Goal: Information Seeking & Learning: Learn about a topic

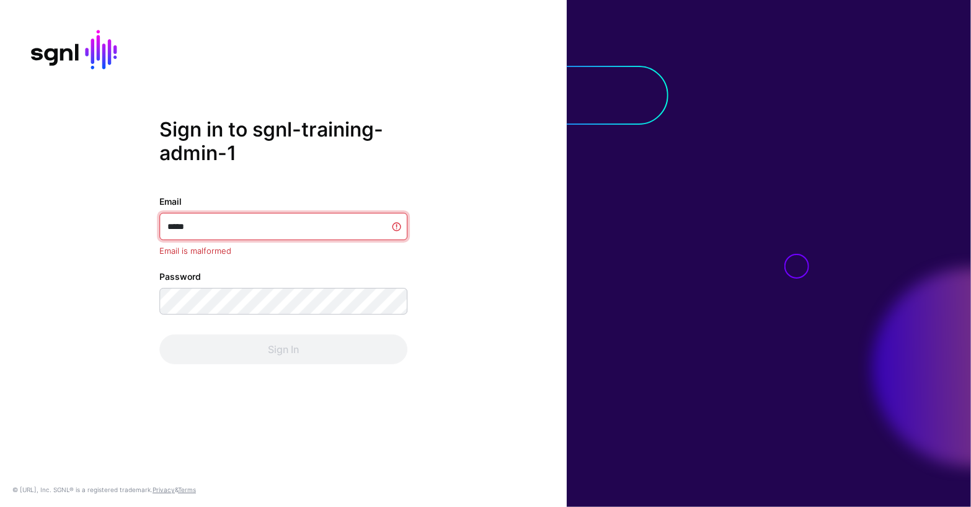
type input "******"
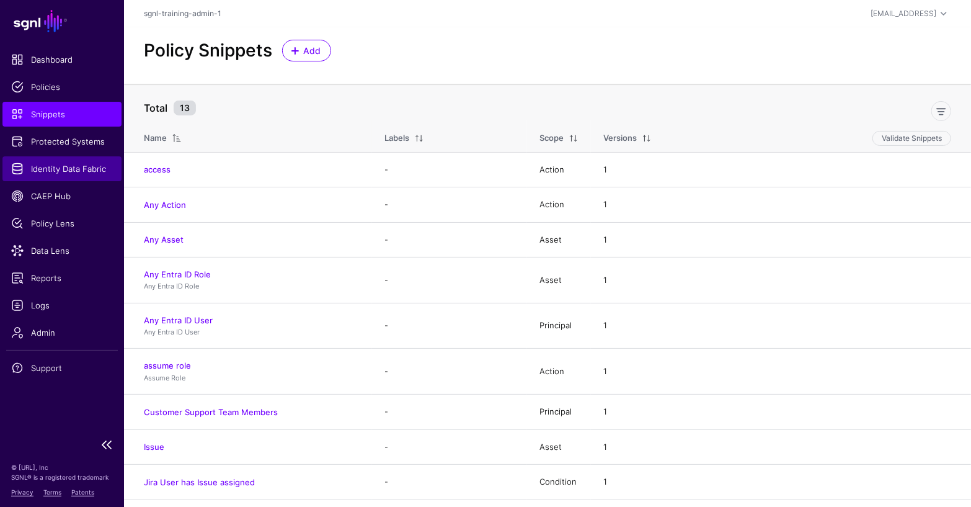
click at [100, 163] on span "Identity Data Fabric" at bounding box center [62, 169] width 102 height 12
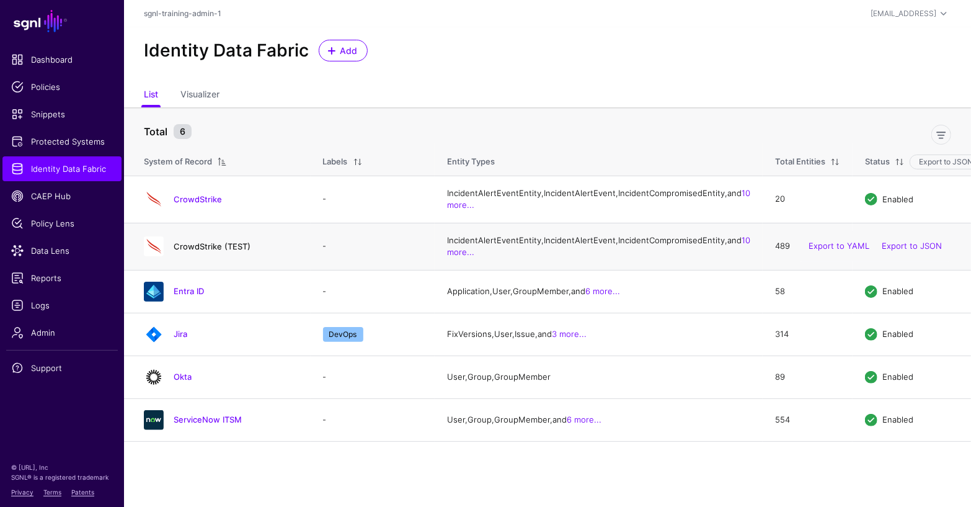
click at [217, 251] on link "CrowdStrike (TEST)" at bounding box center [212, 246] width 77 height 10
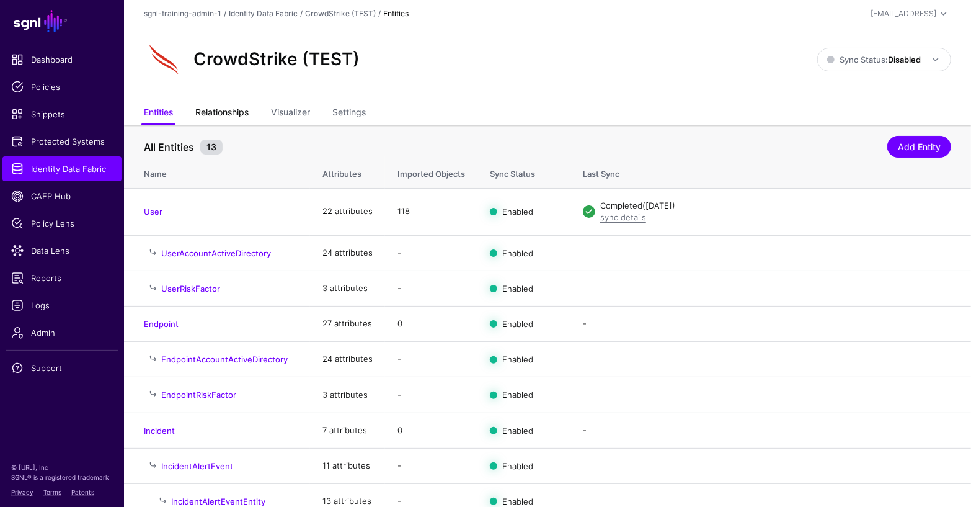
click at [237, 105] on link "Relationships" at bounding box center [221, 114] width 53 height 24
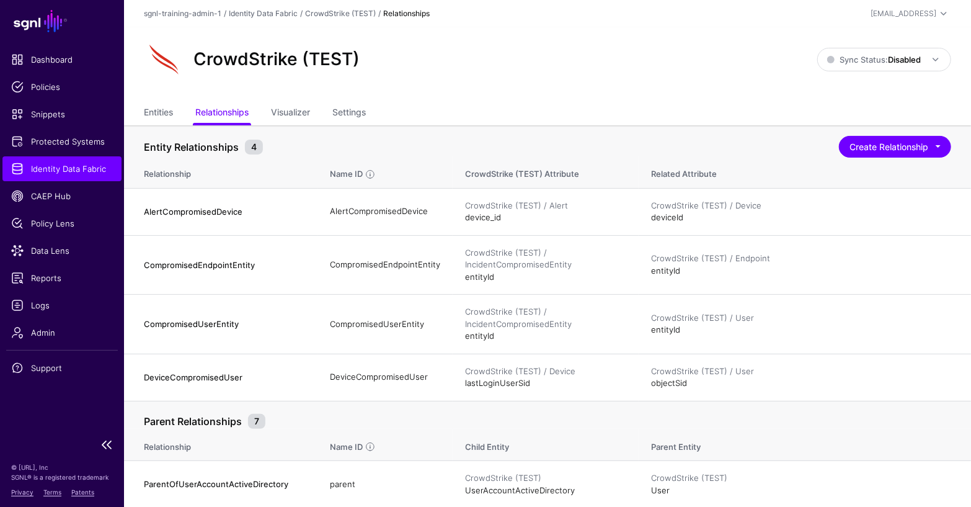
click at [76, 169] on span "Identity Data Fabric" at bounding box center [62, 169] width 102 height 12
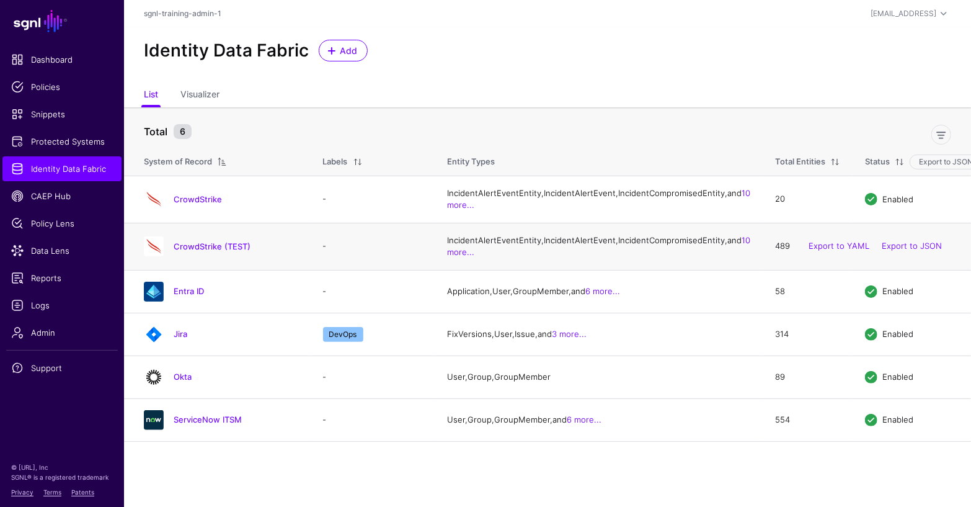
click at [234, 252] on h4 "CrowdStrike (TEST)" at bounding box center [236, 246] width 125 height 11
click at [234, 251] on link "CrowdStrike (TEST)" at bounding box center [212, 246] width 77 height 10
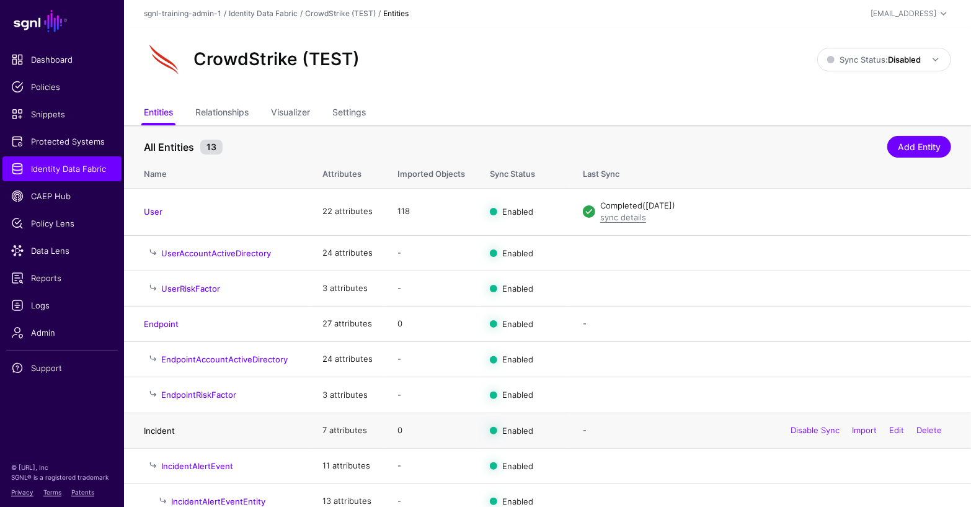
click at [156, 426] on link "Incident" at bounding box center [159, 430] width 31 height 10
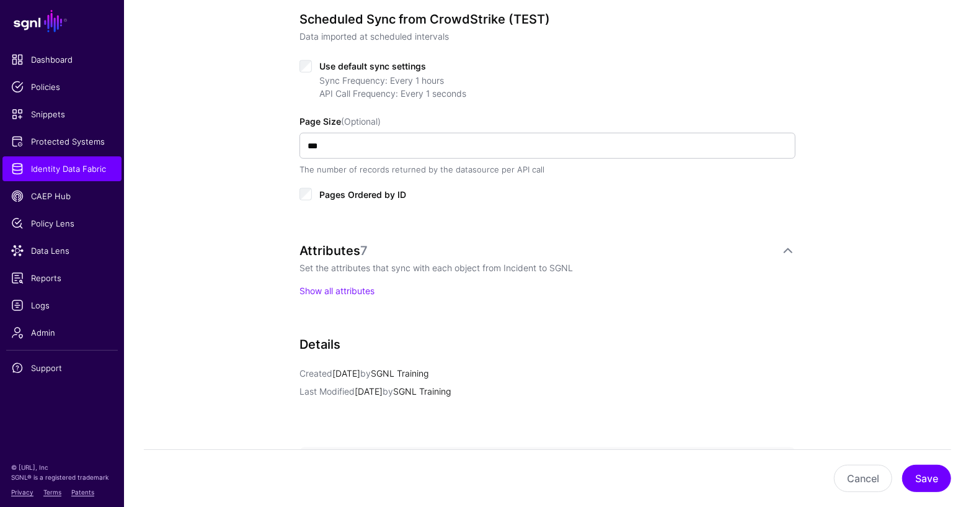
scroll to position [777, 0]
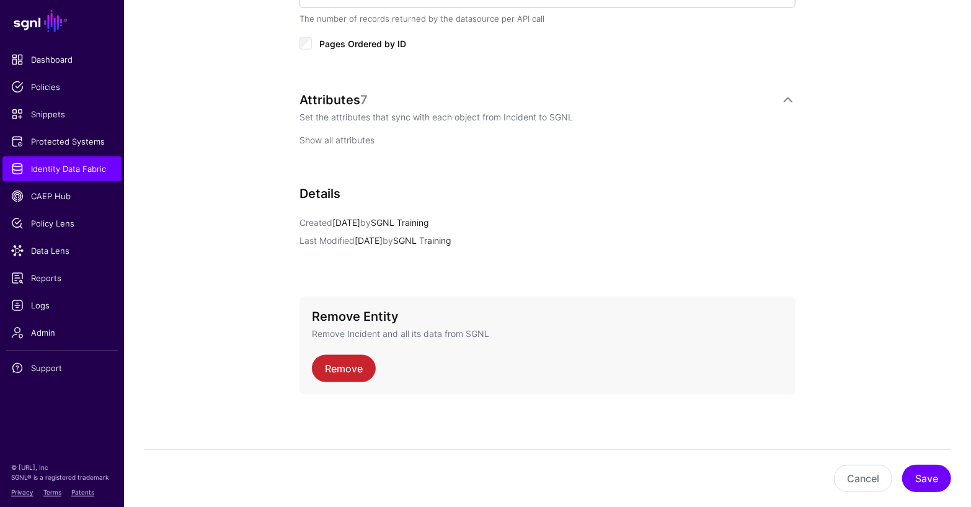
click at [358, 135] on link "Show all attributes" at bounding box center [337, 140] width 75 height 11
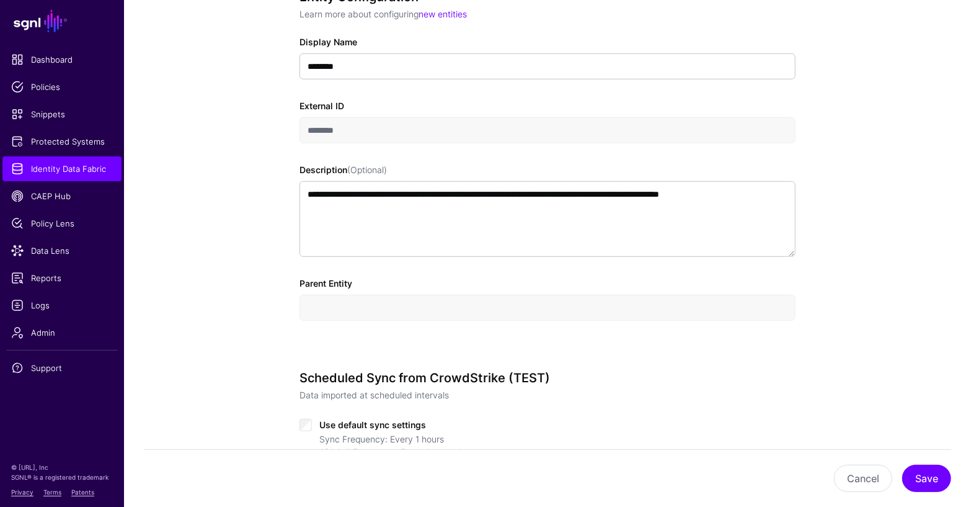
scroll to position [0, 0]
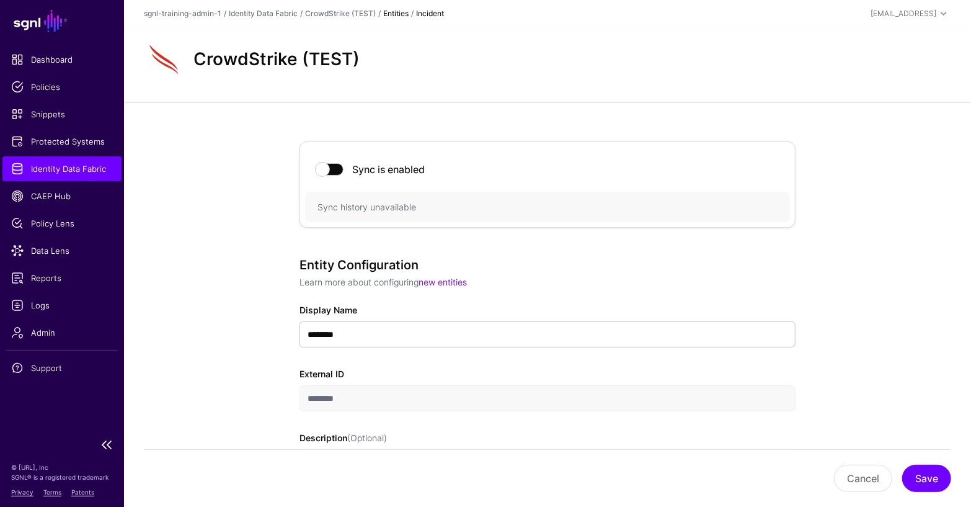
click at [70, 177] on link "Identity Data Fabric" at bounding box center [61, 168] width 119 height 25
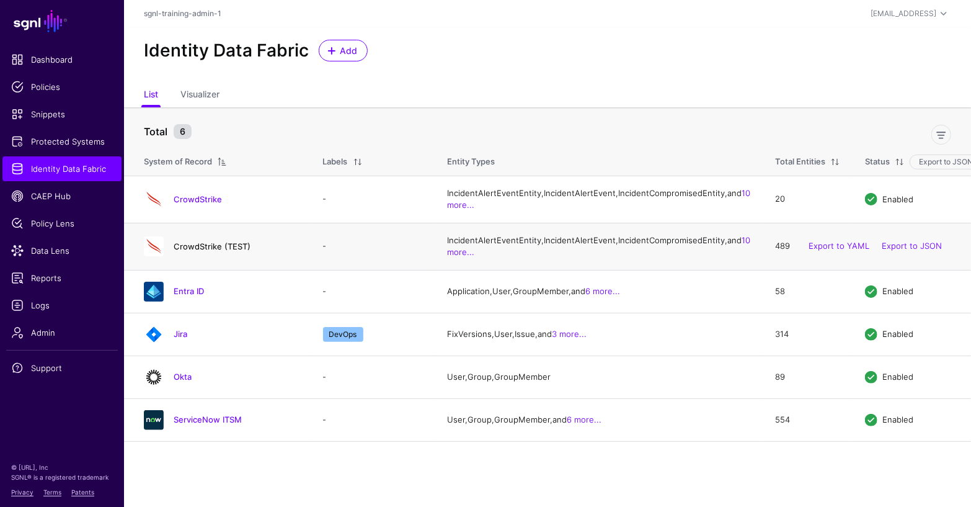
click at [216, 251] on link "CrowdStrike (TEST)" at bounding box center [212, 246] width 77 height 10
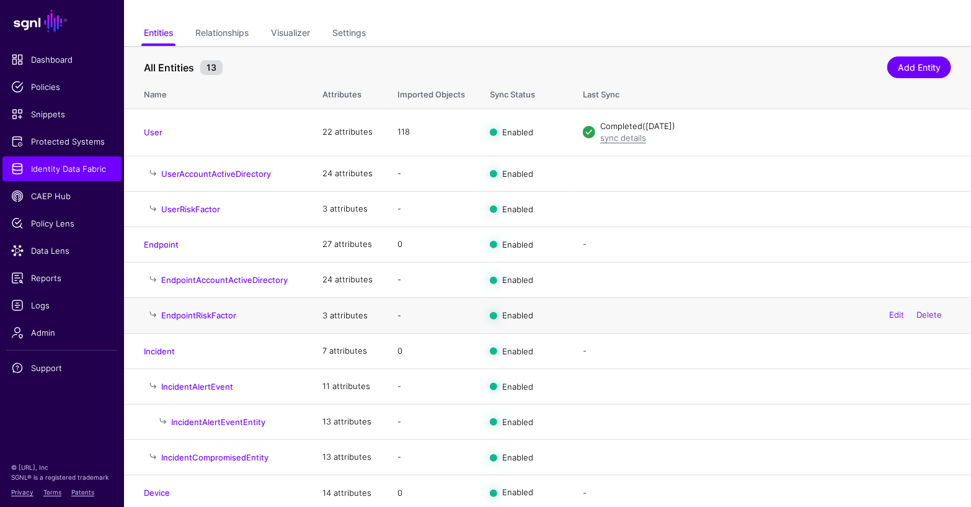
scroll to position [154, 0]
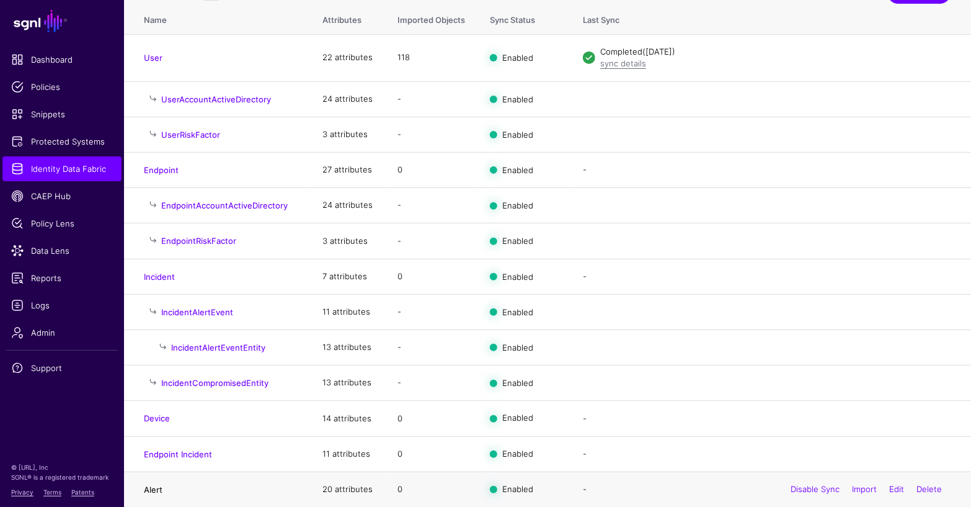
click at [155, 484] on link "Alert" at bounding box center [153, 489] width 19 height 10
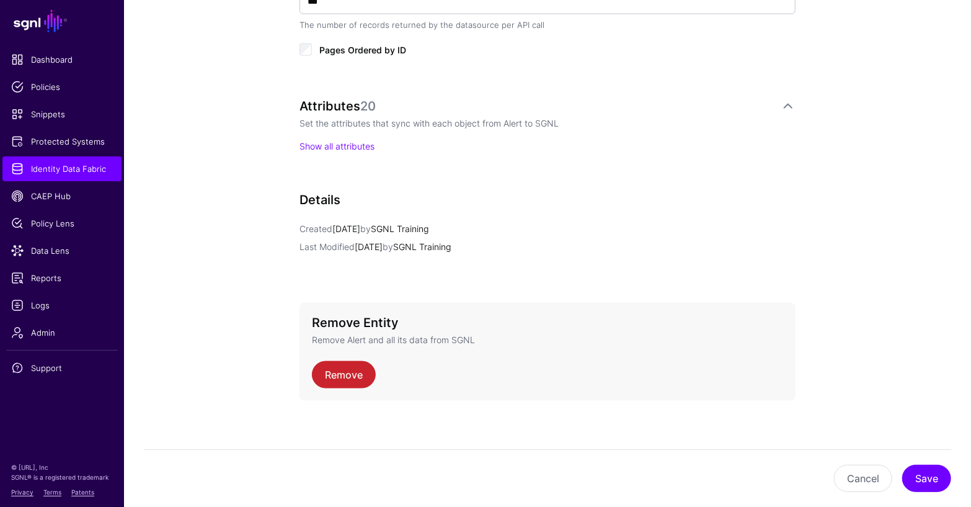
scroll to position [767, 0]
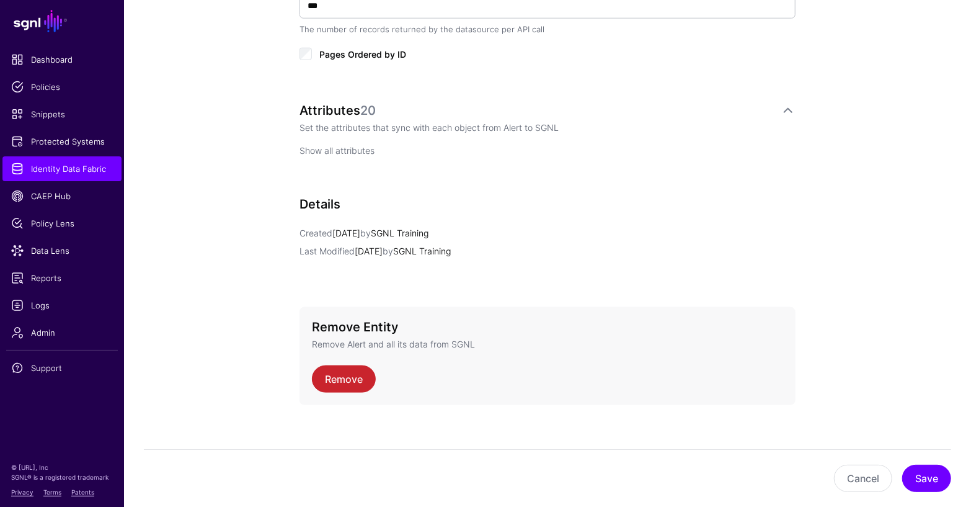
click at [359, 148] on link "Show all attributes" at bounding box center [337, 150] width 75 height 11
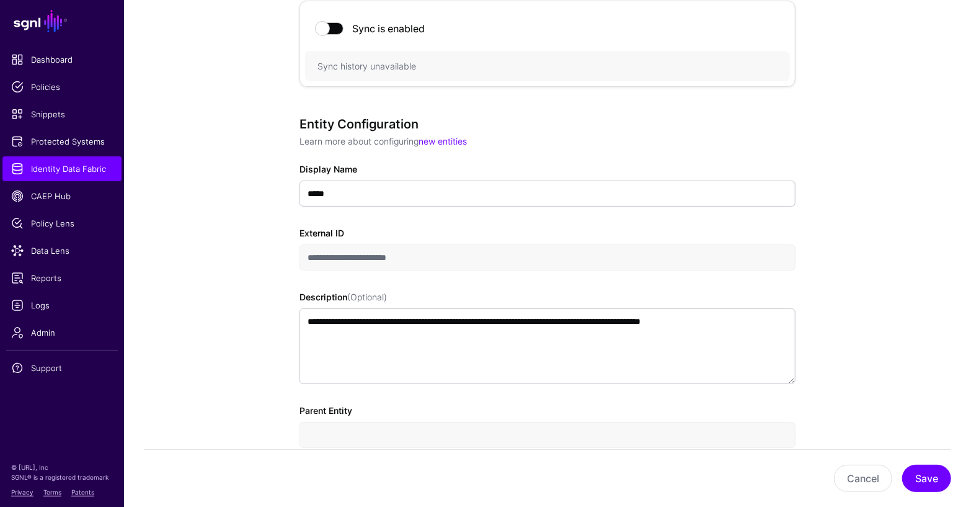
scroll to position [0, 0]
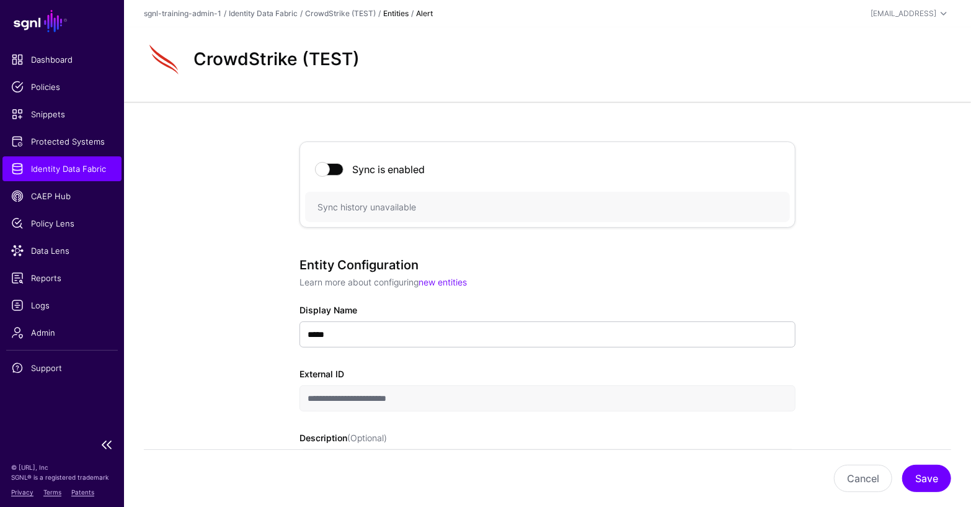
click at [89, 169] on span "Identity Data Fabric" at bounding box center [62, 169] width 102 height 12
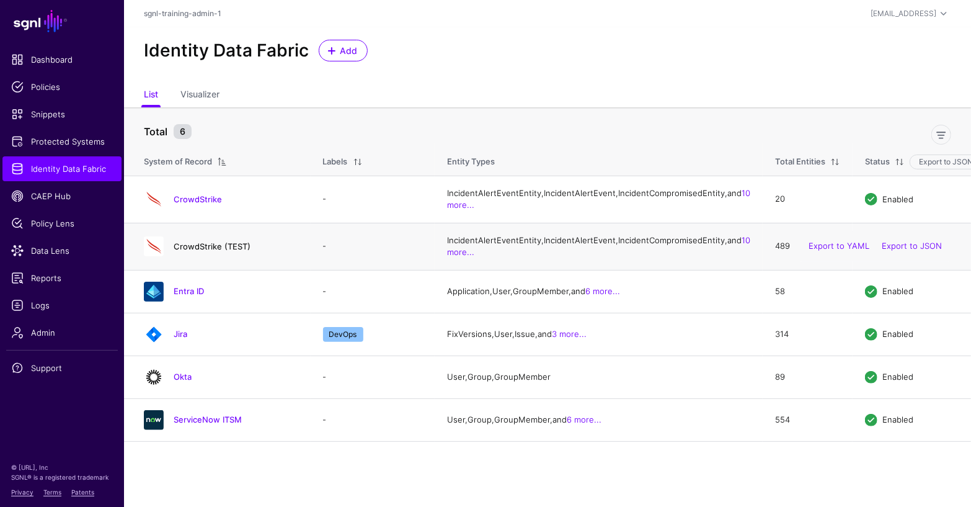
click at [223, 251] on link "CrowdStrike (TEST)" at bounding box center [212, 246] width 77 height 10
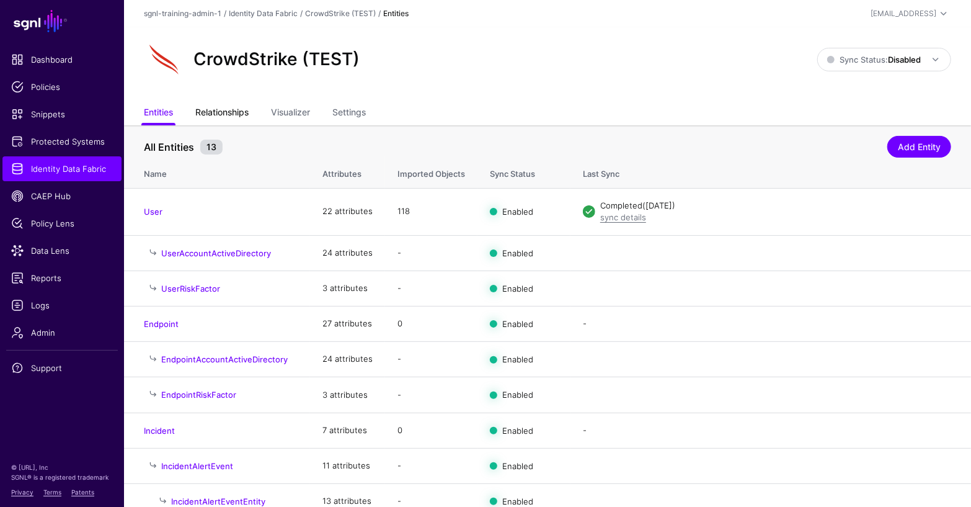
click at [241, 114] on link "Relationships" at bounding box center [221, 114] width 53 height 24
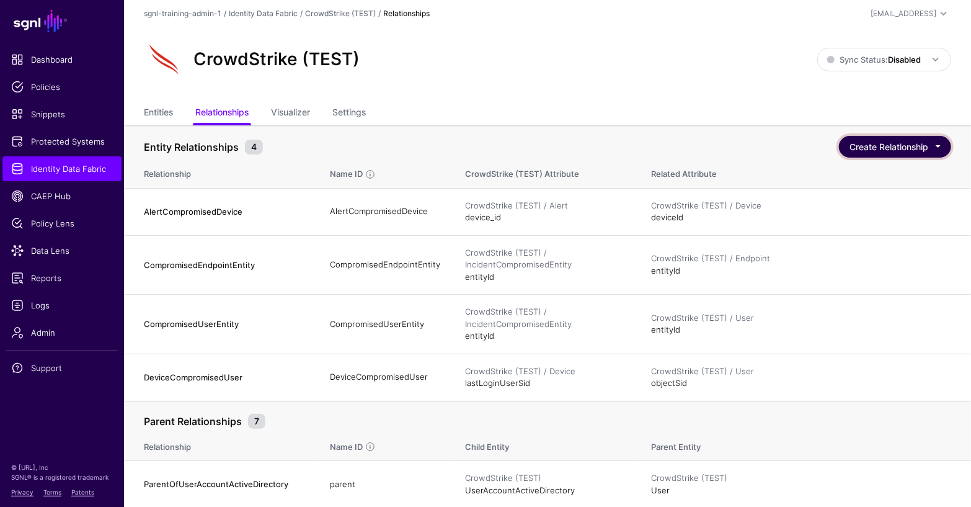
click at [876, 146] on button "Create Relationship" at bounding box center [895, 147] width 112 height 22
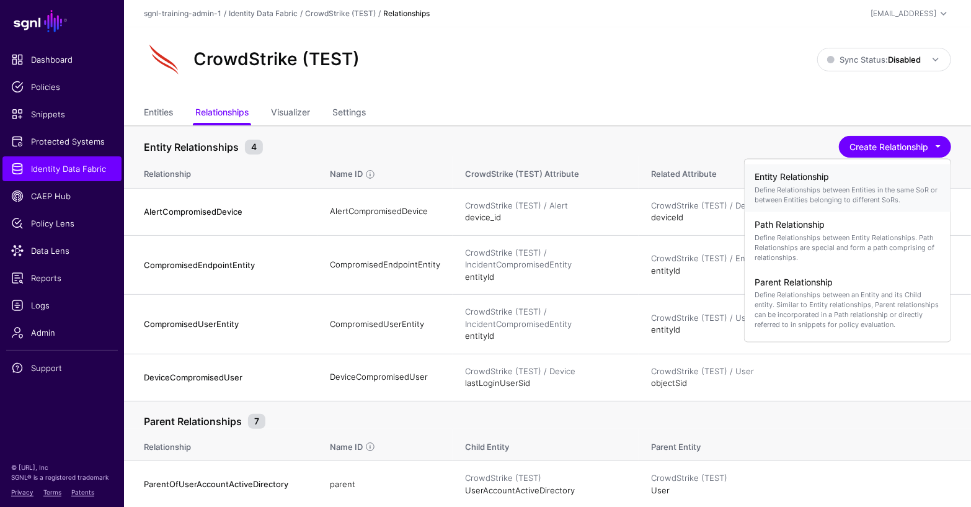
click at [779, 187] on p "Define Relationships between Entities in the same SoR or between Entities belon…" at bounding box center [848, 194] width 186 height 20
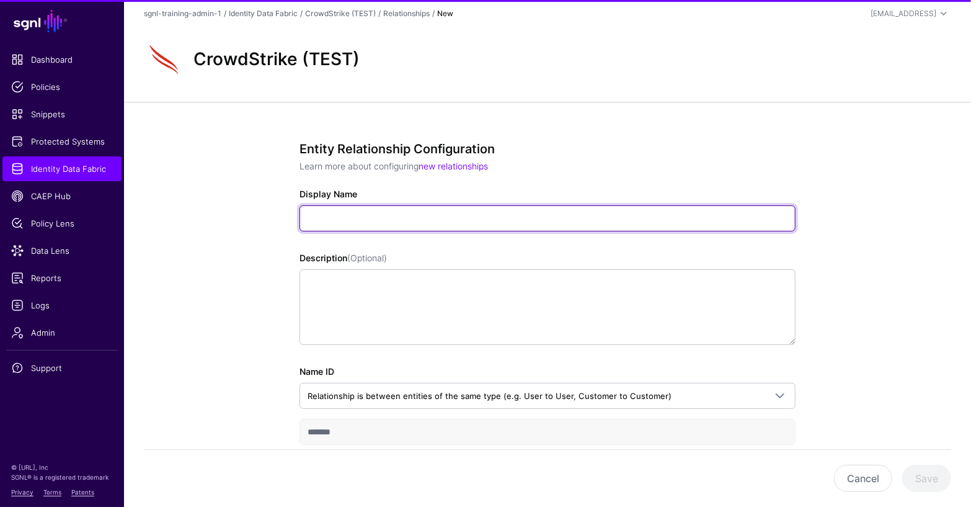
click at [537, 215] on input "Display Name" at bounding box center [548, 218] width 496 height 26
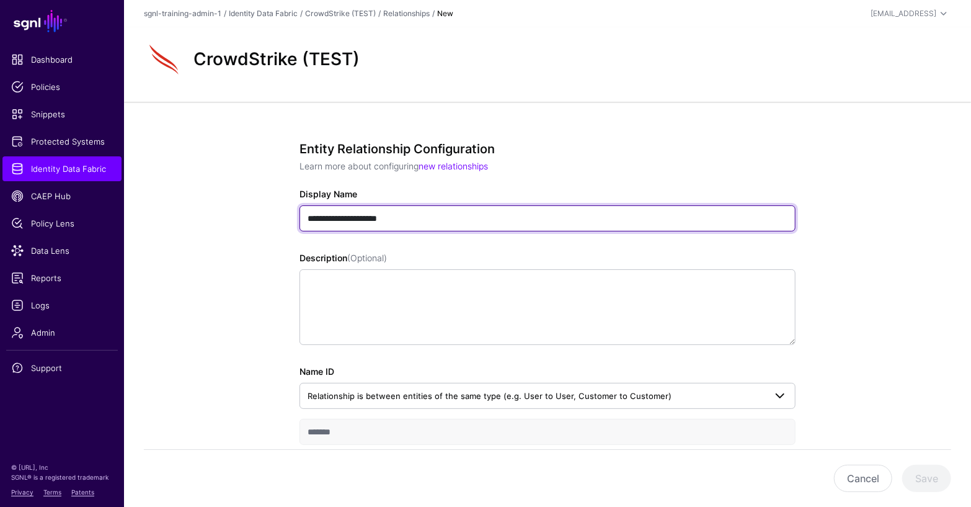
type input "**********"
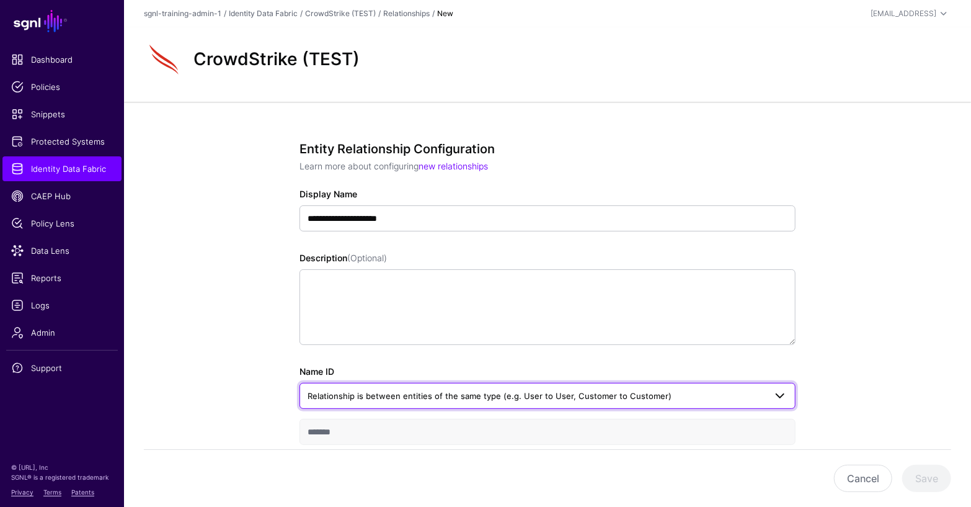
click at [595, 399] on span "Relationship is between entities of the same type (e.g. User to User, Customer …" at bounding box center [490, 396] width 364 height 10
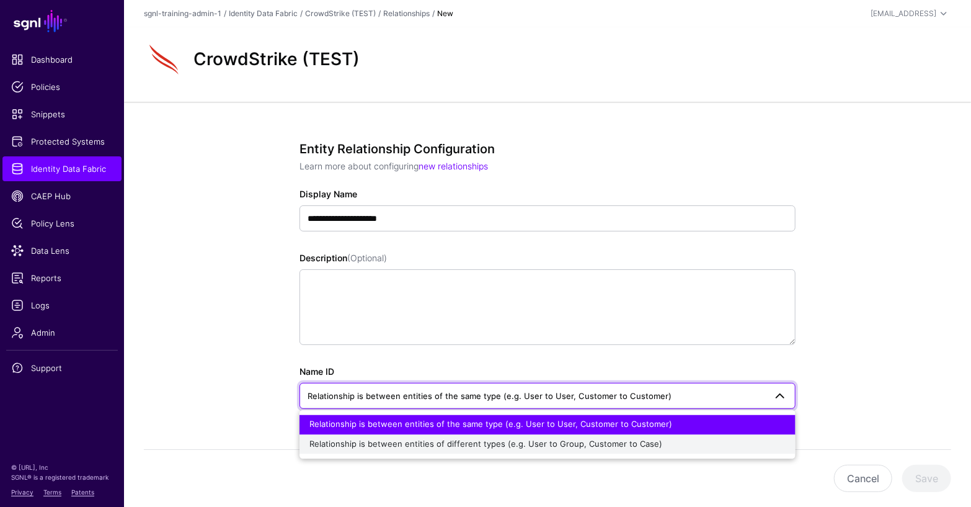
click at [578, 443] on span "Relationship is between entities of different types (e.g. User to Group, Custom…" at bounding box center [486, 444] width 353 height 10
type input "**********"
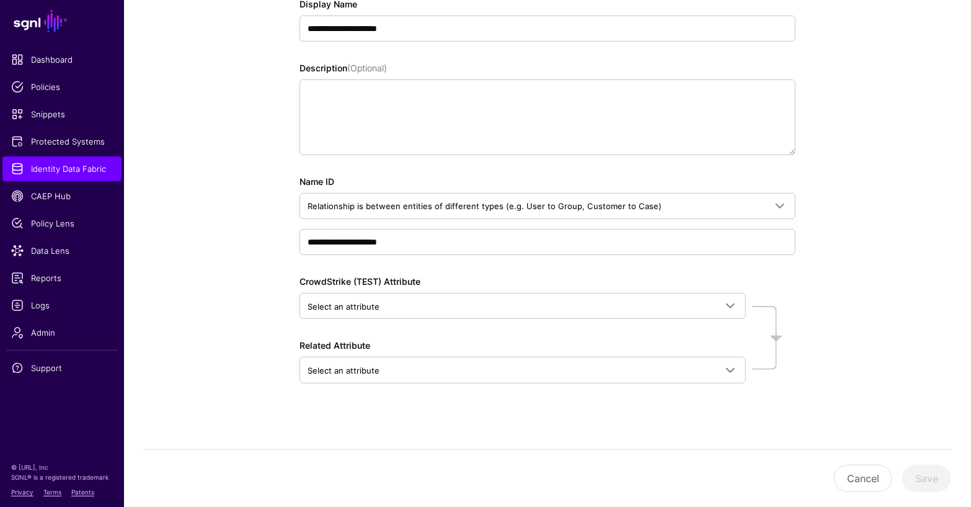
scroll to position [194, 0]
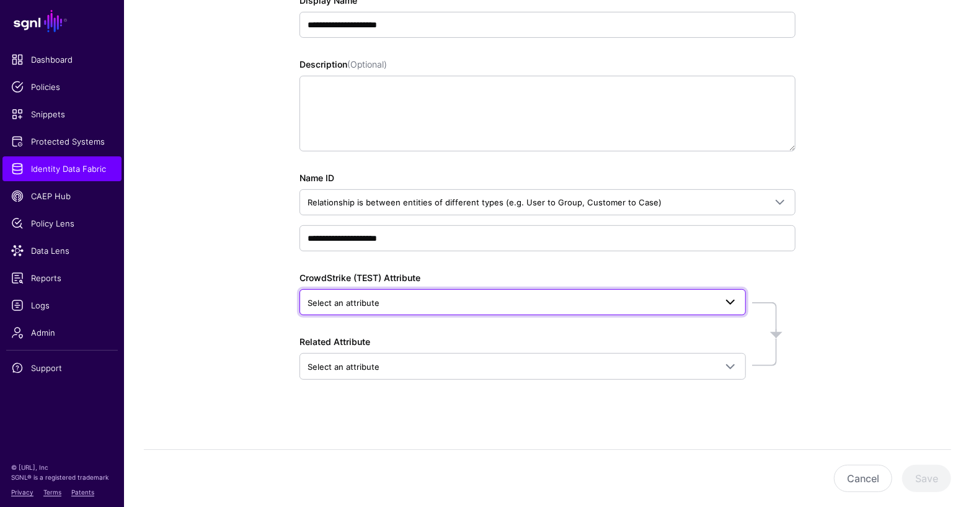
click at [531, 299] on span "Select an attribute" at bounding box center [512, 303] width 408 height 14
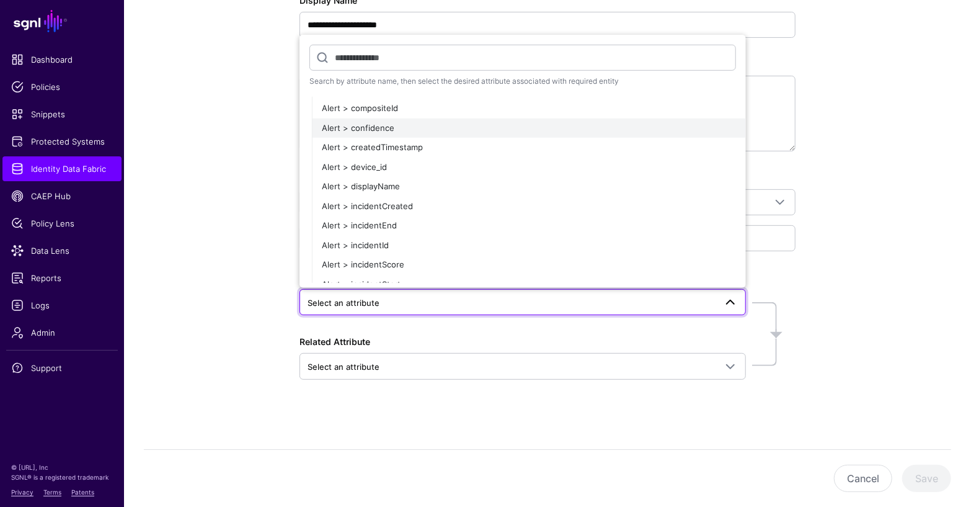
scroll to position [65, 0]
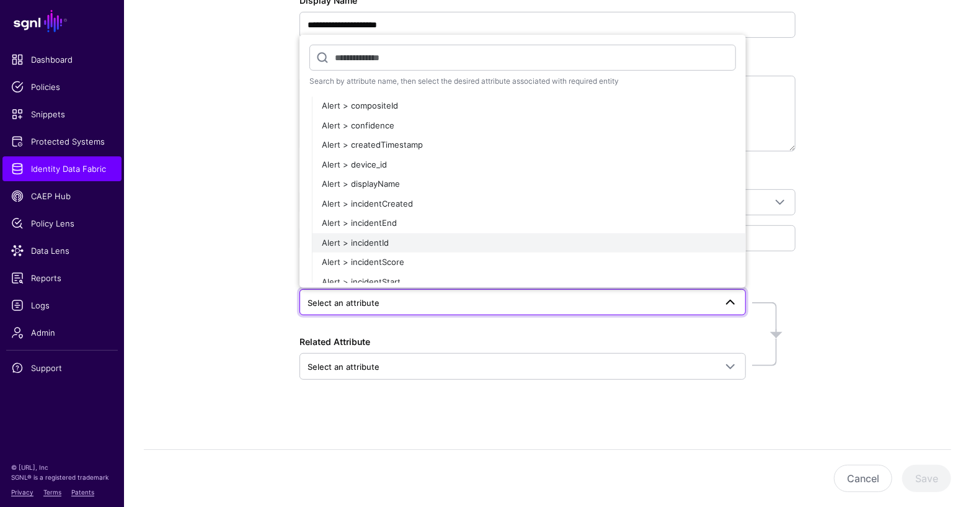
click at [428, 237] on div "Alert > incidentId" at bounding box center [529, 243] width 414 height 12
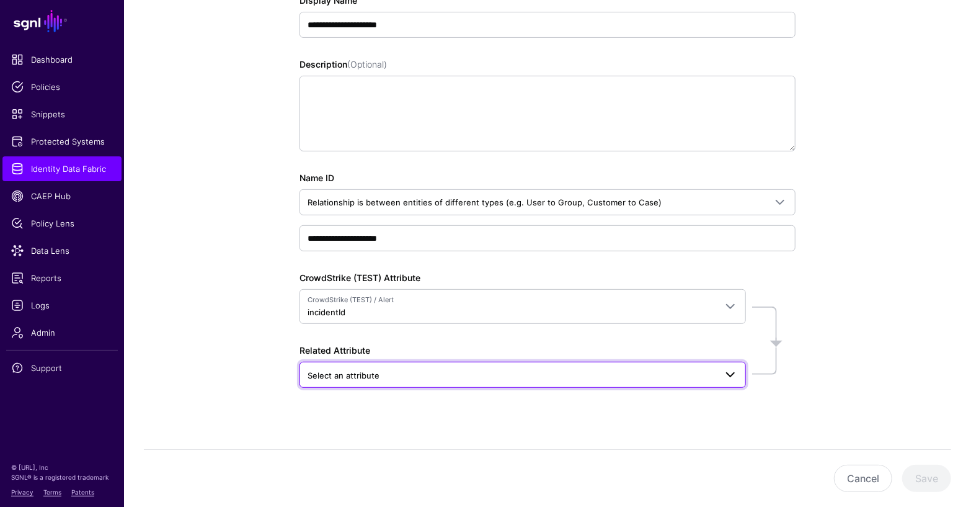
click at [426, 368] on span "Select an attribute" at bounding box center [512, 375] width 408 height 14
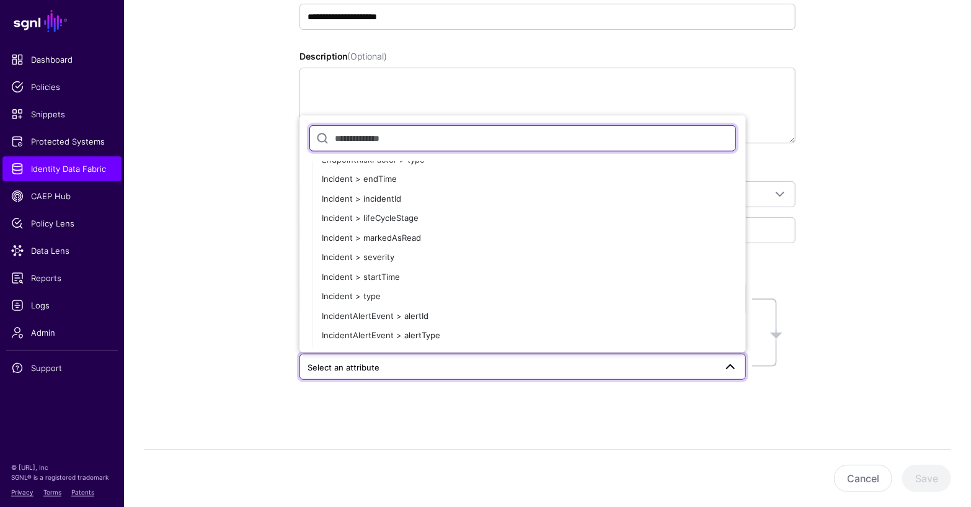
scroll to position [1738, 0]
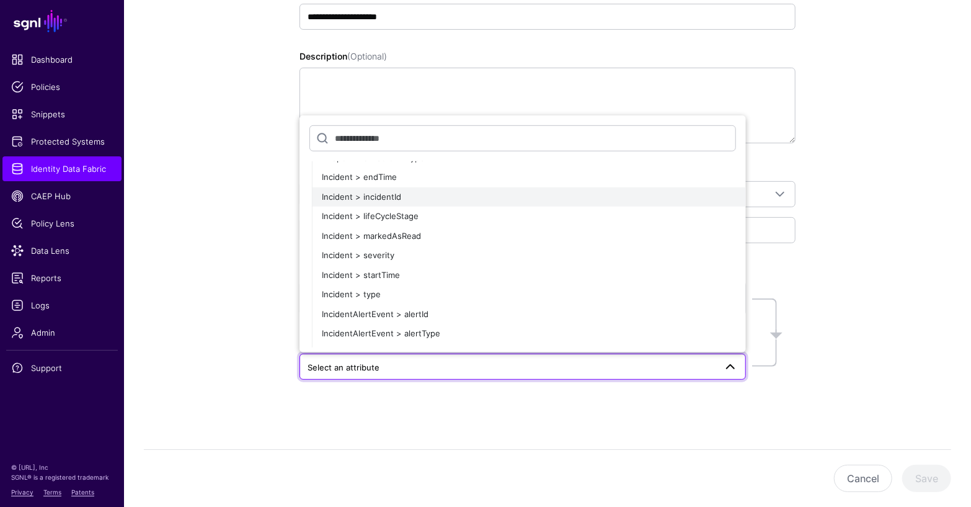
click at [428, 196] on div "Incident > incidentId" at bounding box center [529, 197] width 414 height 12
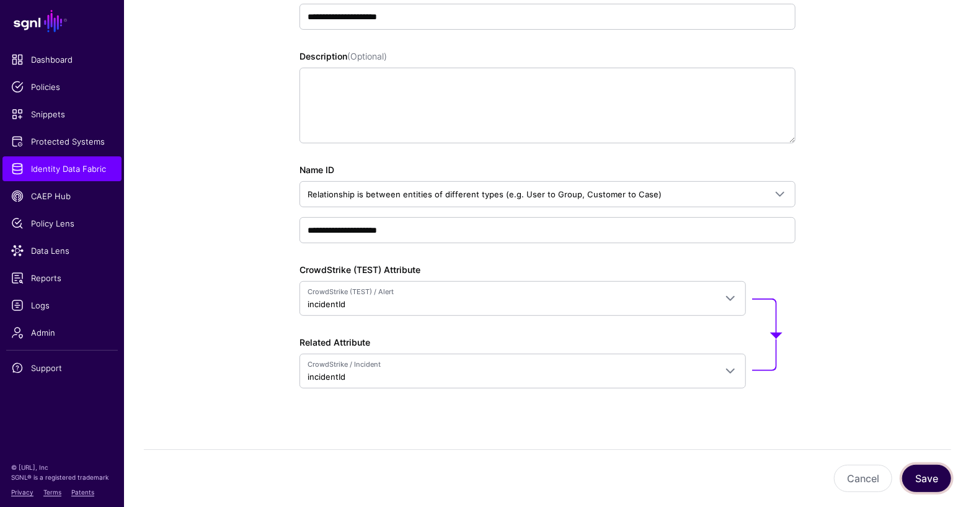
click at [945, 475] on button "Save" at bounding box center [926, 478] width 49 height 27
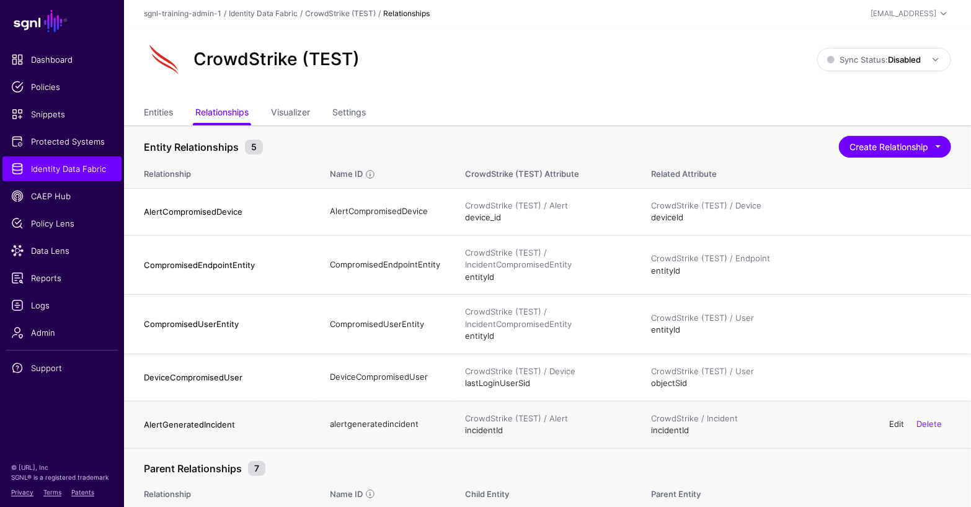
click at [896, 423] on link "Edit" at bounding box center [896, 424] width 15 height 10
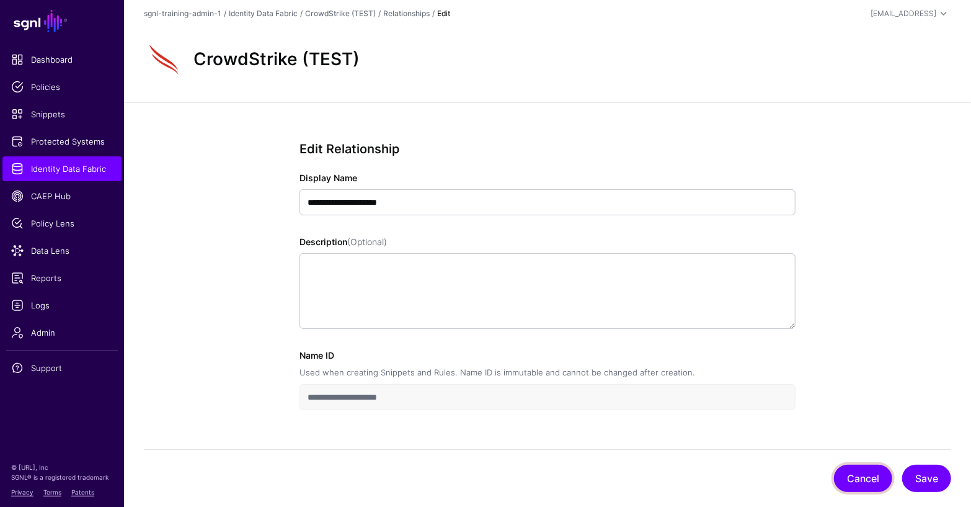
click at [866, 476] on button "Cancel" at bounding box center [863, 478] width 58 height 27
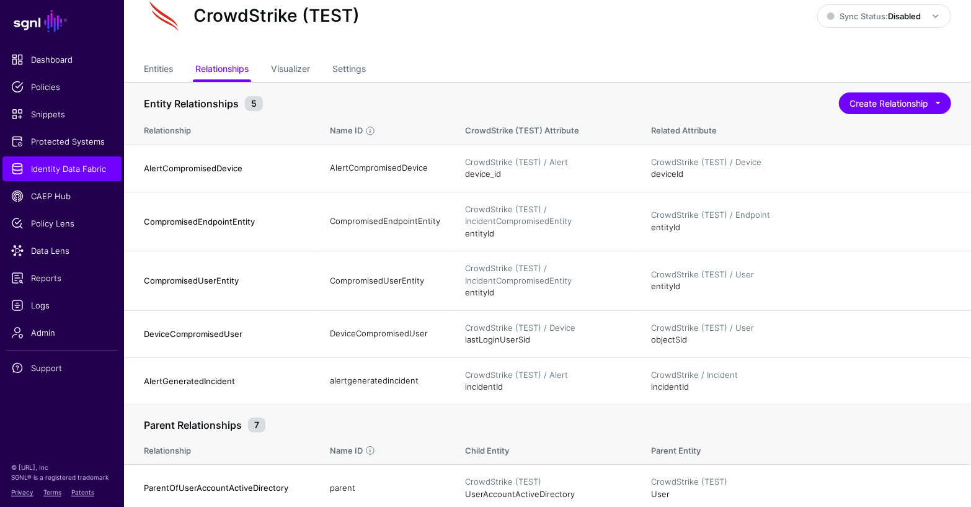
scroll to position [87, 0]
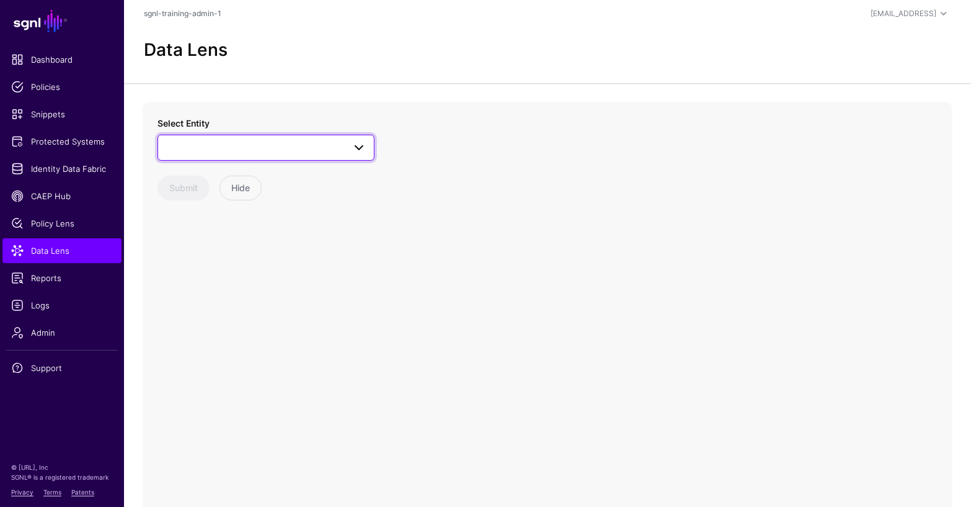
click at [272, 151] on span at bounding box center [266, 147] width 201 height 15
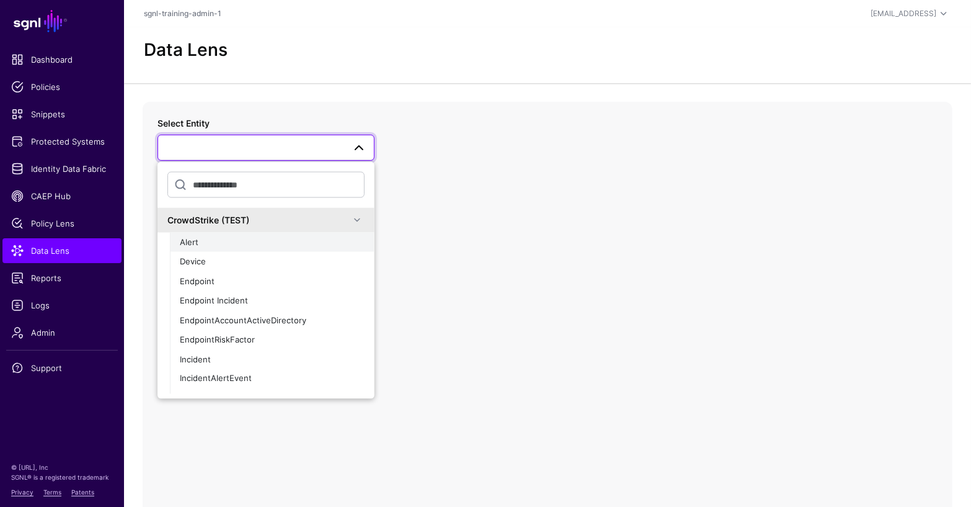
click at [267, 234] on button "Alert" at bounding box center [272, 242] width 205 height 20
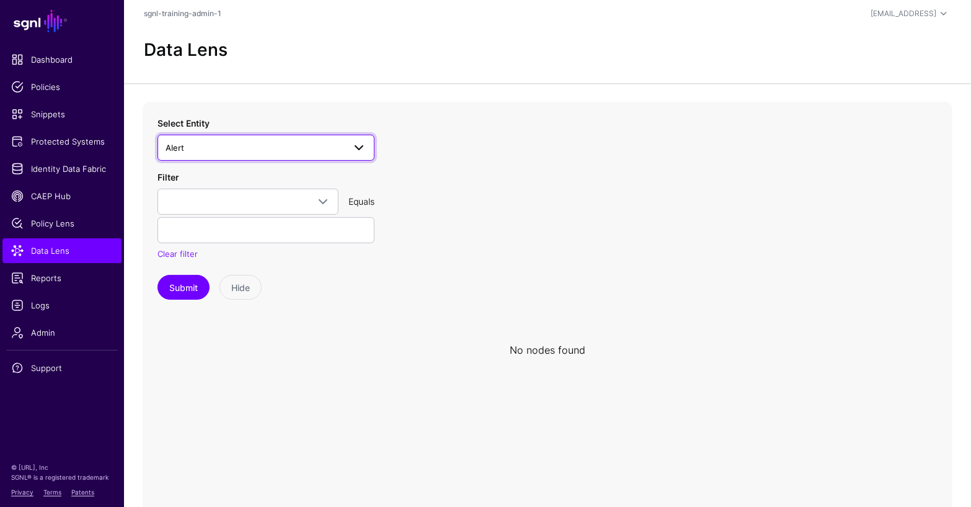
click at [287, 149] on span "Alert" at bounding box center [255, 148] width 179 height 14
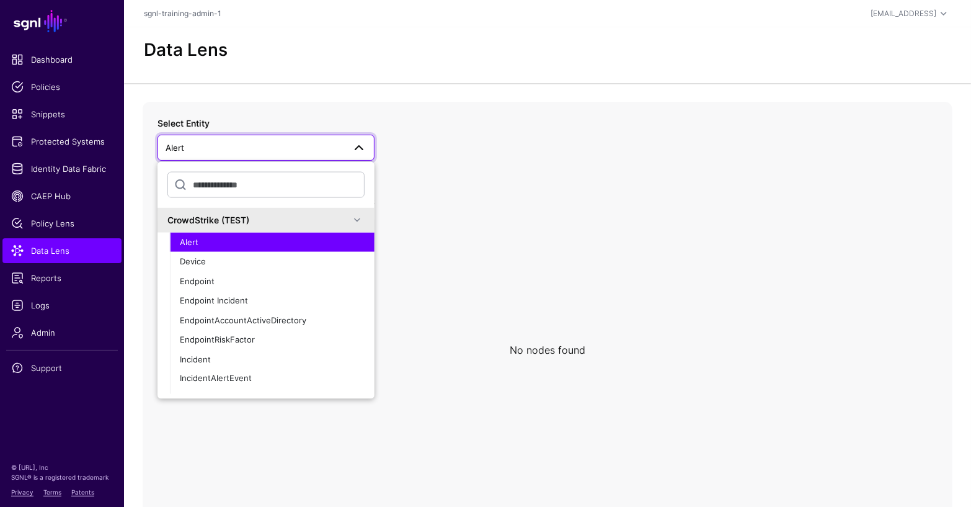
click at [287, 149] on span "Alert" at bounding box center [255, 148] width 179 height 14
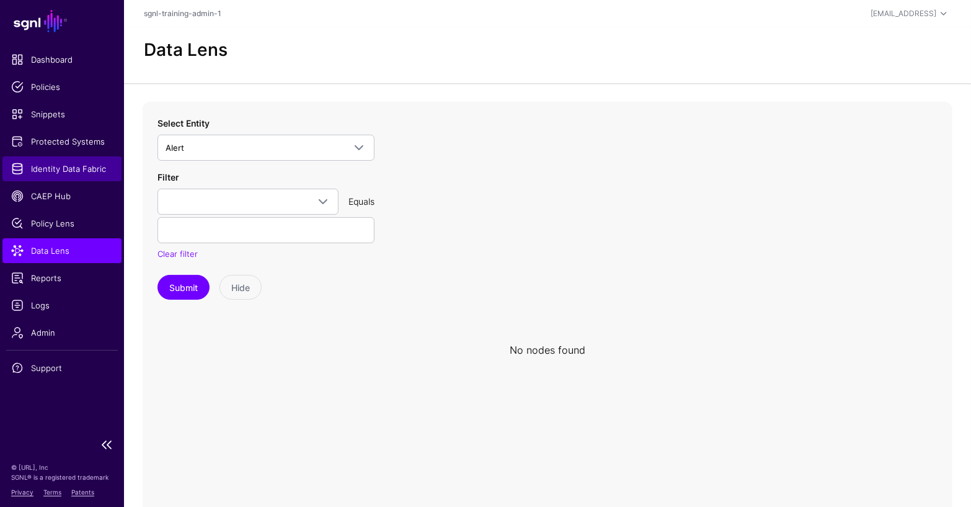
click at [72, 169] on span "Identity Data Fabric" at bounding box center [62, 169] width 102 height 12
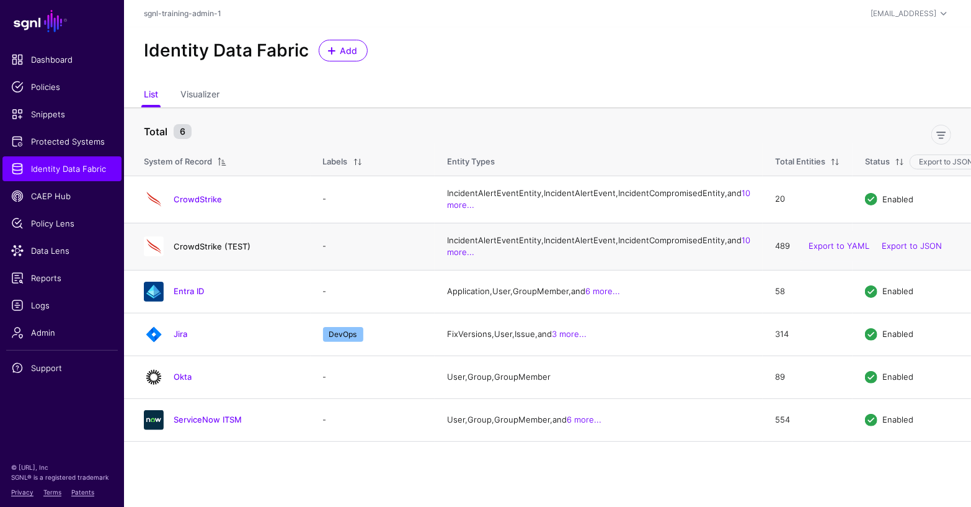
click at [233, 251] on link "CrowdStrike (TEST)" at bounding box center [212, 246] width 77 height 10
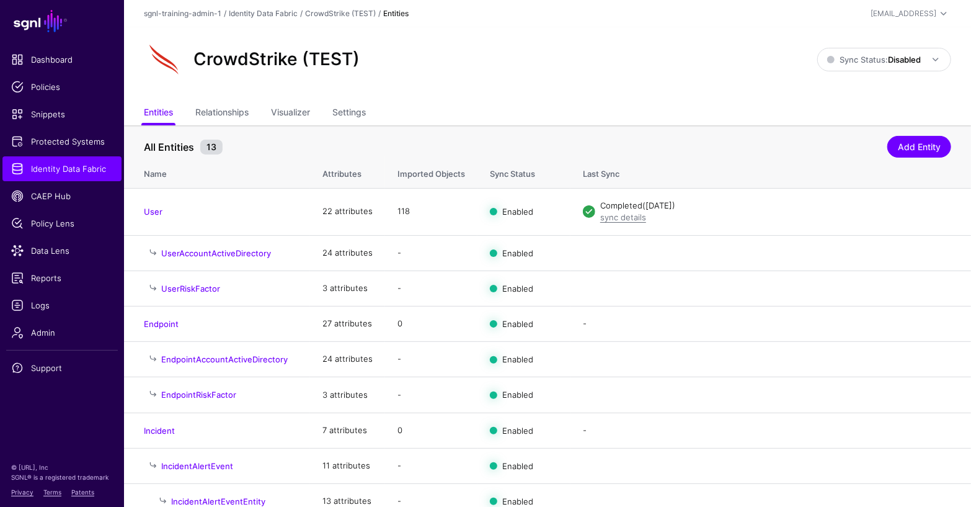
click at [933, 42] on div "CrowdStrike (TEST) Sync Status: Disabled Enabled Syncing active for all configu…" at bounding box center [548, 60] width 808 height 40
click at [899, 74] on div "CrowdStrike (TEST) Sync Status: Disabled Enabled Syncing active for all configu…" at bounding box center [548, 60] width 808 height 40
click at [892, 55] on strong "Disabled" at bounding box center [904, 60] width 33 height 10
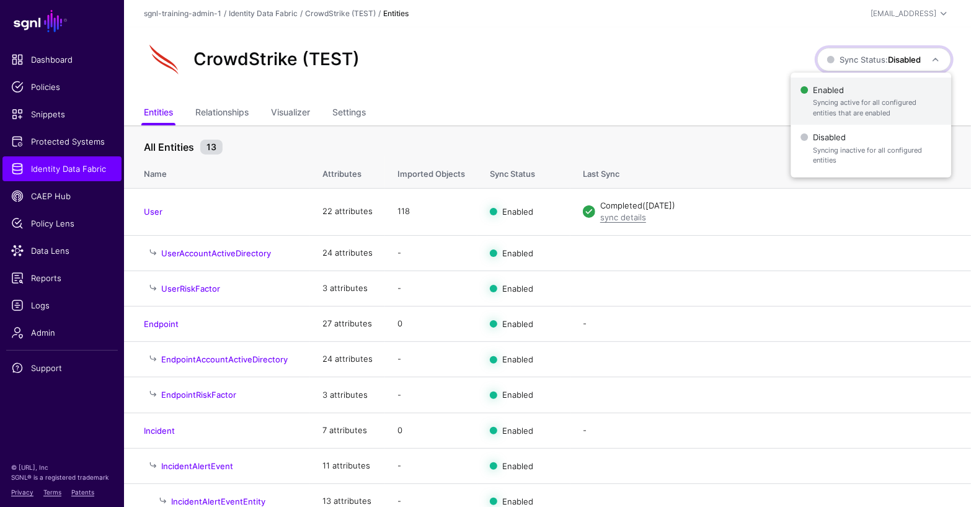
click at [850, 99] on span "Syncing active for all configured entities that are enabled" at bounding box center [877, 107] width 128 height 20
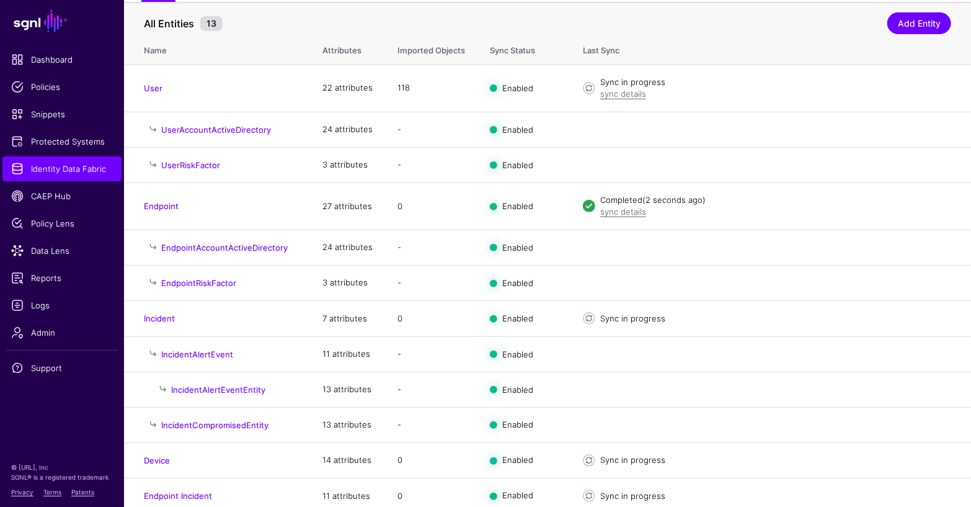
scroll to position [177, 0]
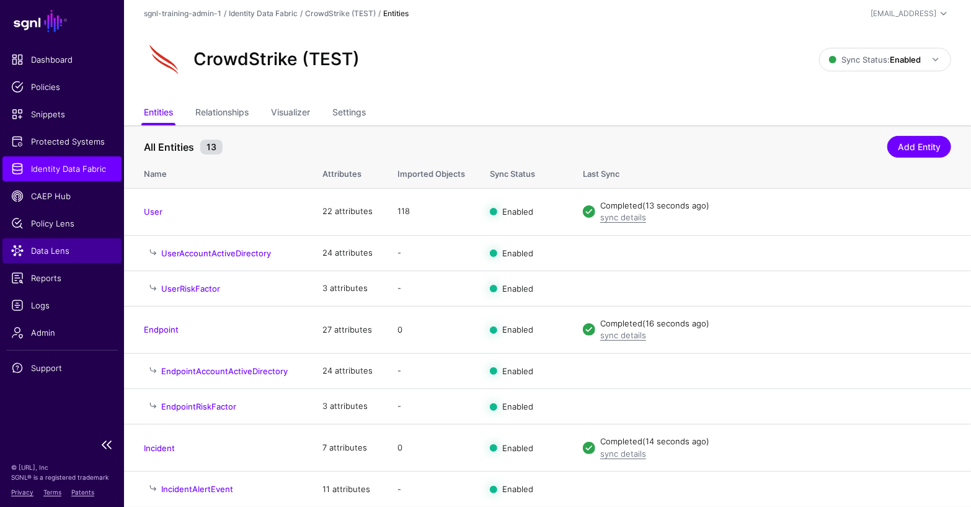
click at [58, 253] on span "Data Lens" at bounding box center [62, 250] width 102 height 12
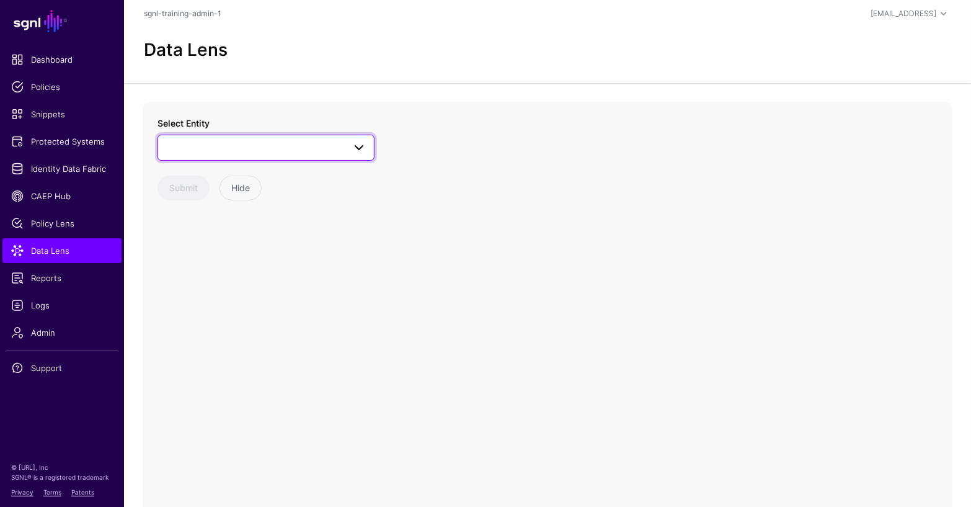
click at [305, 143] on span at bounding box center [266, 147] width 201 height 15
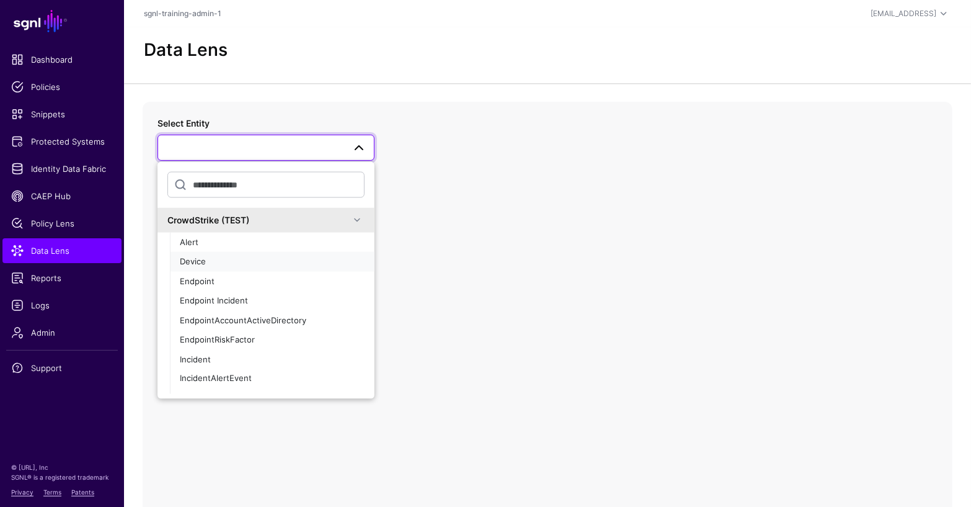
click at [218, 246] on ul "Alert Device Endpoint Endpoint Incident EndpointAccountActiveDirectory Endpoint…" at bounding box center [272, 359] width 205 height 254
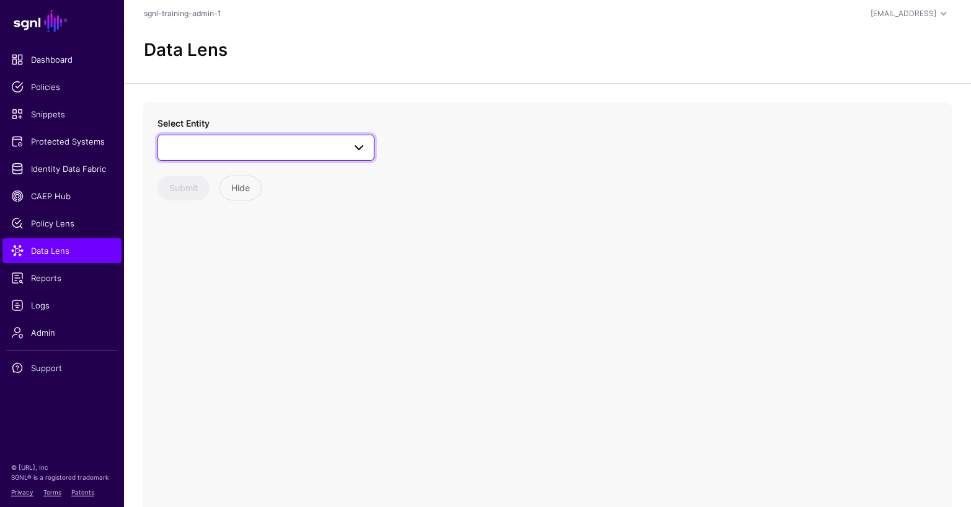
click at [265, 149] on span at bounding box center [266, 147] width 201 height 15
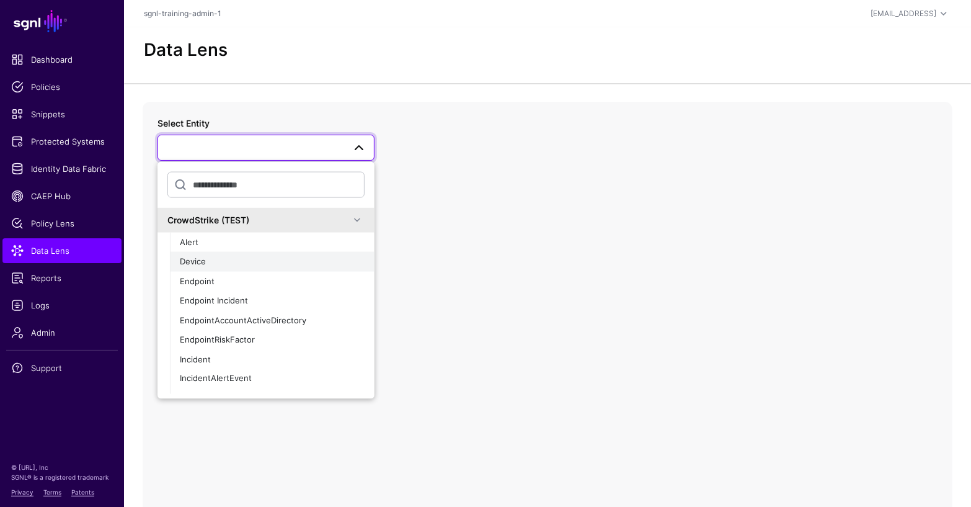
click at [208, 264] on div "Device" at bounding box center [272, 262] width 185 height 12
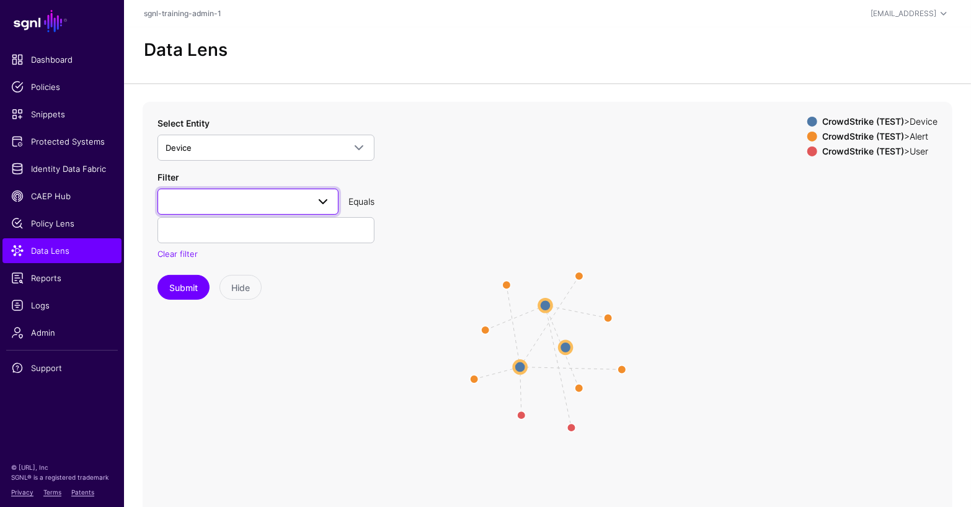
click at [280, 198] on span at bounding box center [248, 201] width 165 height 15
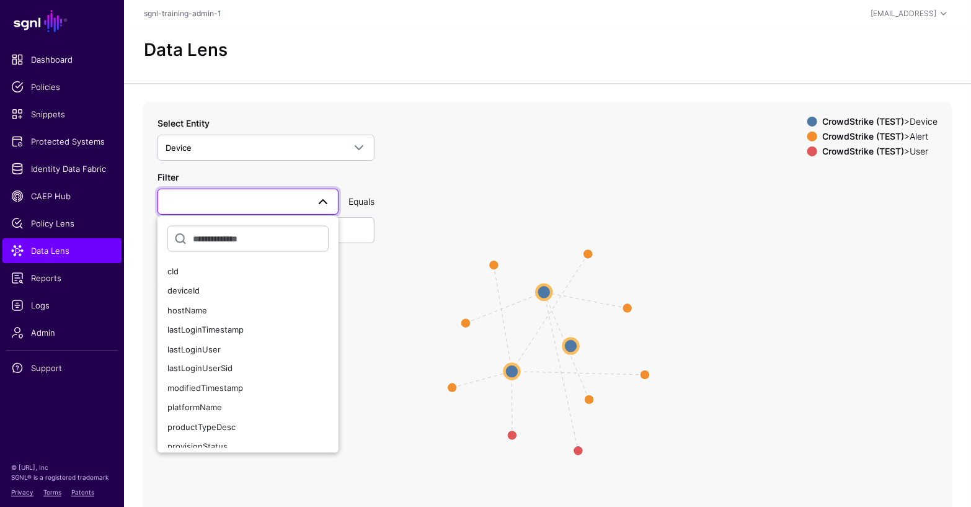
click at [376, 172] on icon "AlertCompromisedDevice AlertCompromisedDevice AlertCompromisedDevice AlertCompr…" at bounding box center [548, 350] width 810 height 496
click at [311, 195] on span at bounding box center [319, 201] width 22 height 15
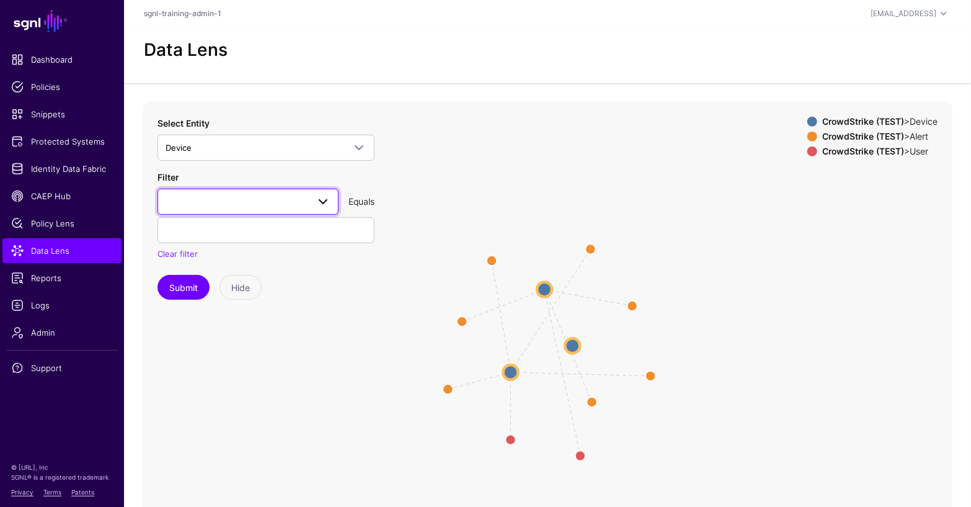
click at [320, 195] on span at bounding box center [323, 201] width 15 height 15
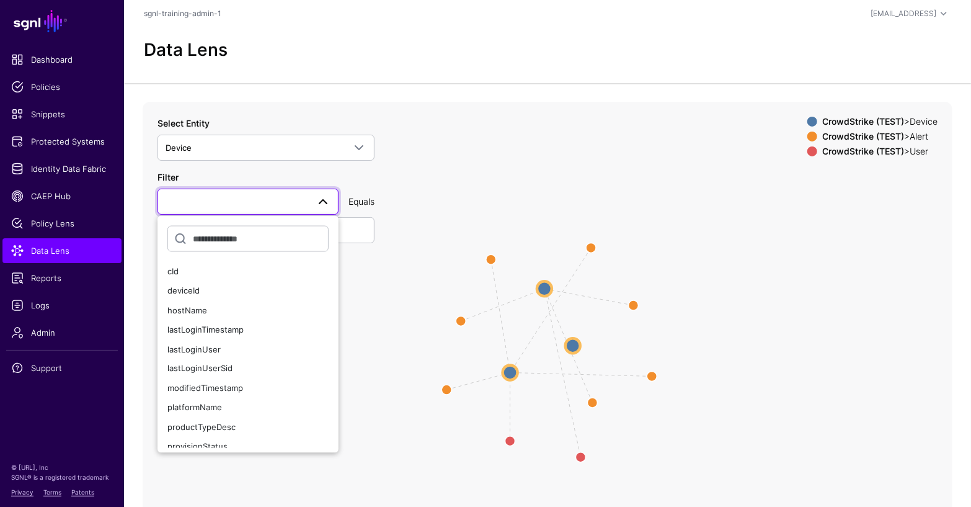
click at [320, 195] on span at bounding box center [323, 201] width 15 height 15
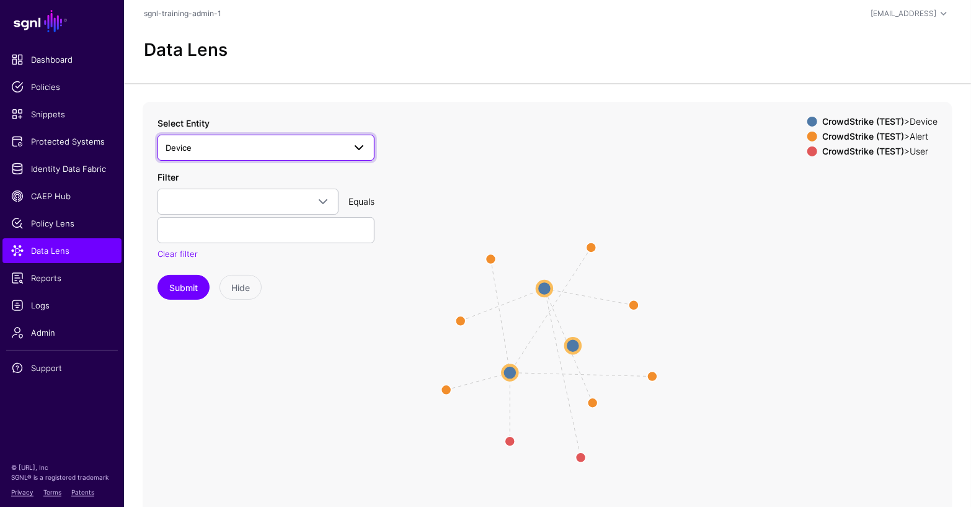
click at [313, 139] on link "Device" at bounding box center [266, 148] width 217 height 26
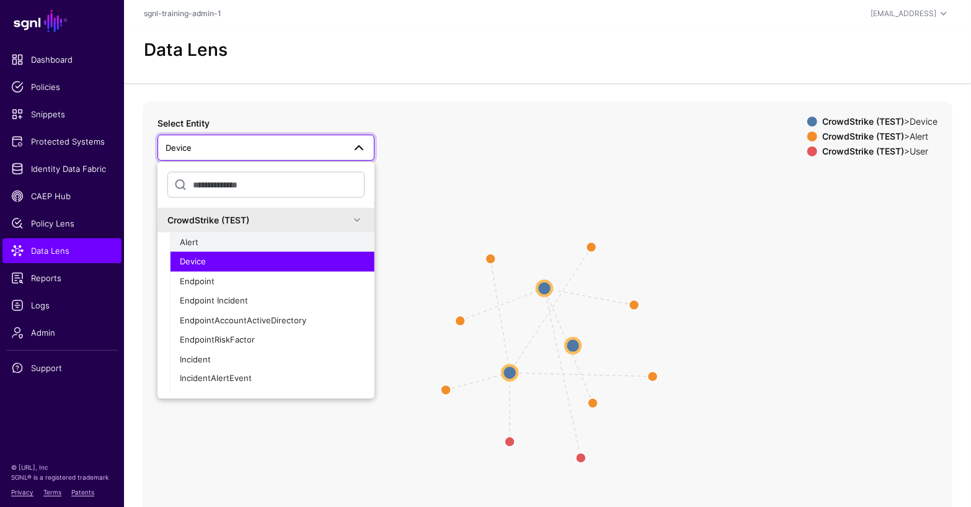
click at [212, 248] on button "Alert" at bounding box center [272, 242] width 205 height 20
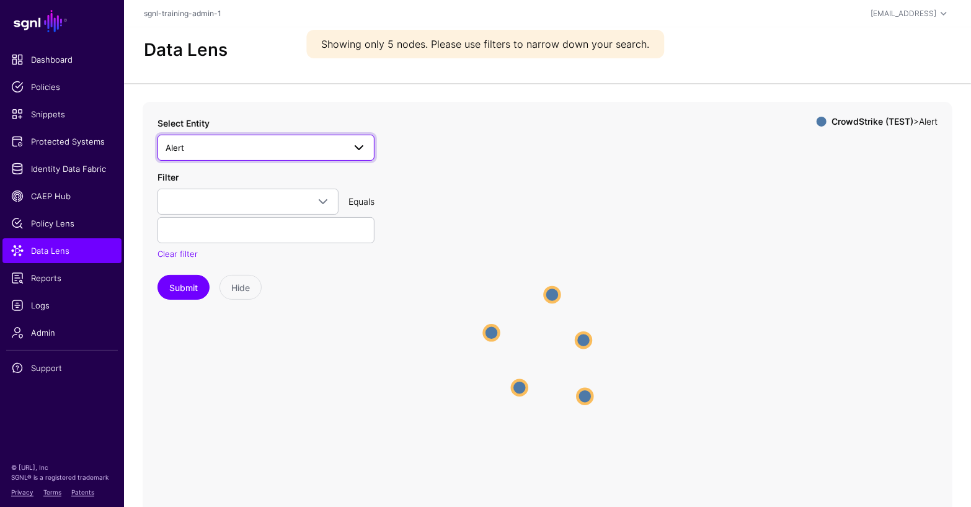
click at [359, 148] on span at bounding box center [359, 147] width 15 height 15
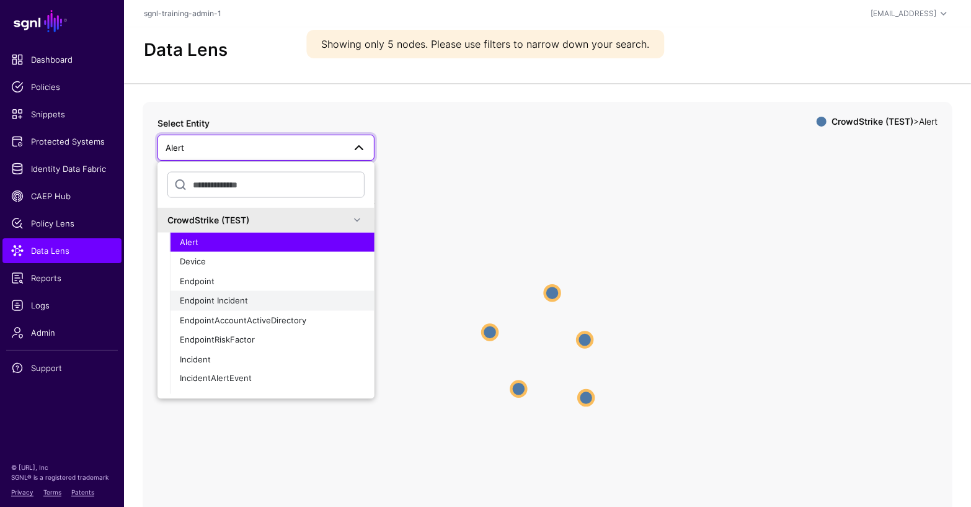
scroll to position [20, 0]
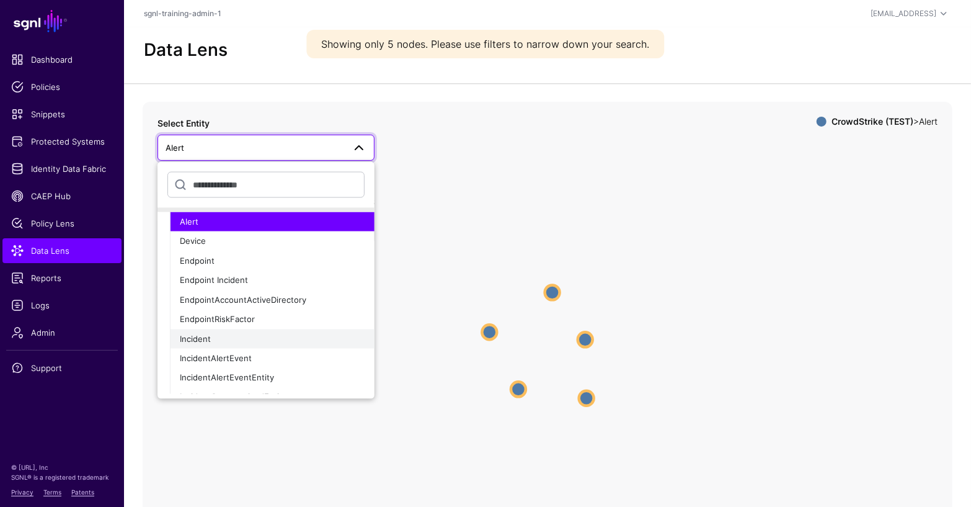
click at [238, 334] on div "Incident" at bounding box center [272, 338] width 185 height 12
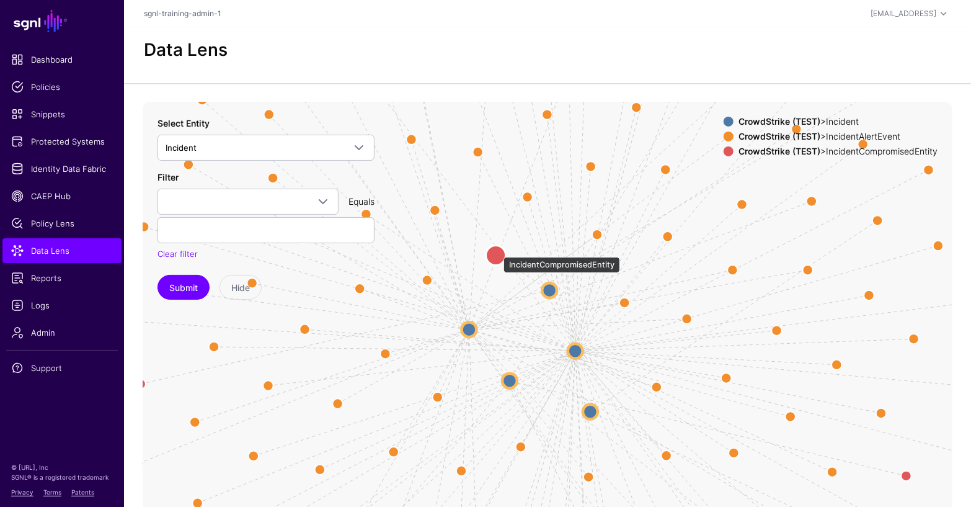
click at [496, 252] on circle at bounding box center [496, 255] width 20 height 20
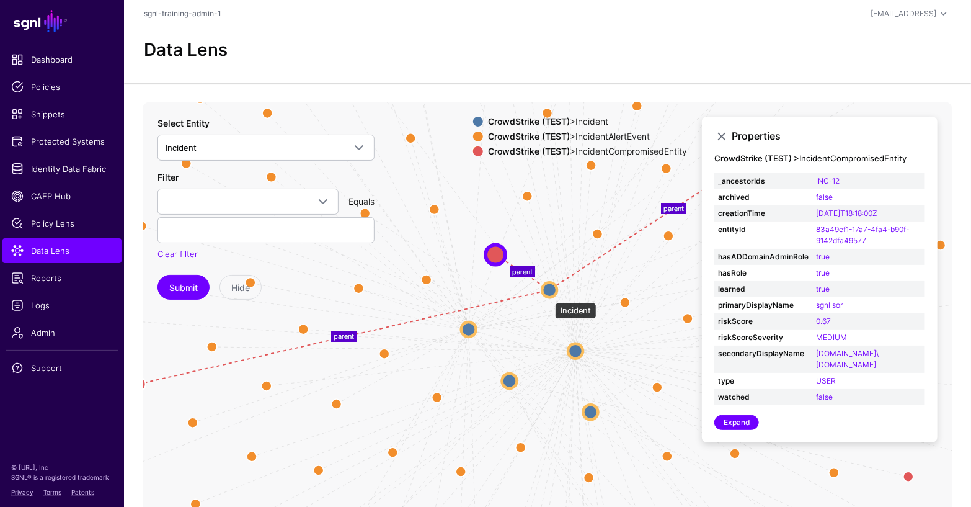
click at [549, 296] on circle at bounding box center [549, 289] width 15 height 15
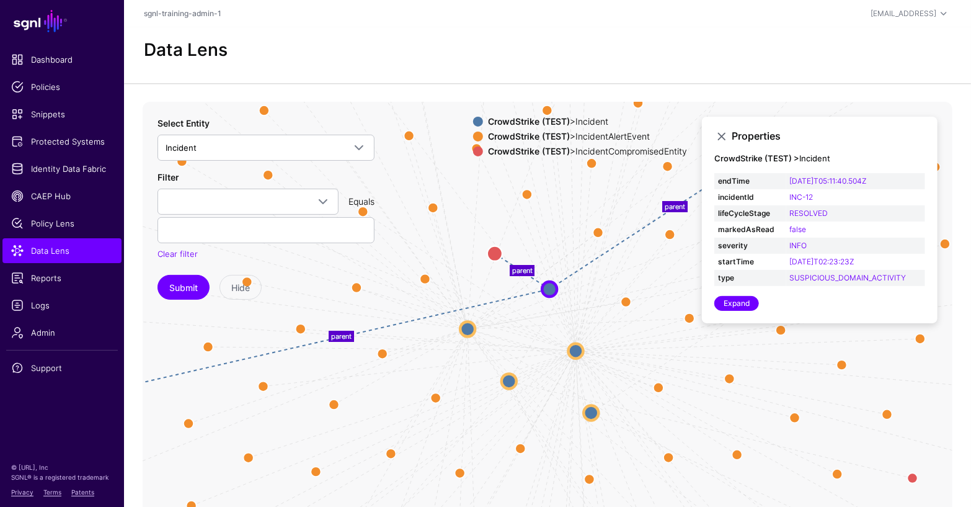
click at [592, 135] on div "CrowdStrike (TEST) > IncidentAlertEvent" at bounding box center [588, 136] width 204 height 10
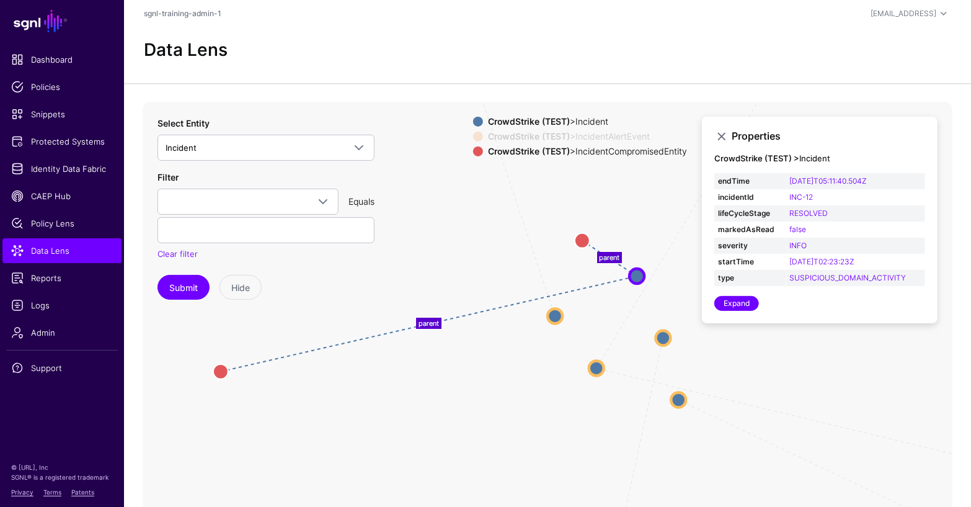
drag, startPoint x: 316, startPoint y: 391, endPoint x: 399, endPoint y: 378, distance: 84.1
click at [399, 378] on icon "parent parent parent parent parent parent parent parent parent parent parent pa…" at bounding box center [548, 350] width 810 height 496
click at [473, 135] on span at bounding box center [478, 136] width 10 height 10
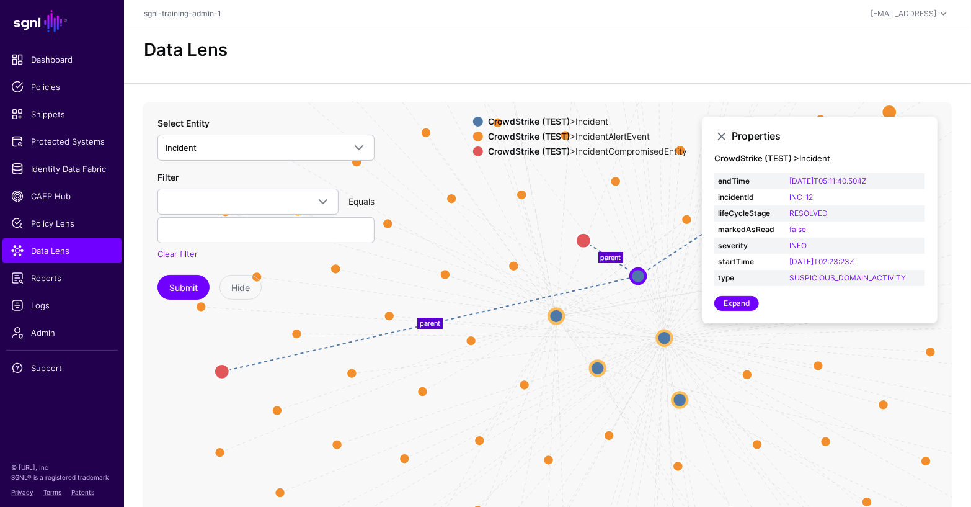
click at [473, 151] on span at bounding box center [478, 151] width 10 height 10
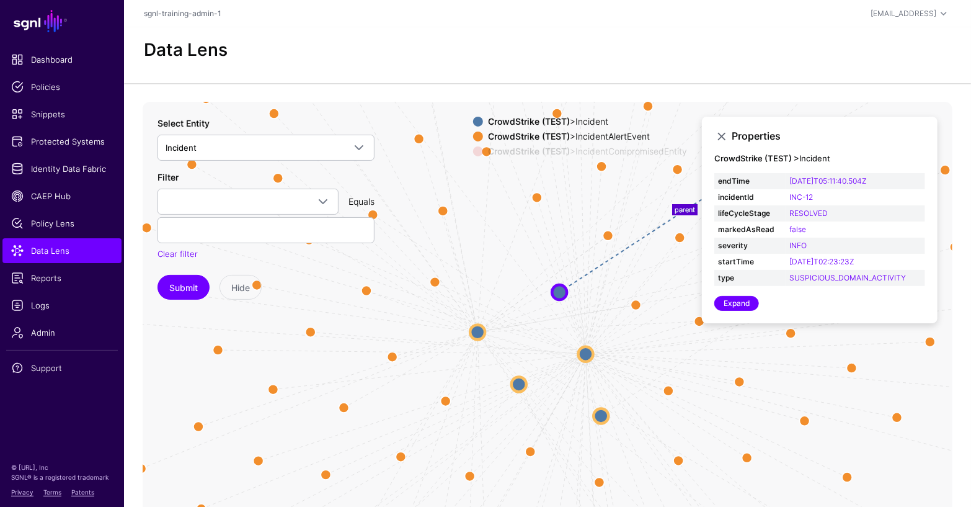
drag, startPoint x: 617, startPoint y: 335, endPoint x: 538, endPoint y: 351, distance: 80.4
click at [538, 351] on icon "parent parent parent parent parent parent parent parent parent parent parent pa…" at bounding box center [548, 350] width 810 height 496
click at [558, 290] on circle at bounding box center [559, 292] width 15 height 15
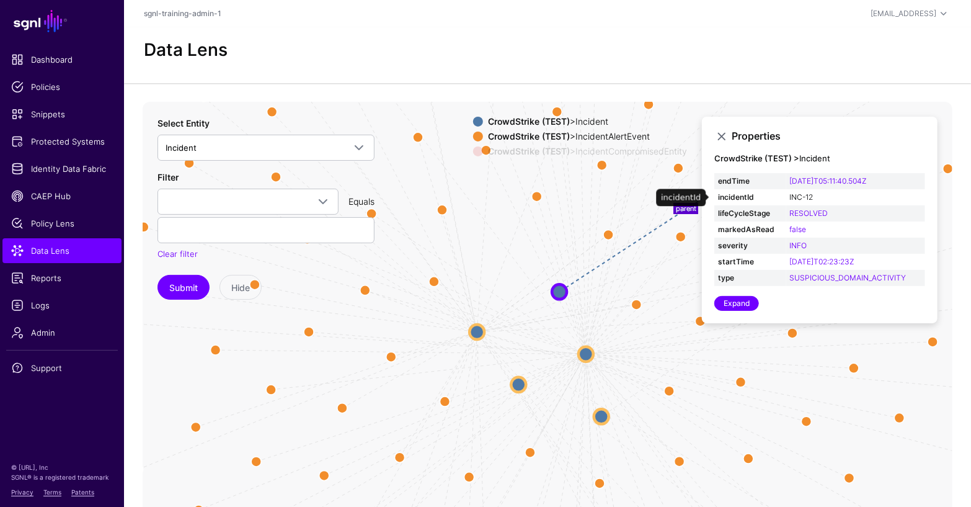
click at [801, 197] on link "INC-12" at bounding box center [802, 196] width 24 height 9
type input "******"
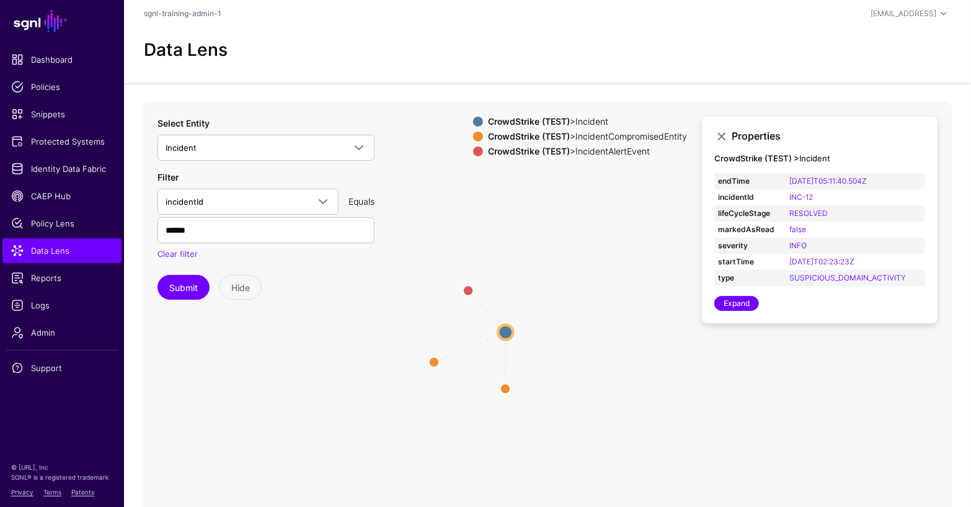
drag, startPoint x: 799, startPoint y: 386, endPoint x: 735, endPoint y: 375, distance: 64.9
click at [735, 375] on icon "parent parent parent Incident Incident IncidentCompromisedEntity IncidentCompro…" at bounding box center [548, 350] width 810 height 496
click at [512, 386] on circle at bounding box center [513, 385] width 20 height 20
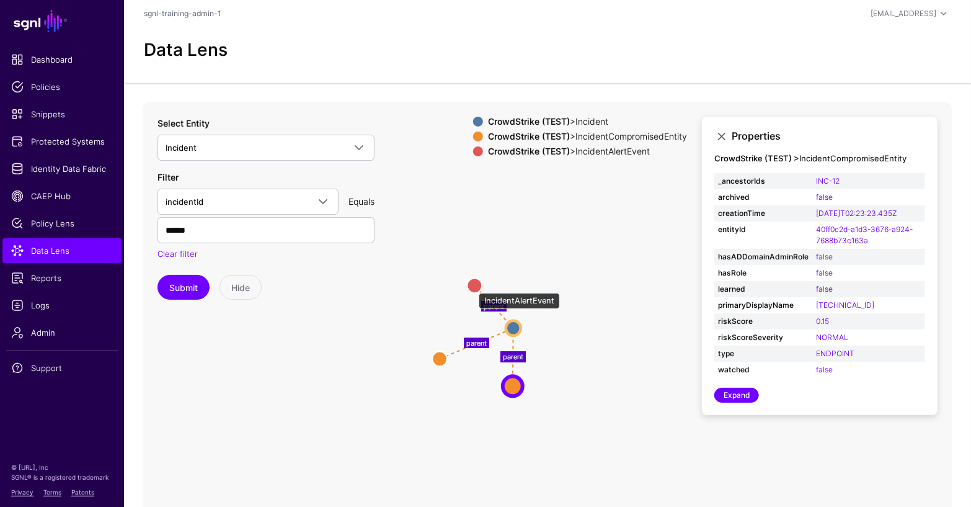
click at [473, 287] on circle at bounding box center [475, 285] width 15 height 15
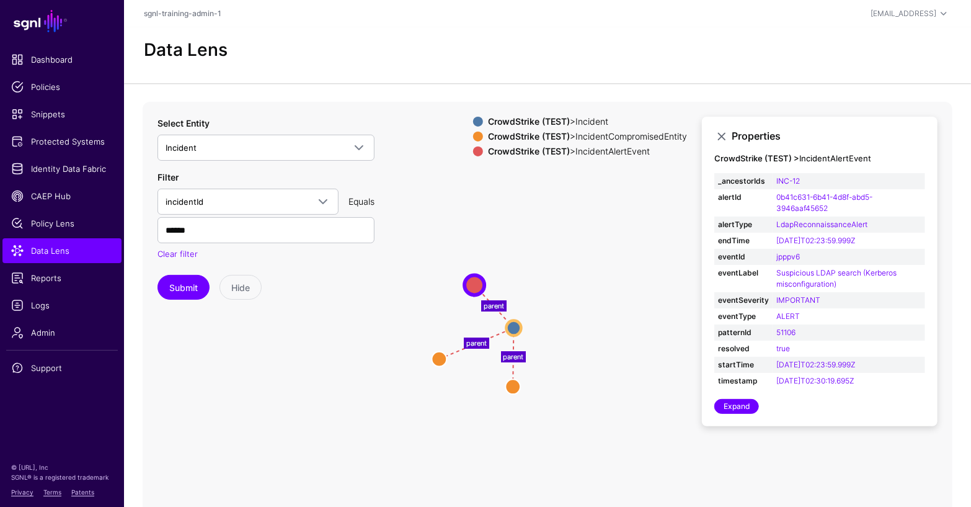
click at [617, 383] on icon "parent parent parent Incident Incident IncidentCompromisedEntity IncidentCompro…" at bounding box center [548, 350] width 810 height 496
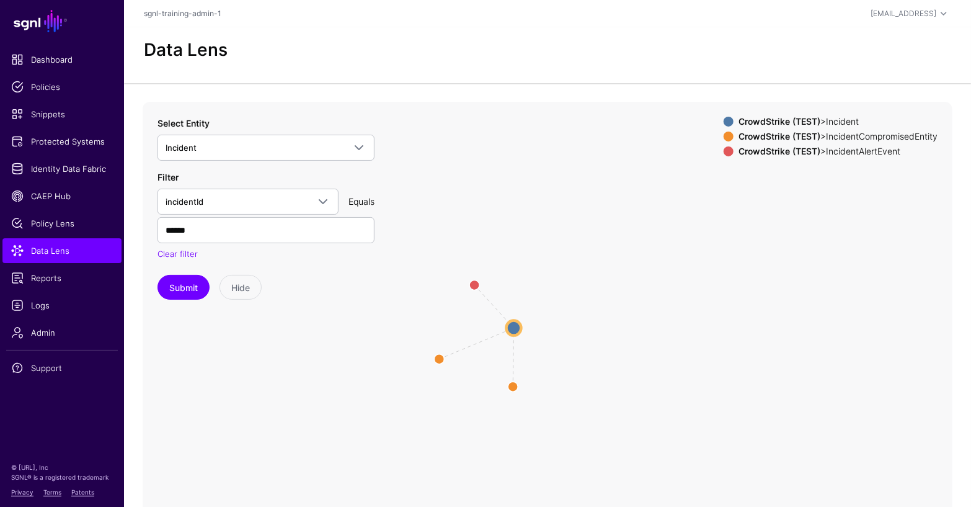
click at [513, 326] on circle at bounding box center [514, 327] width 15 height 15
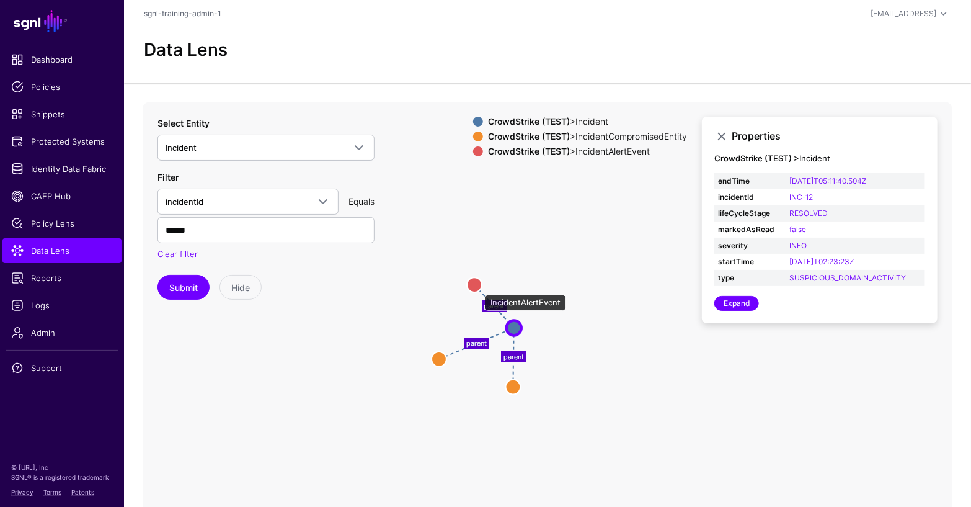
click at [479, 288] on circle at bounding box center [474, 284] width 15 height 15
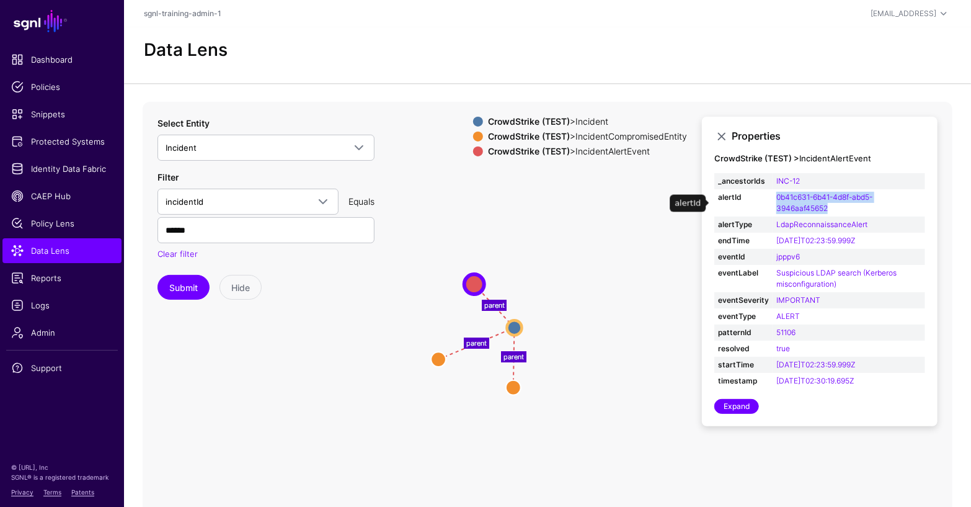
drag, startPoint x: 832, startPoint y: 210, endPoint x: 770, endPoint y: 205, distance: 61.6
click at [770, 205] on tr "alertId 0b41c631-6b41-4d8f-abd5-3946aaf45652" at bounding box center [820, 202] width 211 height 27
copy tr "0b41c631-6b41-4d8f-abd5-3946aaf45652"
click at [873, 213] on td "0b41c631-6b41-4d8f-abd5-3946aaf45652" at bounding box center [849, 202] width 153 height 27
drag, startPoint x: 833, startPoint y: 212, endPoint x: 767, endPoint y: 210, distance: 66.4
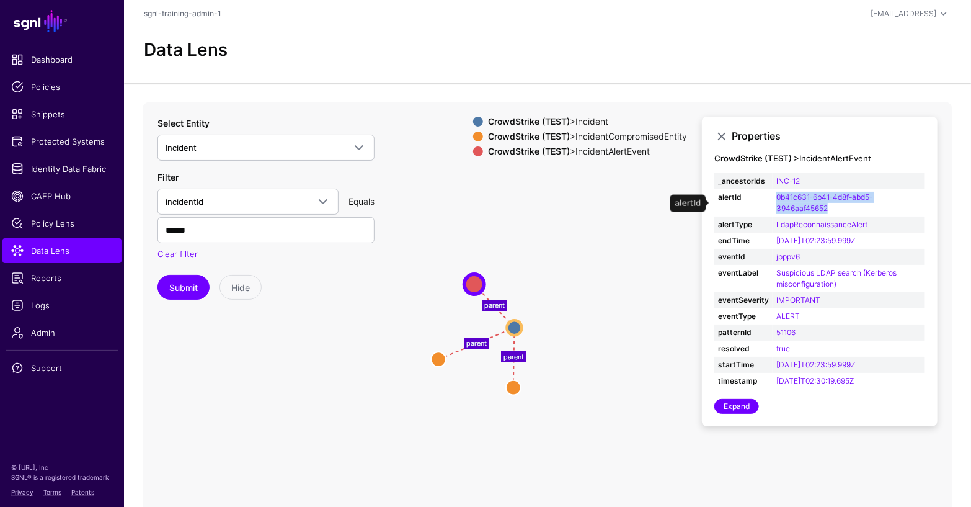
click at [767, 210] on tr "alertId 0b41c631-6b41-4d8f-abd5-3946aaf45652" at bounding box center [820, 202] width 211 height 27
copy tr "0b41c631-6b41-4d8f-abd5-3946aaf45652"
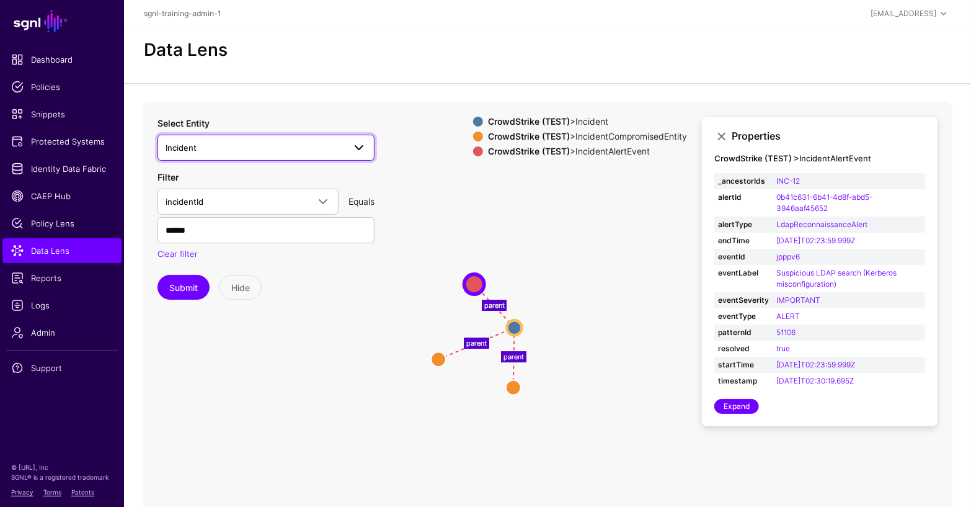
click at [254, 149] on span "Incident" at bounding box center [255, 148] width 179 height 14
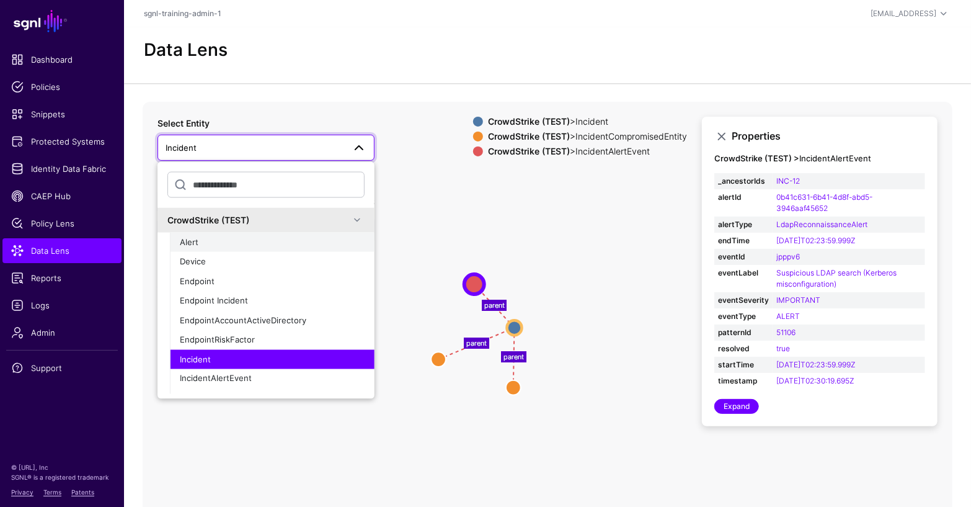
click at [238, 246] on div "Alert" at bounding box center [272, 242] width 185 height 12
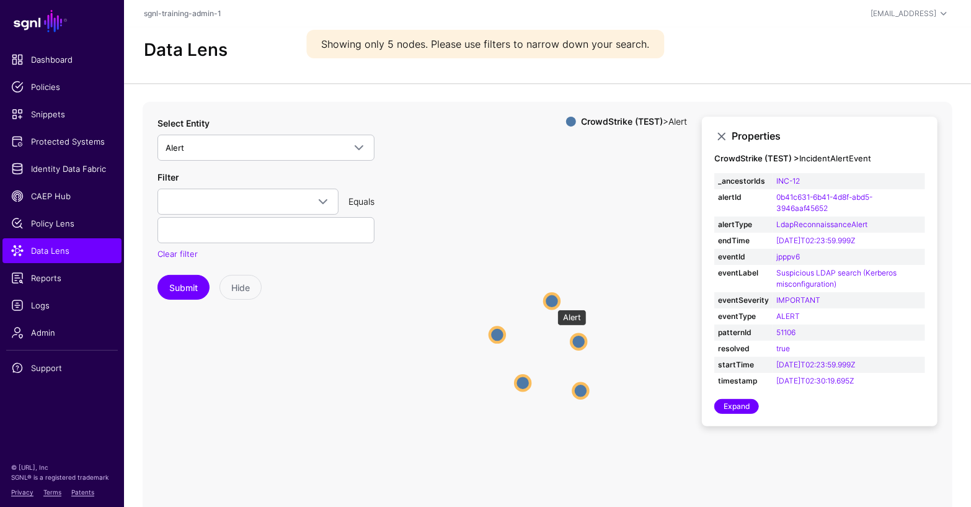
click at [551, 303] on circle at bounding box center [552, 300] width 15 height 15
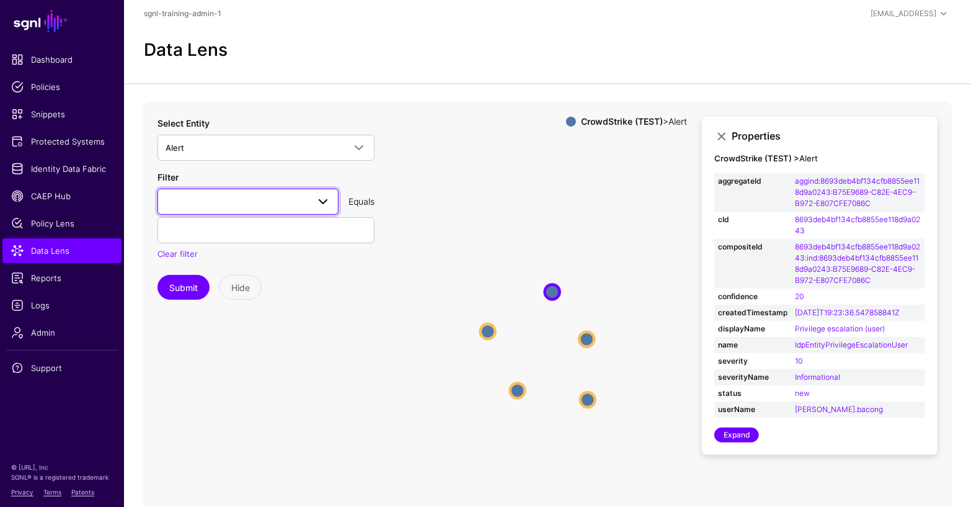
click at [285, 199] on span at bounding box center [248, 201] width 165 height 15
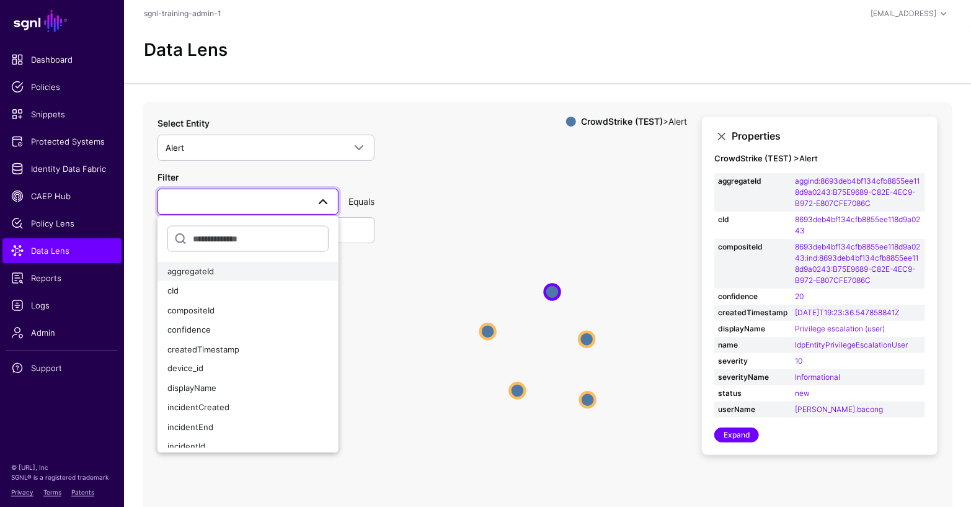
click at [250, 275] on div "aggregateId" at bounding box center [247, 271] width 161 height 12
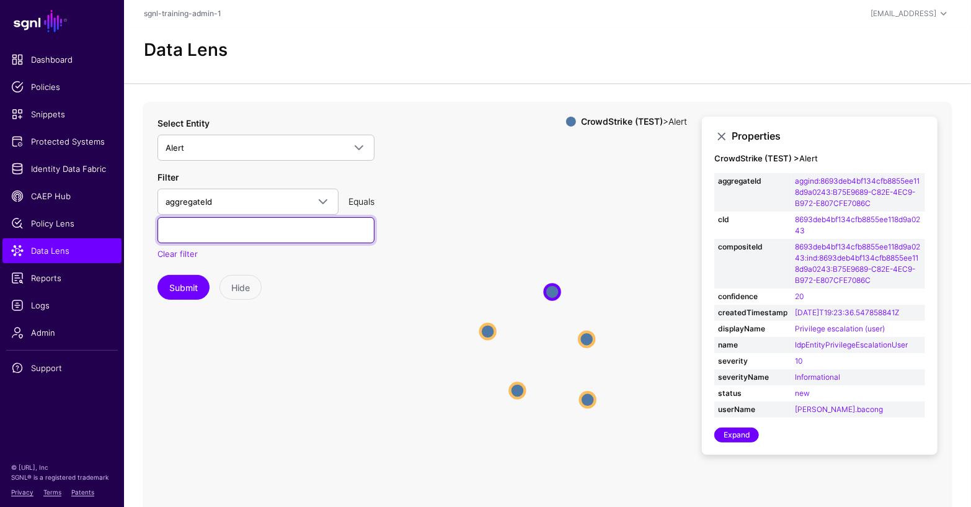
click at [276, 226] on input "text" at bounding box center [266, 230] width 217 height 26
paste input "**********"
type input "**********"
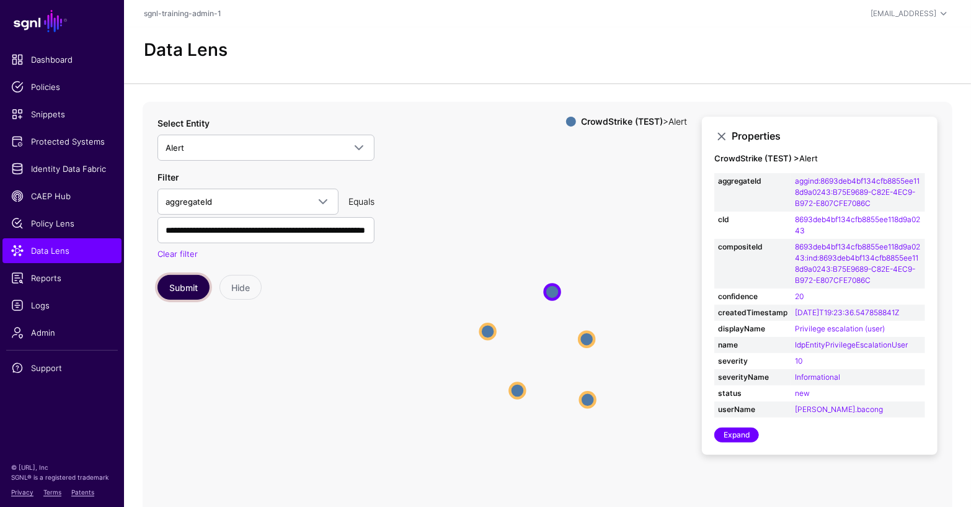
scroll to position [0, 0]
click at [189, 285] on button "Submit" at bounding box center [184, 287] width 52 height 25
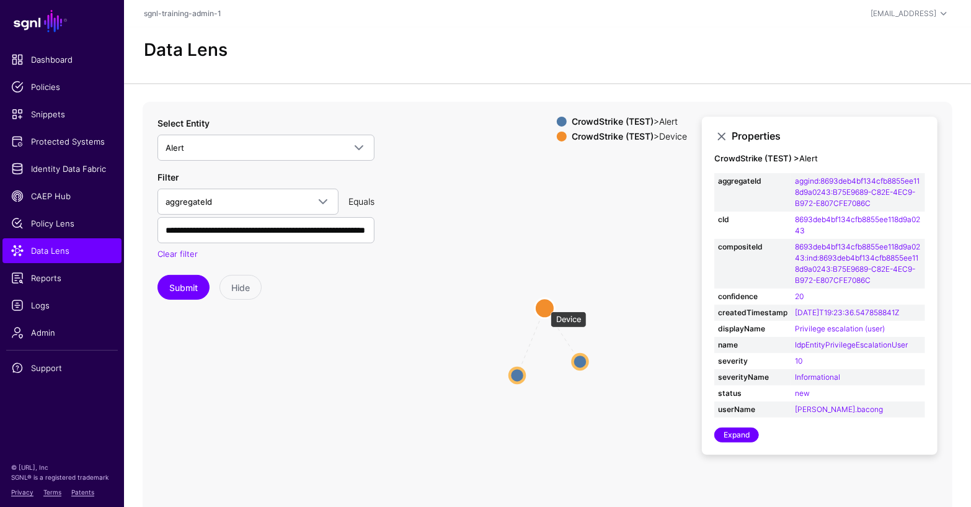
click at [545, 305] on circle at bounding box center [545, 308] width 20 height 20
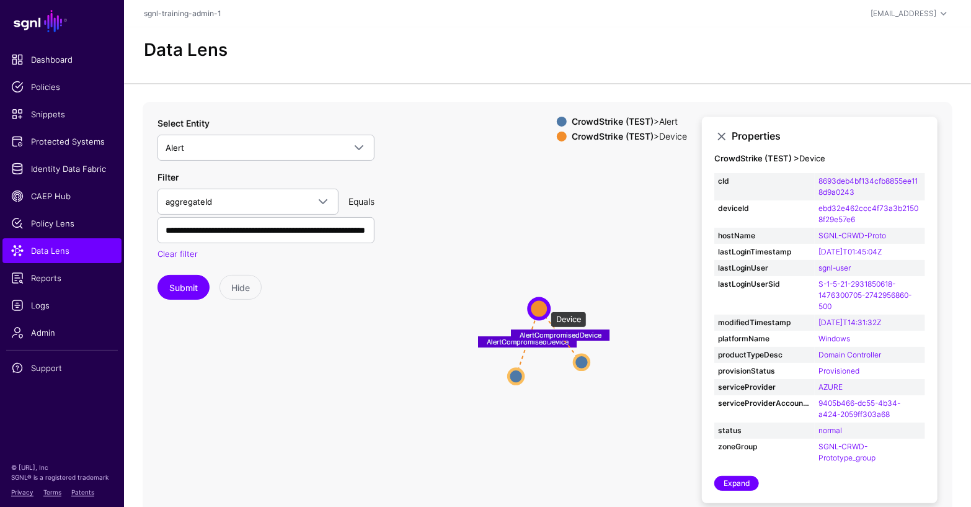
drag, startPoint x: 545, startPoint y: 305, endPoint x: 536, endPoint y: 307, distance: 8.9
click at [536, 307] on circle at bounding box center [539, 308] width 20 height 20
click at [585, 363] on circle at bounding box center [584, 362] width 15 height 15
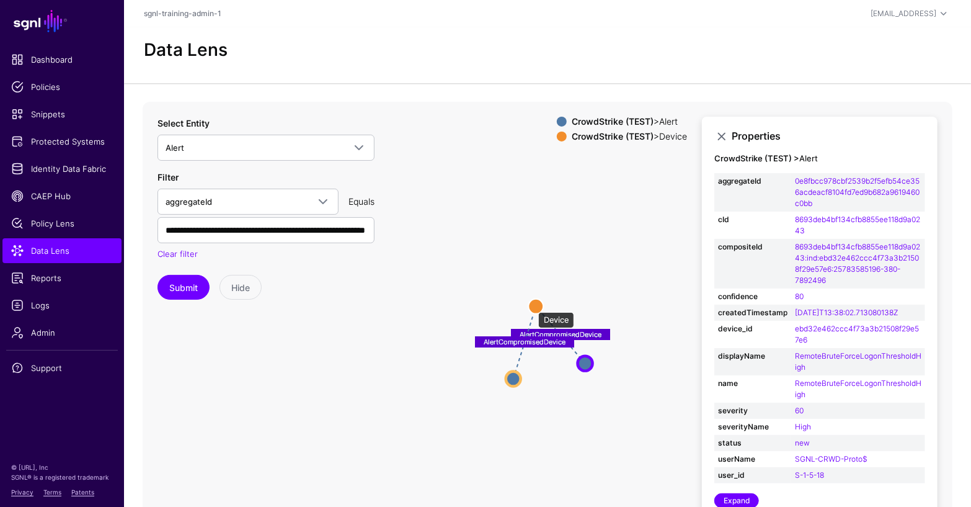
click at [533, 306] on circle at bounding box center [535, 305] width 15 height 15
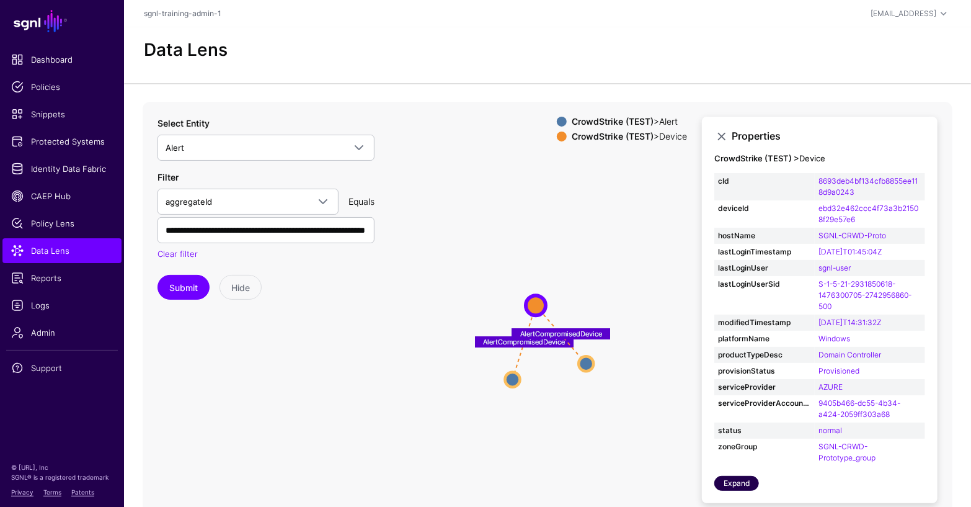
click at [749, 486] on link "Expand" at bounding box center [737, 483] width 45 height 15
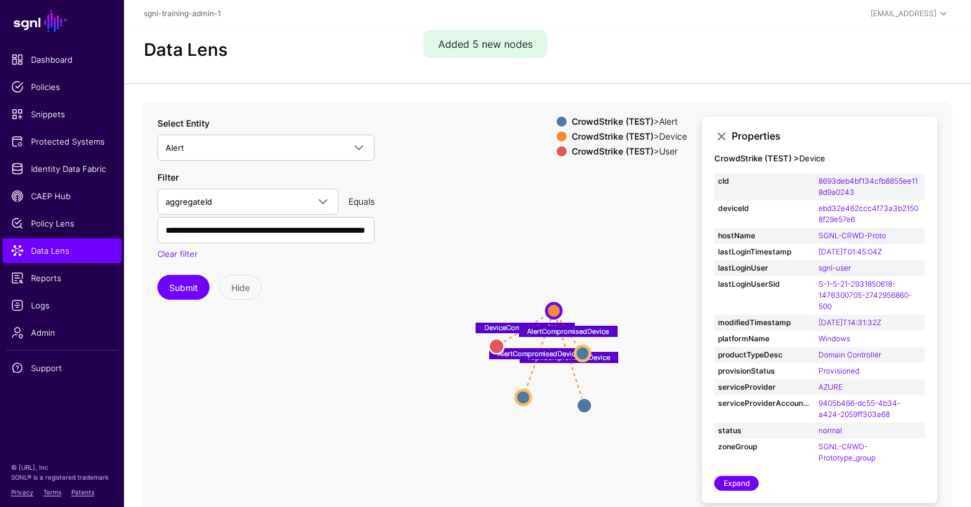
drag, startPoint x: 604, startPoint y: 422, endPoint x: 607, endPoint y: 435, distance: 12.7
click at [607, 435] on icon "DeviceCompromisedUser AlertCompromisedDevice AlertCompromisedDevice AlertCompro…" at bounding box center [548, 350] width 810 height 496
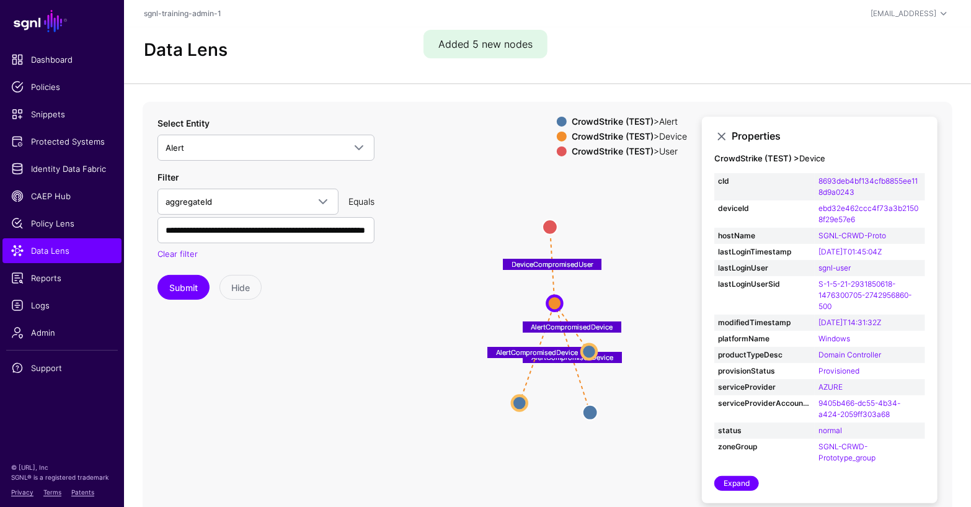
drag, startPoint x: 490, startPoint y: 342, endPoint x: 548, endPoint y: 233, distance: 123.5
click at [548, 233] on circle at bounding box center [550, 227] width 15 height 15
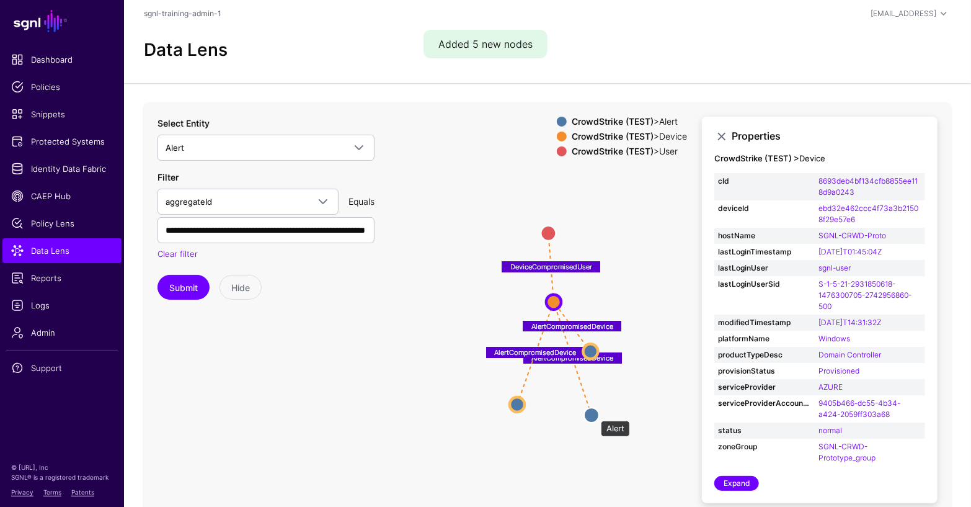
click at [595, 414] on circle at bounding box center [591, 415] width 15 height 15
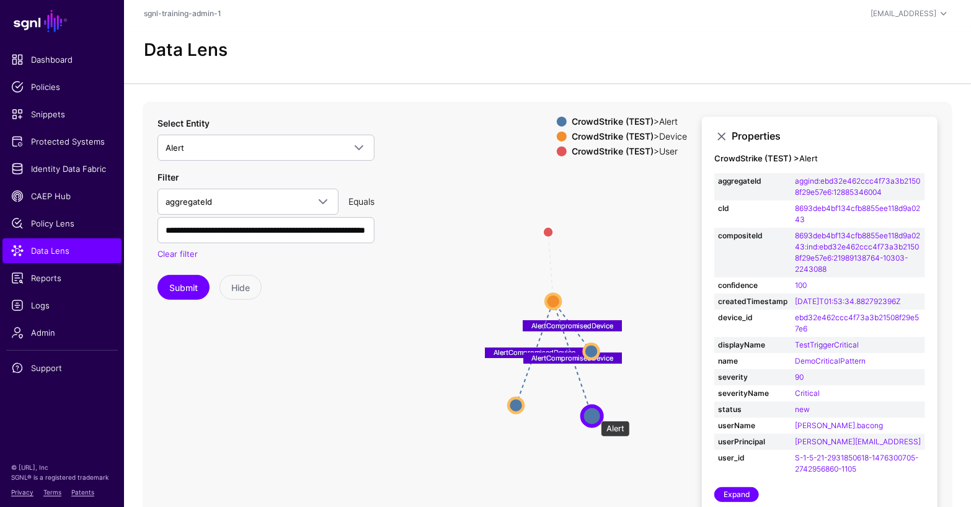
click at [595, 414] on circle at bounding box center [592, 416] width 20 height 20
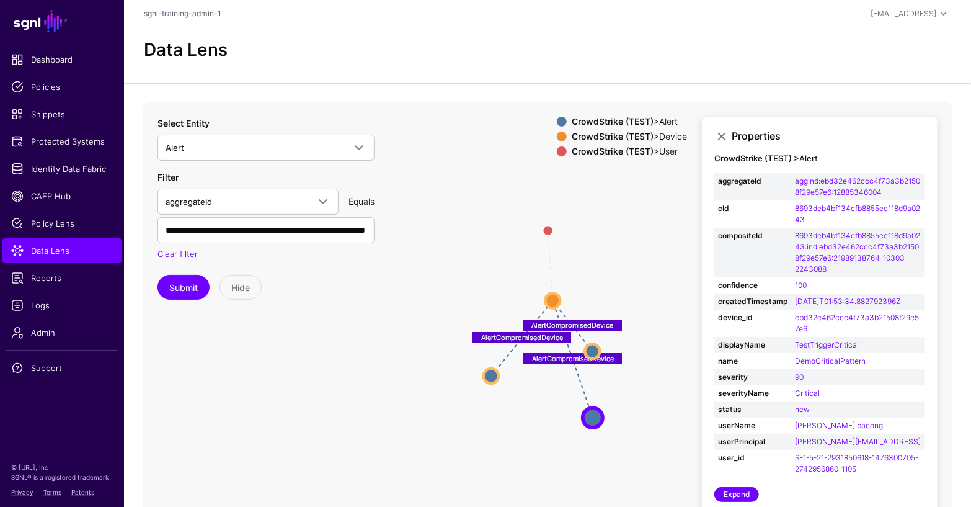
drag, startPoint x: 512, startPoint y: 406, endPoint x: 488, endPoint y: 376, distance: 38.4
click at [488, 376] on circle at bounding box center [491, 375] width 15 height 15
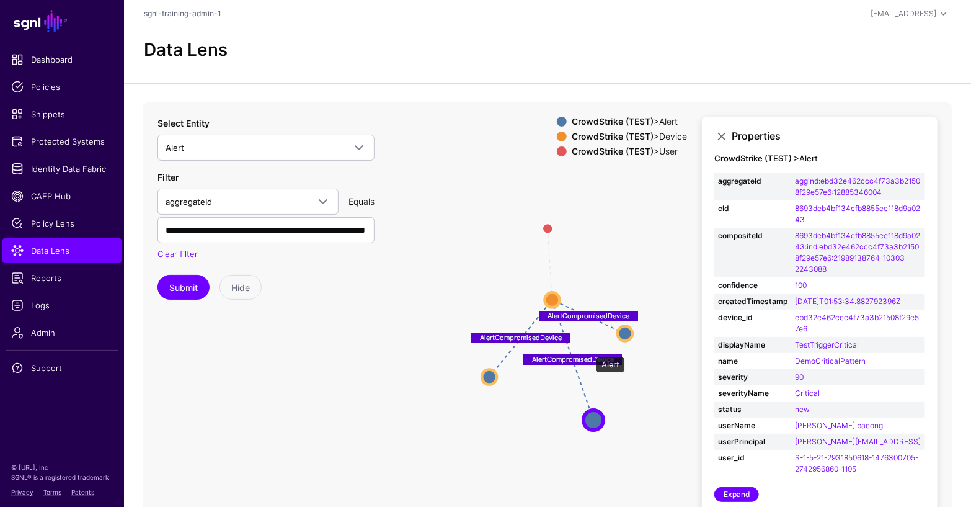
drag, startPoint x: 590, startPoint y: 350, endPoint x: 621, endPoint y: 332, distance: 36.4
click at [621, 332] on circle at bounding box center [625, 333] width 15 height 15
drag, startPoint x: 592, startPoint y: 416, endPoint x: 578, endPoint y: 414, distance: 13.8
click at [578, 414] on circle at bounding box center [579, 421] width 20 height 20
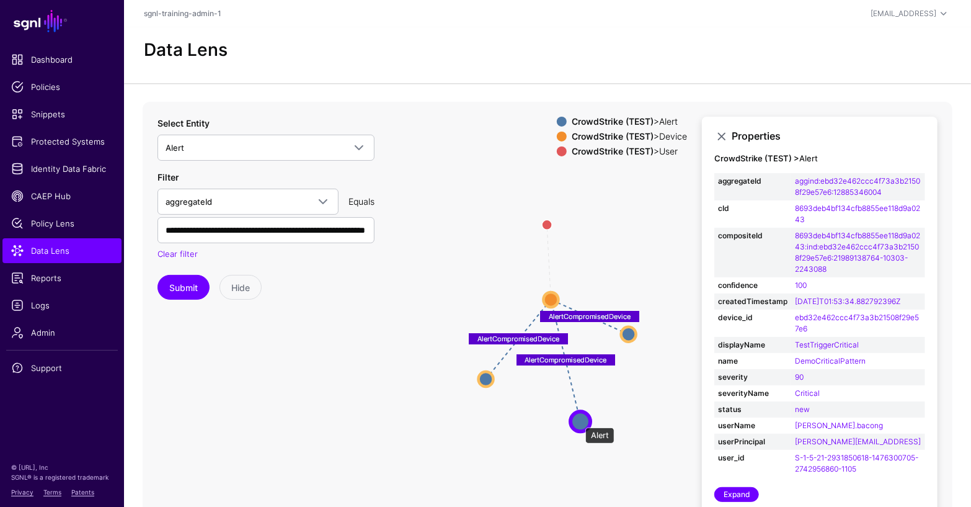
click at [580, 421] on circle at bounding box center [581, 421] width 20 height 20
click at [628, 331] on circle at bounding box center [628, 334] width 15 height 15
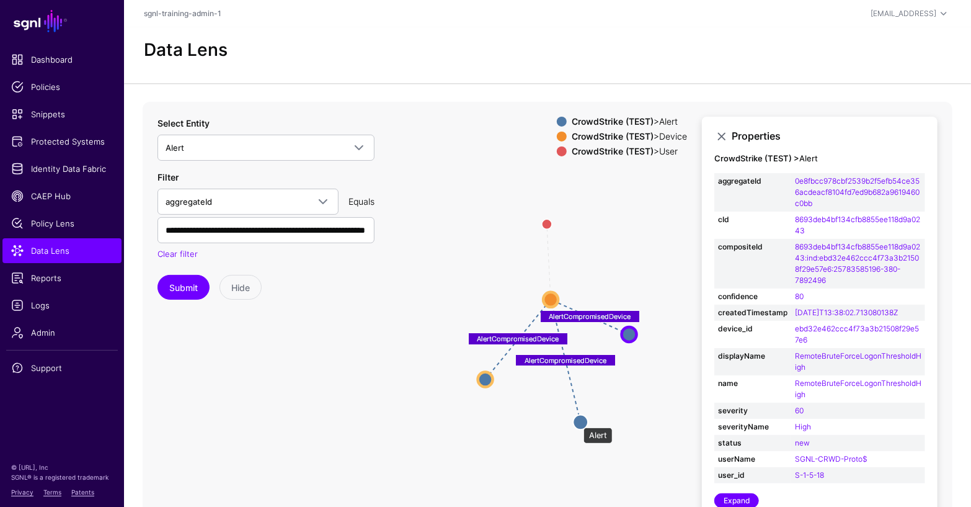
click at [577, 421] on circle at bounding box center [580, 421] width 15 height 15
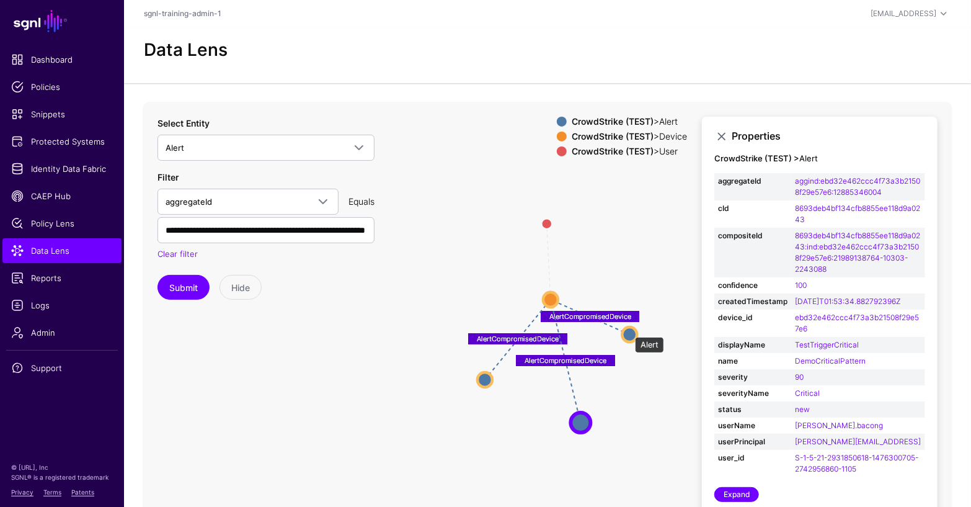
click at [629, 331] on circle at bounding box center [629, 334] width 15 height 15
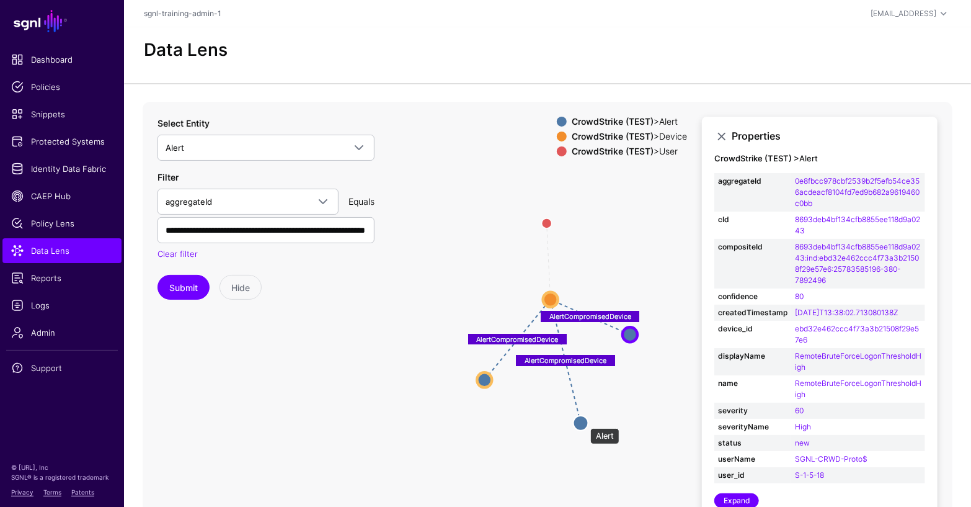
click at [584, 422] on circle at bounding box center [581, 423] width 15 height 15
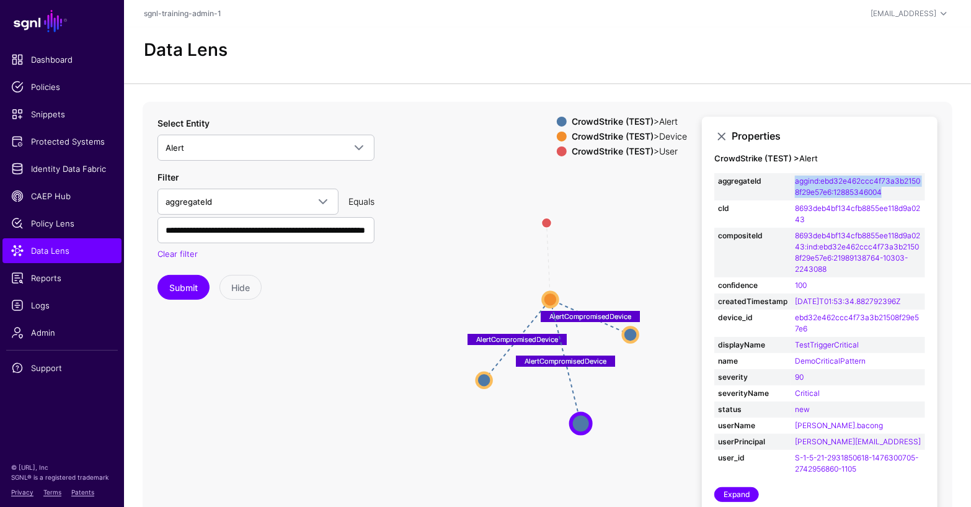
drag, startPoint x: 888, startPoint y: 192, endPoint x: 786, endPoint y: 184, distance: 101.4
click at [786, 184] on tr "aggregateId aggind:ebd32e462ccc4f73a3b21508f29e57e6:12885346004" at bounding box center [820, 186] width 211 height 27
copy tr "aggind:ebd32e462ccc4f73a3b21508f29e57e6:12885346004"
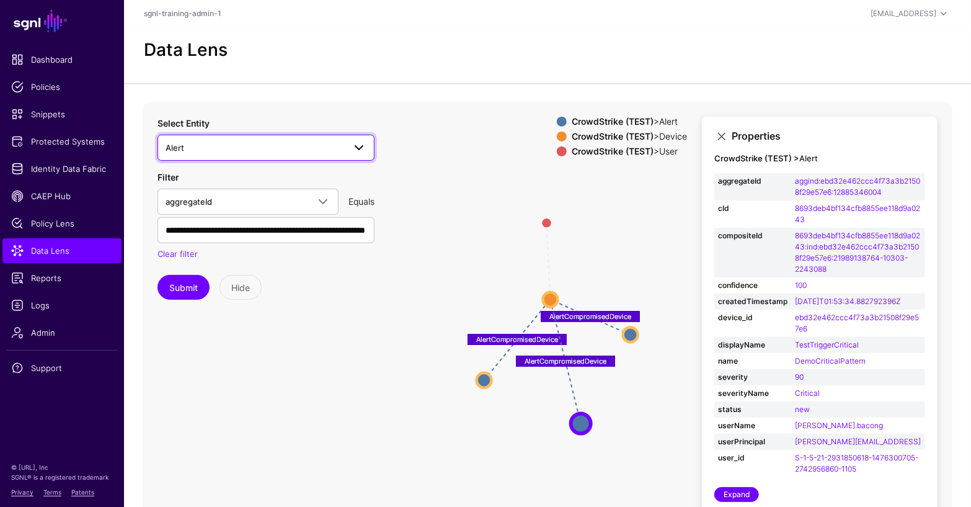
click at [257, 143] on span "Alert" at bounding box center [255, 148] width 179 height 14
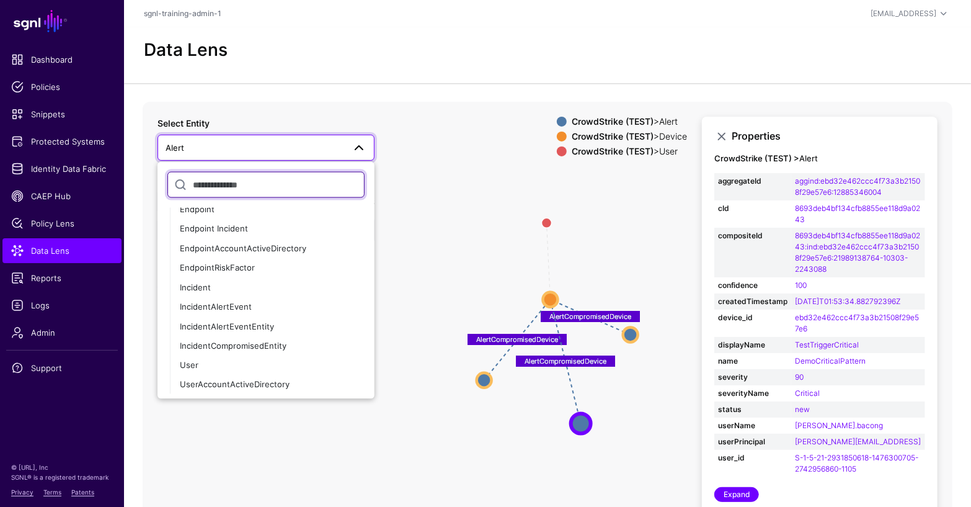
scroll to position [96, 0]
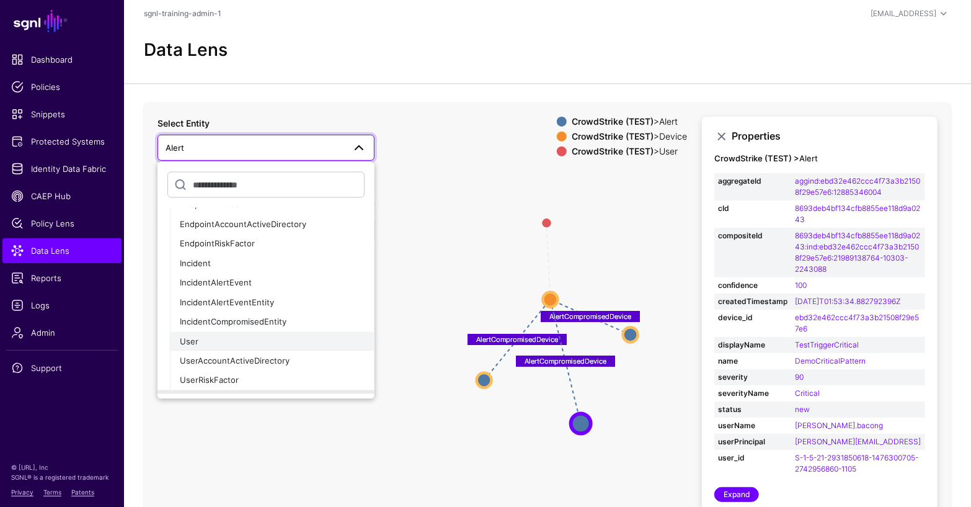
click at [203, 336] on div "User" at bounding box center [272, 341] width 185 height 12
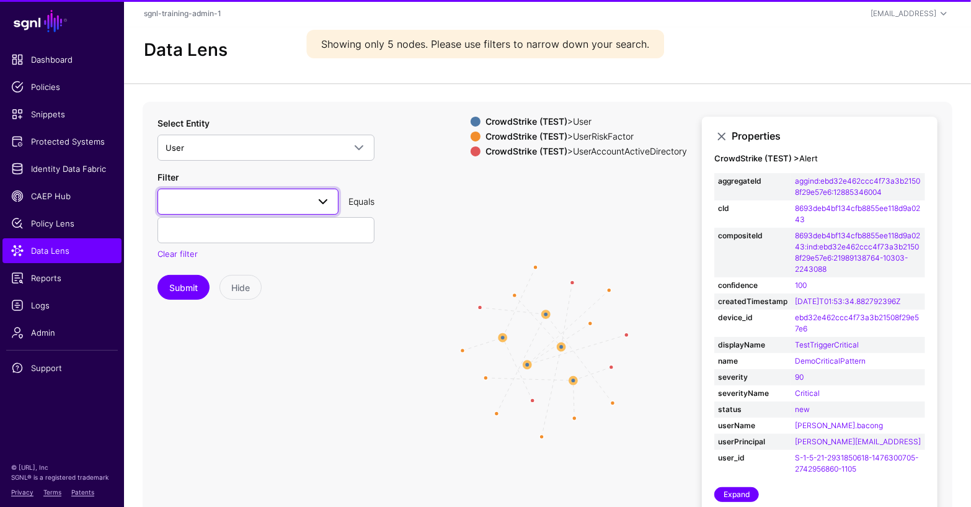
click at [234, 203] on span at bounding box center [248, 201] width 165 height 15
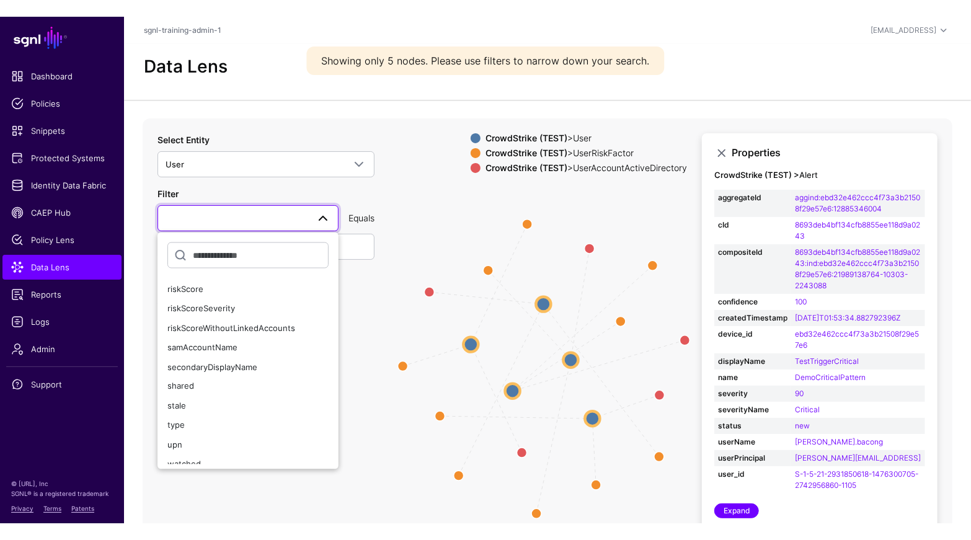
scroll to position [243, 0]
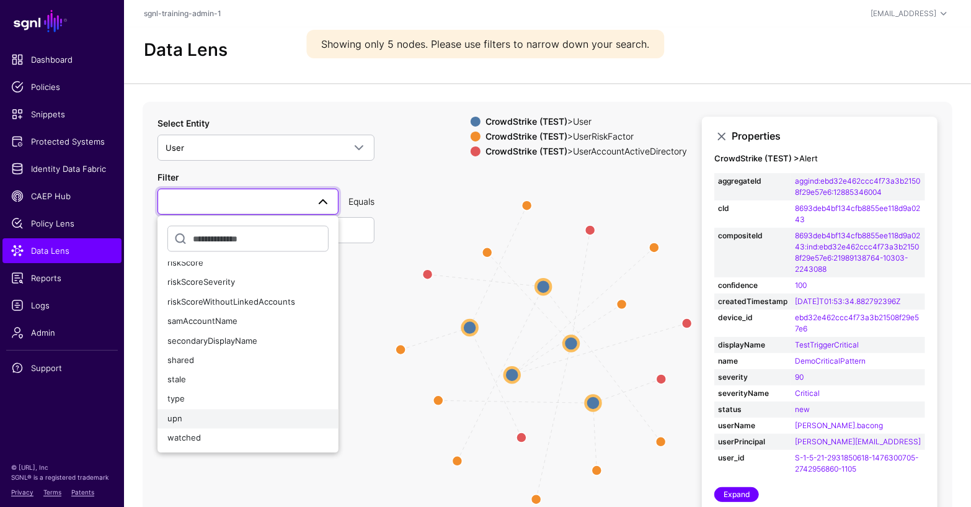
click at [193, 419] on div "upn" at bounding box center [247, 418] width 161 height 12
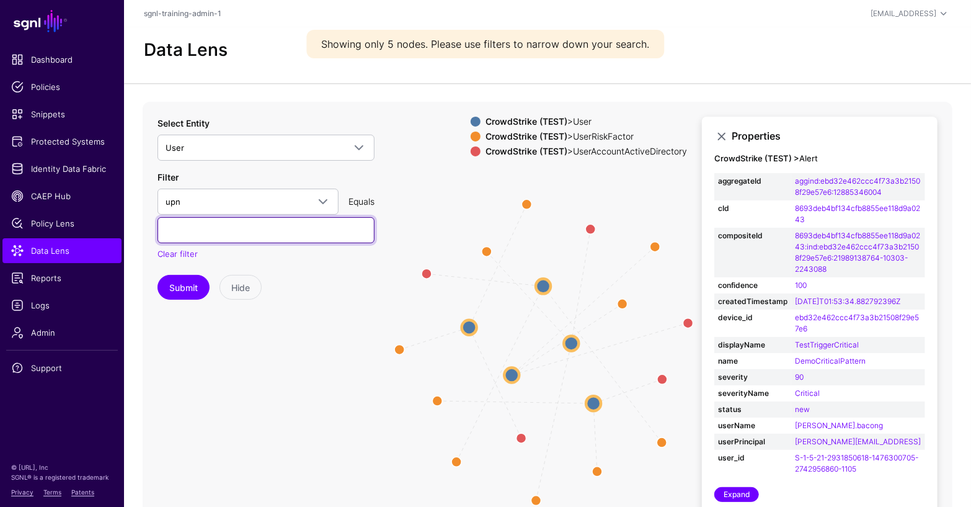
click at [220, 236] on input "text" at bounding box center [266, 230] width 217 height 26
type input "**********"
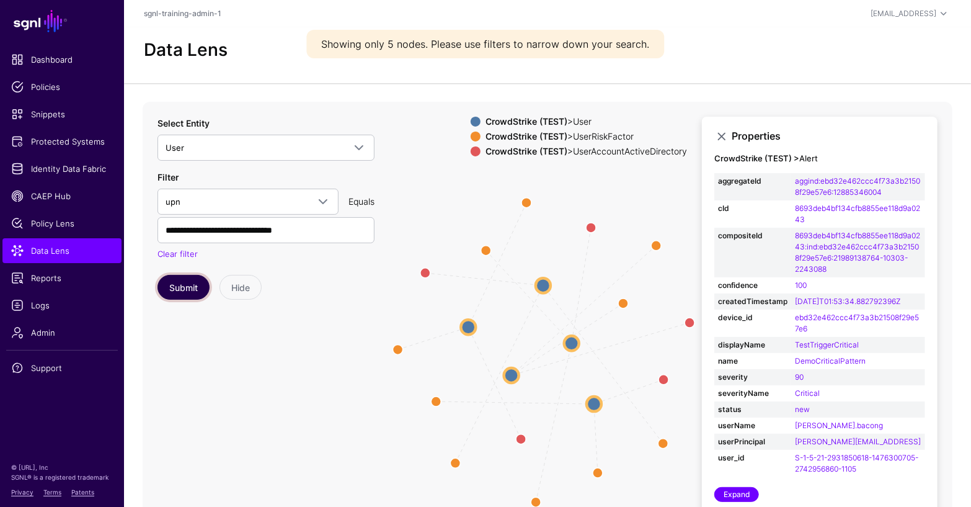
click at [182, 277] on button "Submit" at bounding box center [184, 287] width 52 height 25
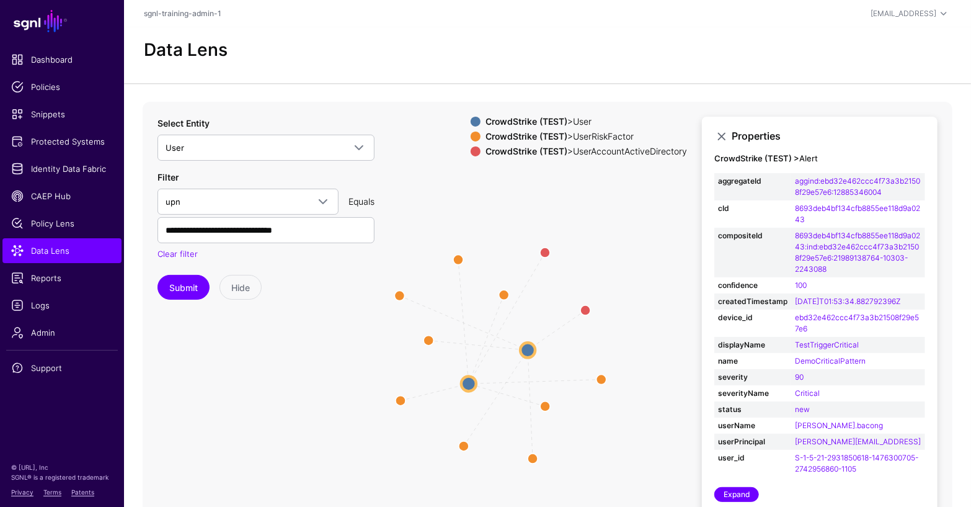
drag, startPoint x: 429, startPoint y: 398, endPoint x: 380, endPoint y: 400, distance: 49.0
click at [380, 400] on icon "parent parent parent parent parent parent parent parent parent parent parent Us…" at bounding box center [548, 350] width 810 height 496
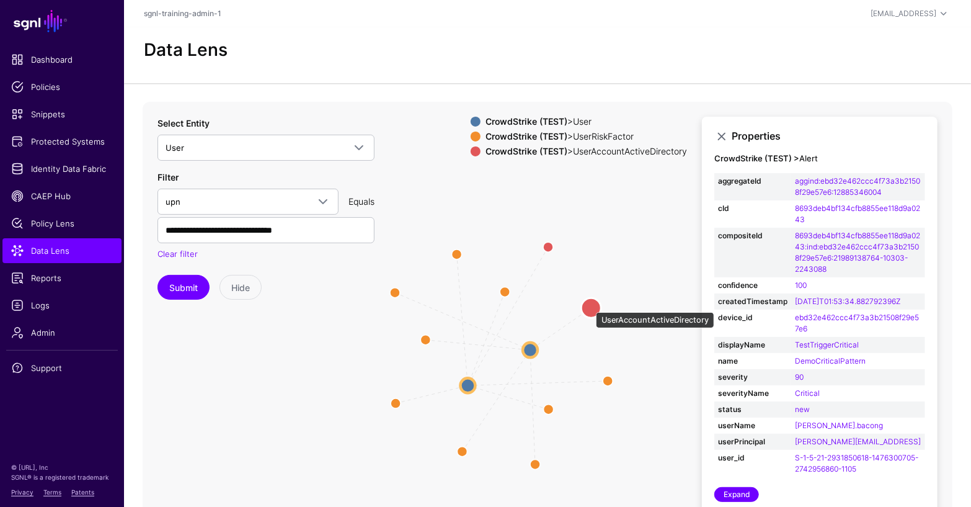
click at [590, 306] on circle at bounding box center [591, 308] width 20 height 20
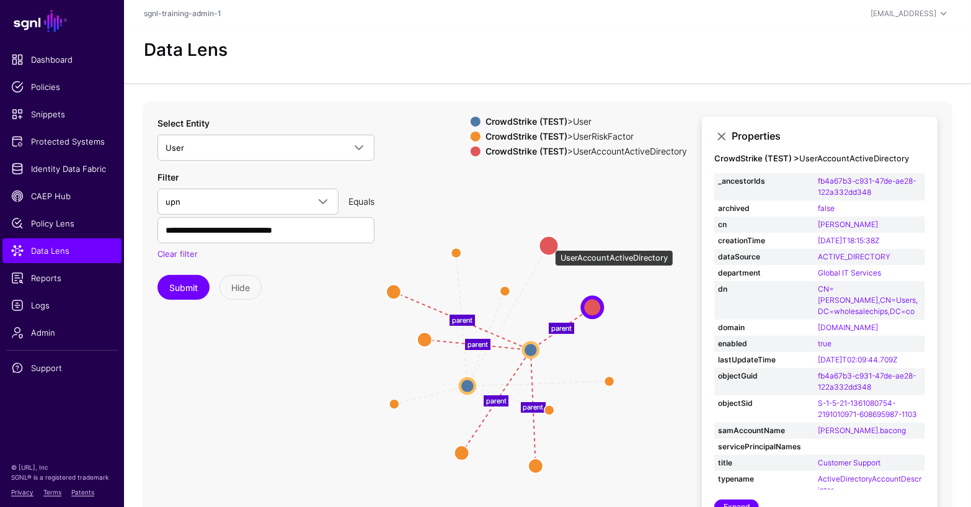
click at [549, 244] on circle at bounding box center [549, 246] width 20 height 20
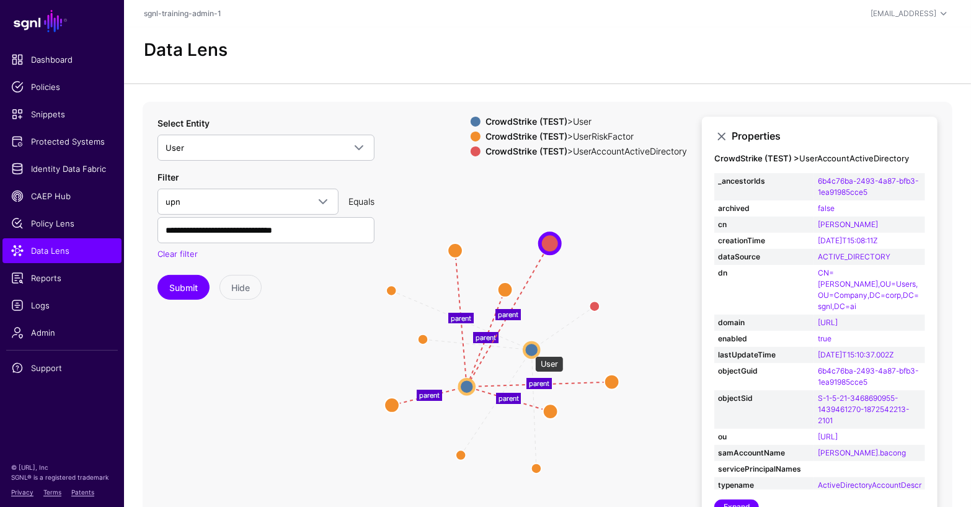
click at [529, 350] on circle at bounding box center [531, 349] width 15 height 15
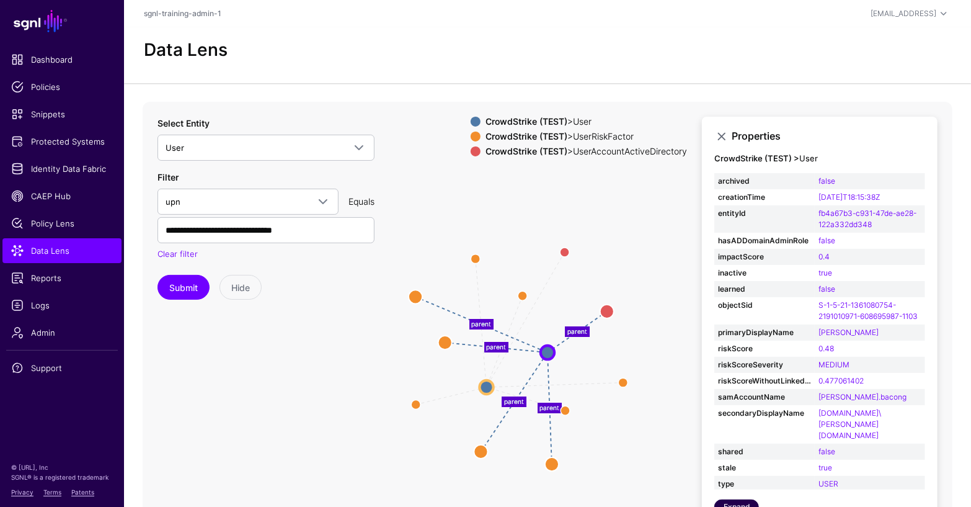
click at [737, 503] on link "Expand" at bounding box center [737, 506] width 45 height 15
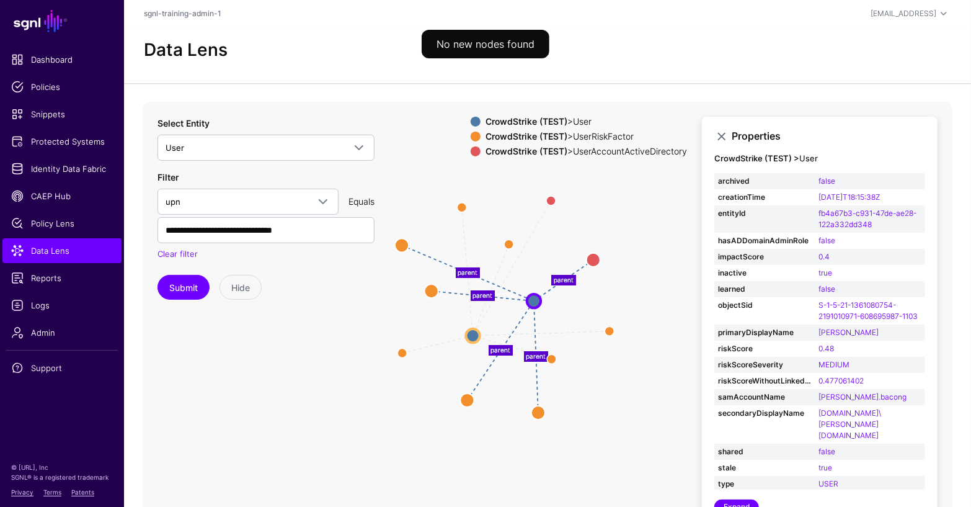
drag, startPoint x: 634, startPoint y: 429, endPoint x: 620, endPoint y: 376, distance: 54.5
click at [620, 376] on icon "parent parent parent parent parent parent parent parent parent parent parent Us…" at bounding box center [548, 350] width 810 height 496
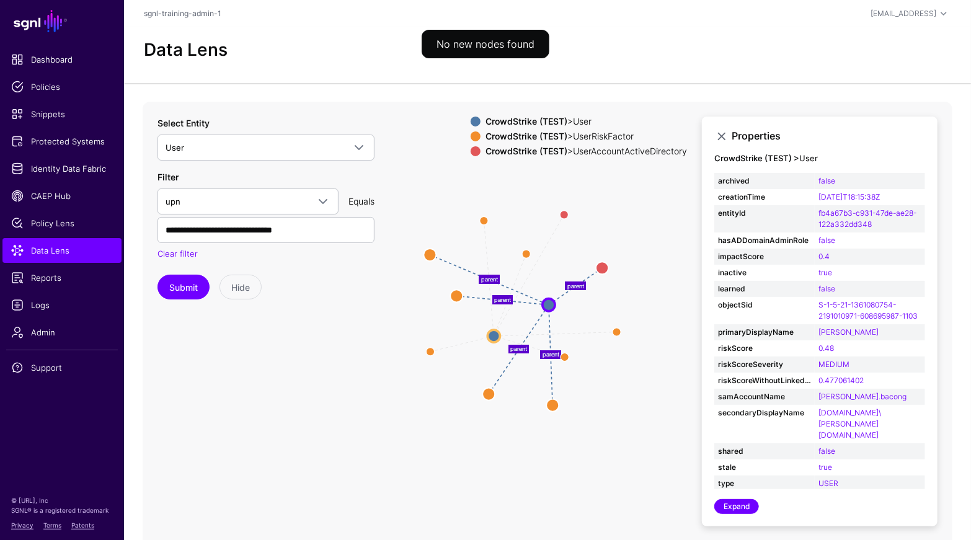
click at [638, 357] on icon "parent parent parent parent parent parent parent parent parent parent parent Us…" at bounding box center [548, 350] width 810 height 496
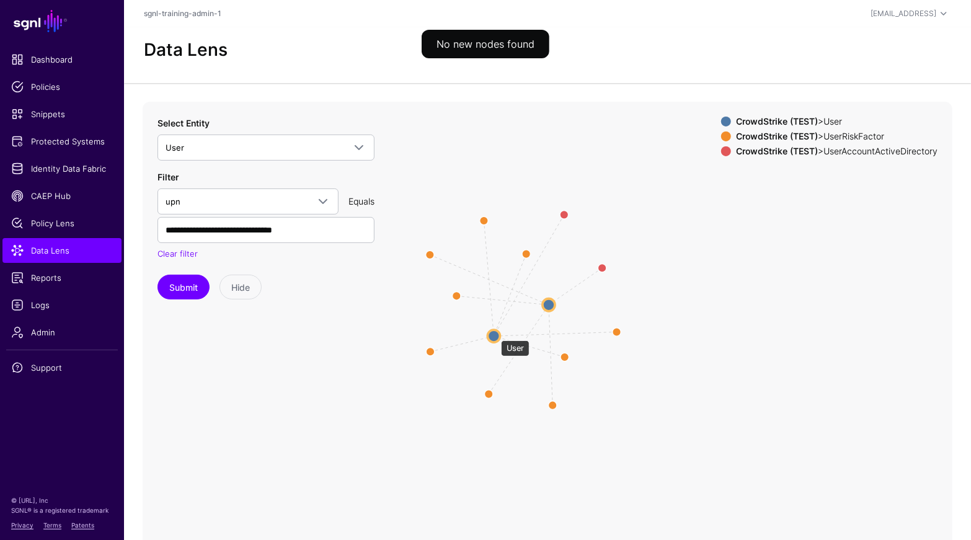
click at [495, 334] on circle at bounding box center [494, 336] width 12 height 12
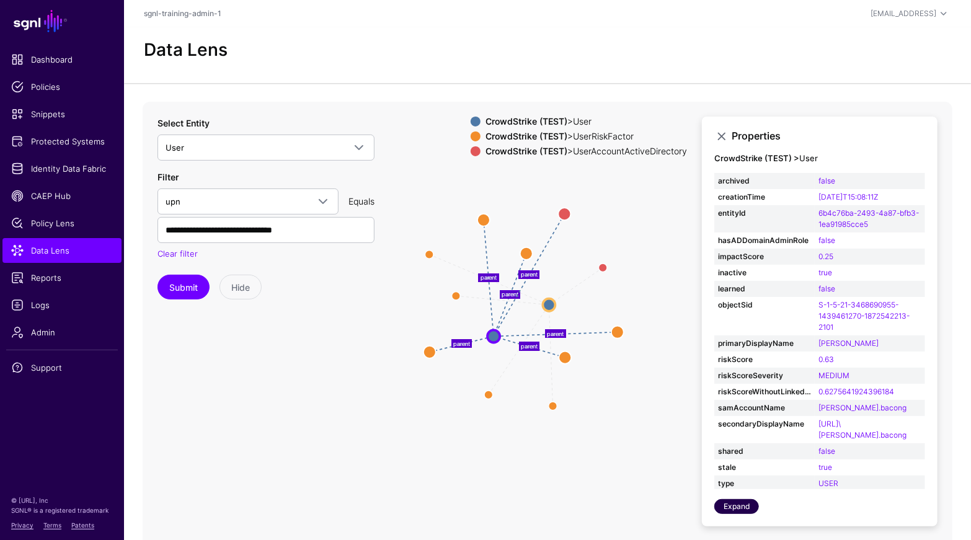
click at [737, 506] on link "Expand" at bounding box center [737, 506] width 45 height 15
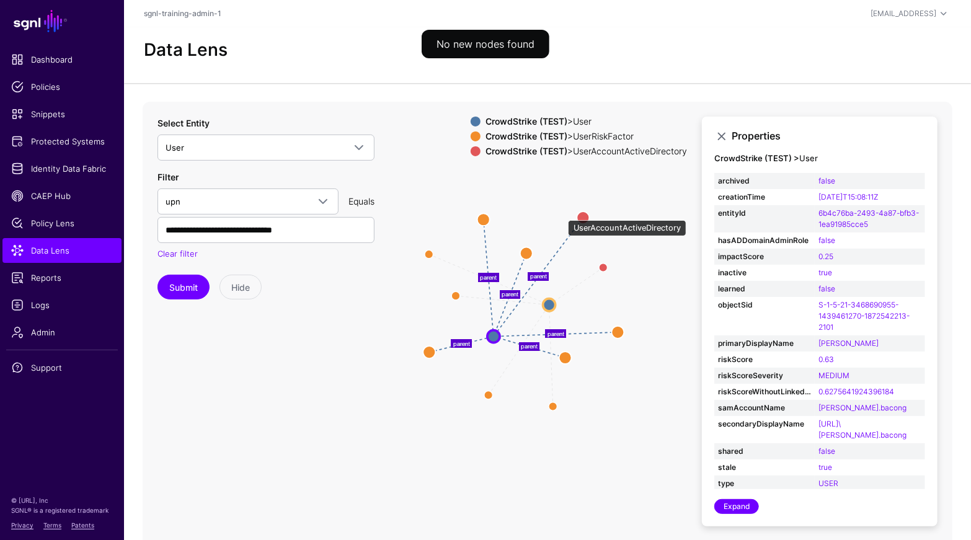
drag, startPoint x: 562, startPoint y: 214, endPoint x: 590, endPoint y: 219, distance: 28.3
click at [589, 219] on circle at bounding box center [583, 218] width 12 height 12
click at [590, 219] on circle at bounding box center [593, 218] width 12 height 12
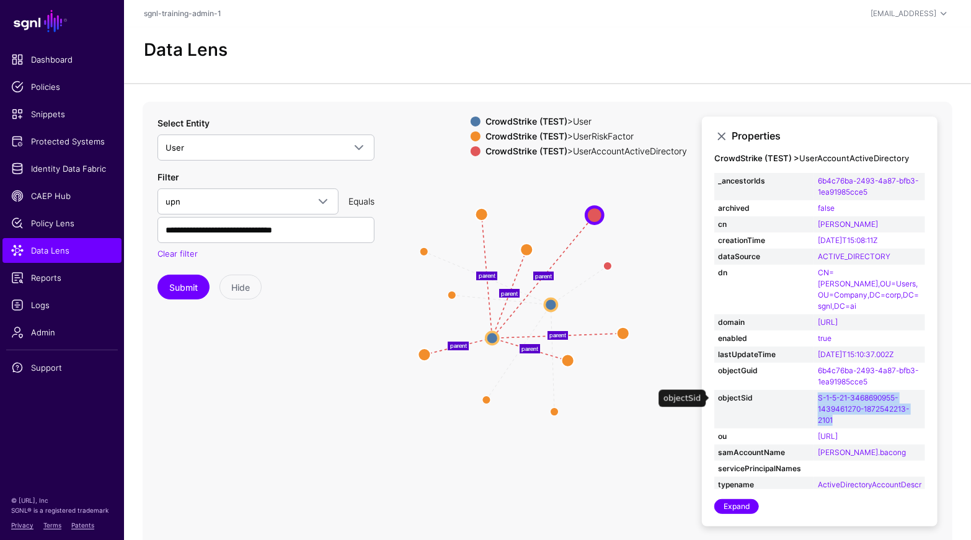
drag, startPoint x: 836, startPoint y: 409, endPoint x: 815, endPoint y: 391, distance: 27.3
click at [815, 391] on td "S-1-5-21-3468690955-1439461270-1872542213-2101" at bounding box center [869, 409] width 111 height 38
copy link "S-1-5-21-3468690955-1439461270-1872542213-2101"
click at [492, 338] on circle at bounding box center [492, 338] width 12 height 12
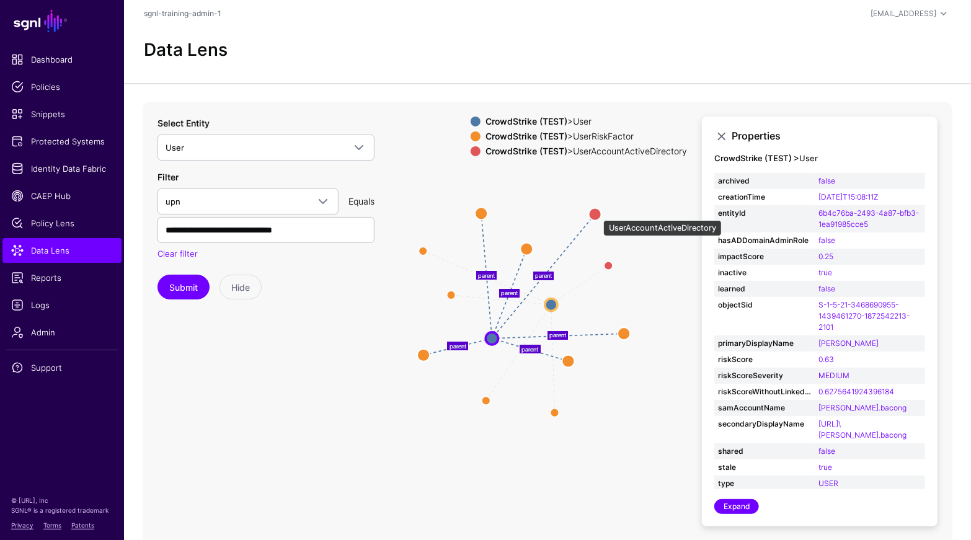
click at [597, 214] on circle at bounding box center [595, 214] width 12 height 12
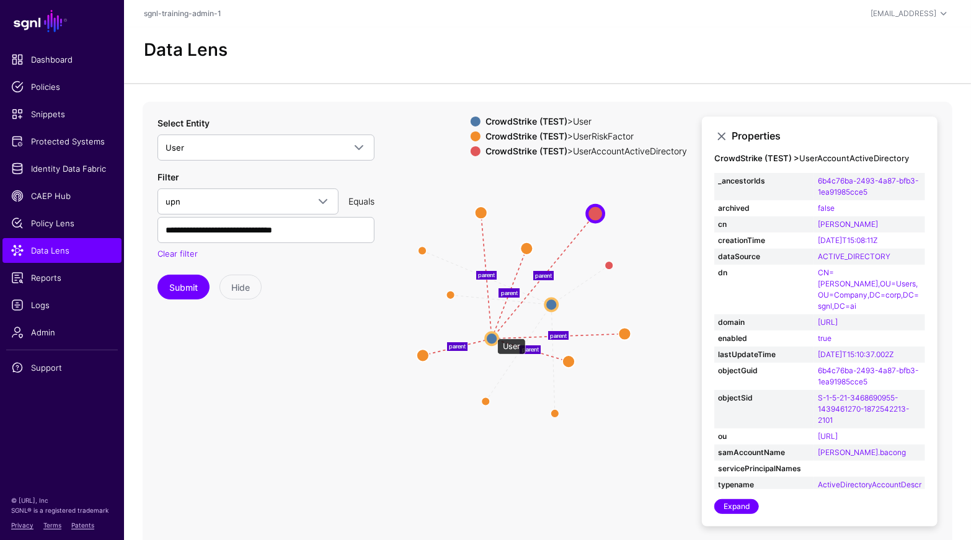
click at [491, 332] on circle at bounding box center [492, 338] width 12 height 12
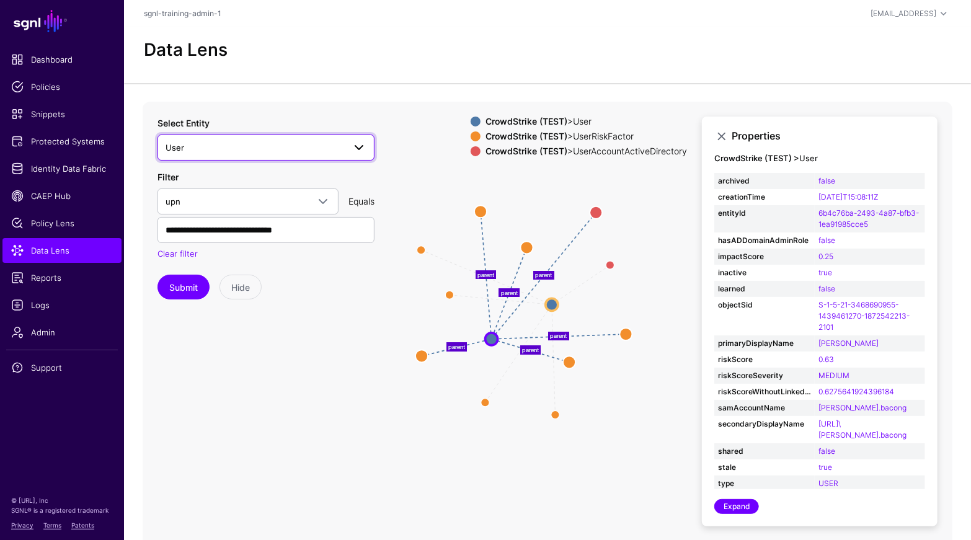
click at [296, 147] on span "User" at bounding box center [255, 148] width 179 height 14
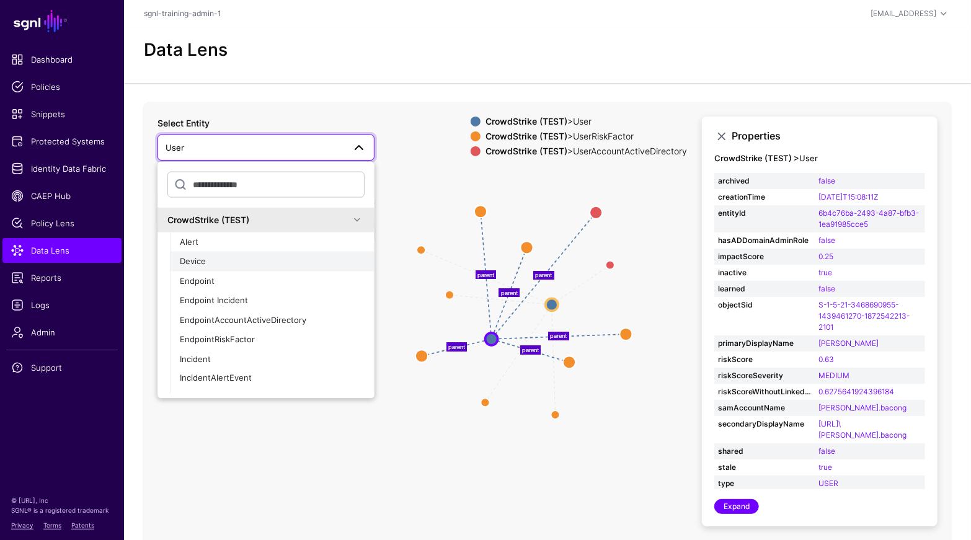
click at [244, 263] on div "Device" at bounding box center [272, 262] width 185 height 12
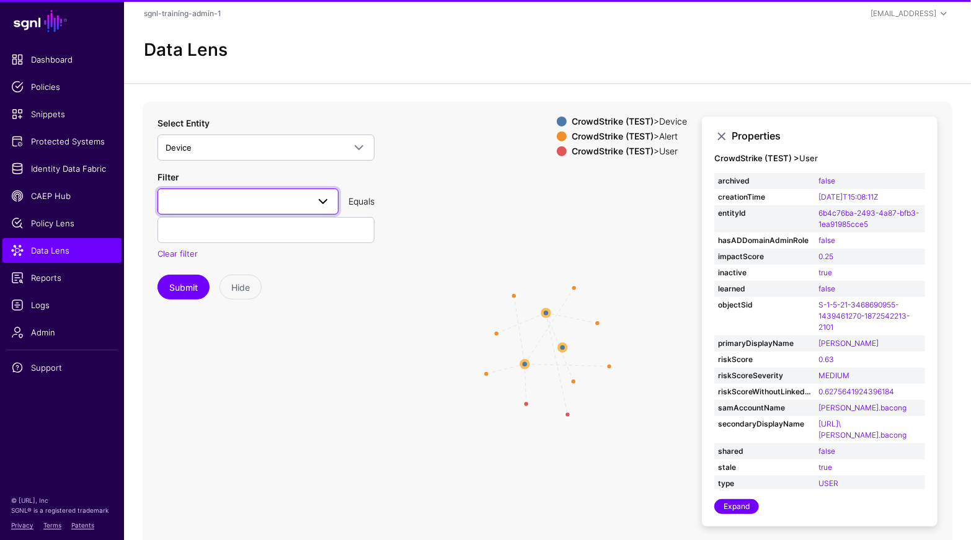
click at [261, 189] on link at bounding box center [248, 202] width 181 height 26
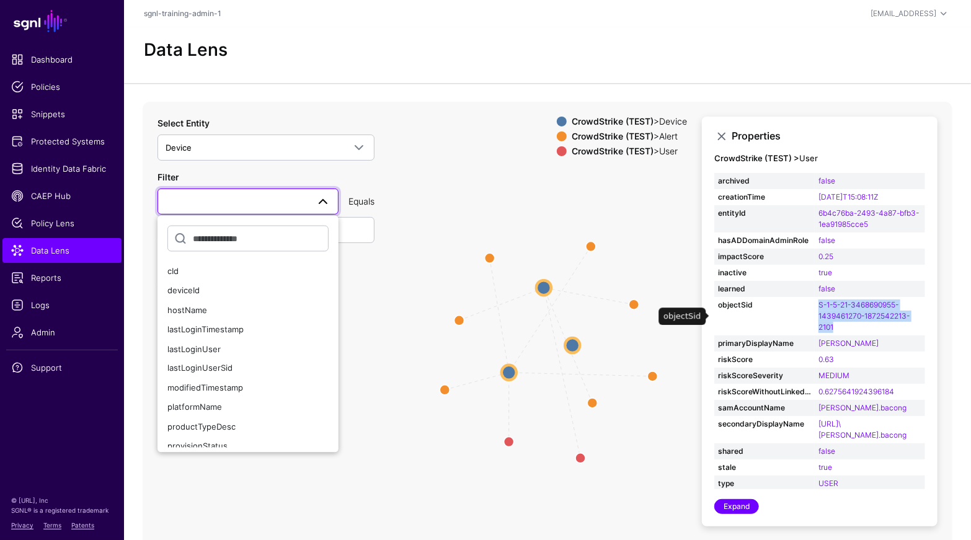
drag, startPoint x: 866, startPoint y: 332, endPoint x: 814, endPoint y: 305, distance: 58.0
click at [814, 305] on tr "objectSid S-1-5-21-3468690955-1439461270-1872542213-2101" at bounding box center [820, 316] width 211 height 38
copy tr "S-1-5-21-3468690955-1439461270-1872542213-2101"
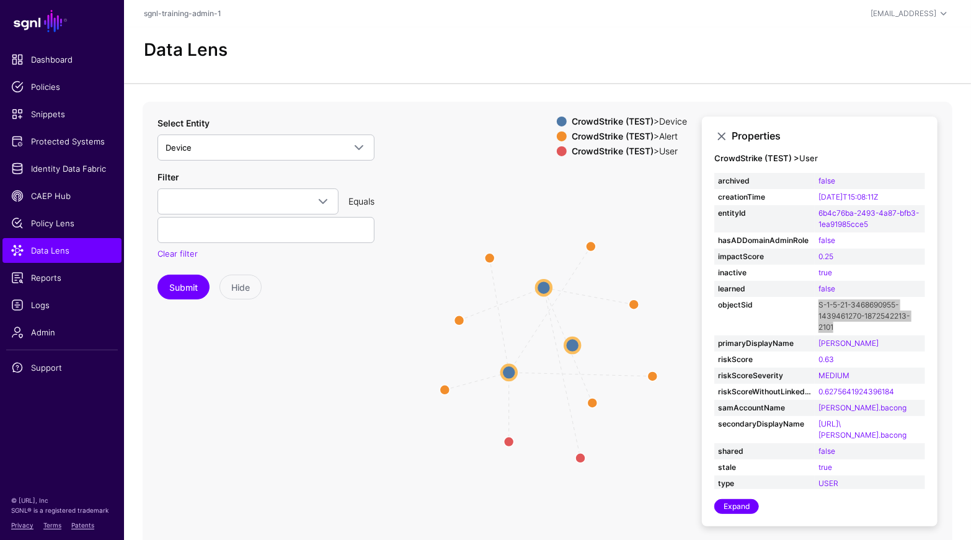
click at [948, 119] on icon "AlertCompromisedDevice AlertCompromisedDevice AlertCompromisedDevice AlertCompr…" at bounding box center [548, 350] width 810 height 496
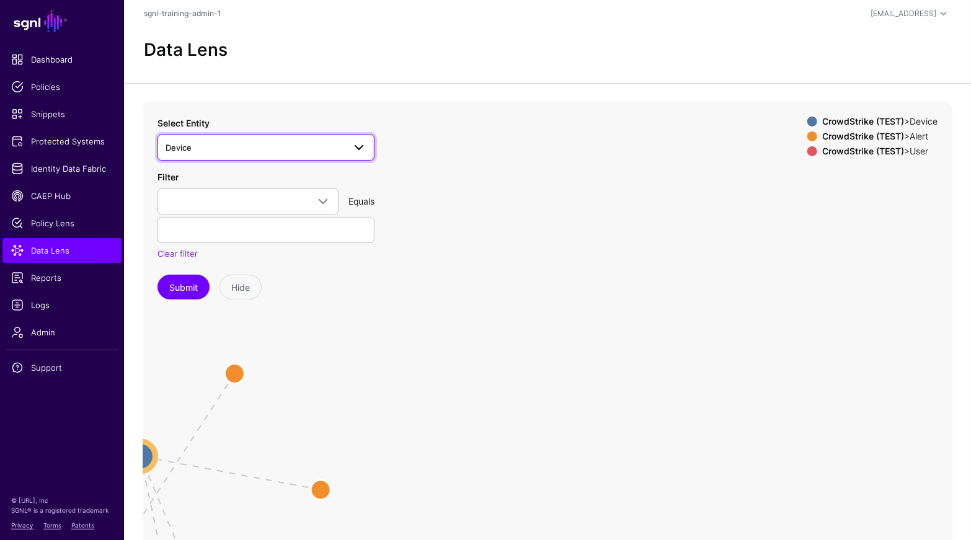
click at [174, 141] on span "Device" at bounding box center [255, 148] width 179 height 14
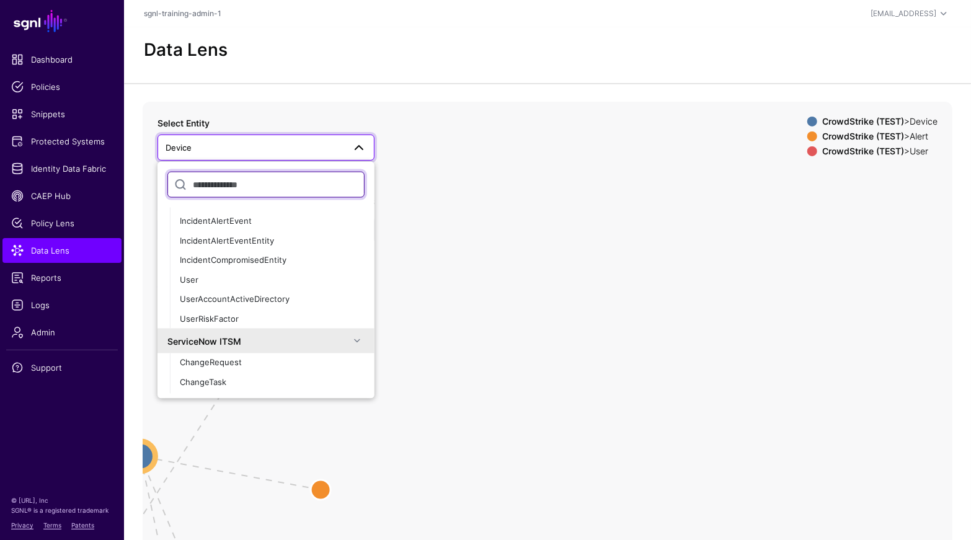
scroll to position [151, 0]
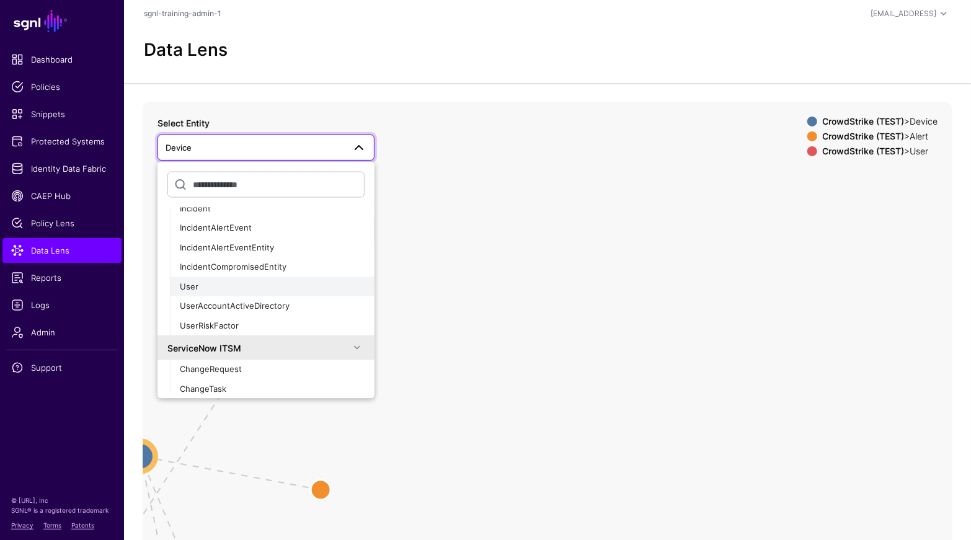
click at [223, 281] on div "User" at bounding box center [272, 286] width 185 height 12
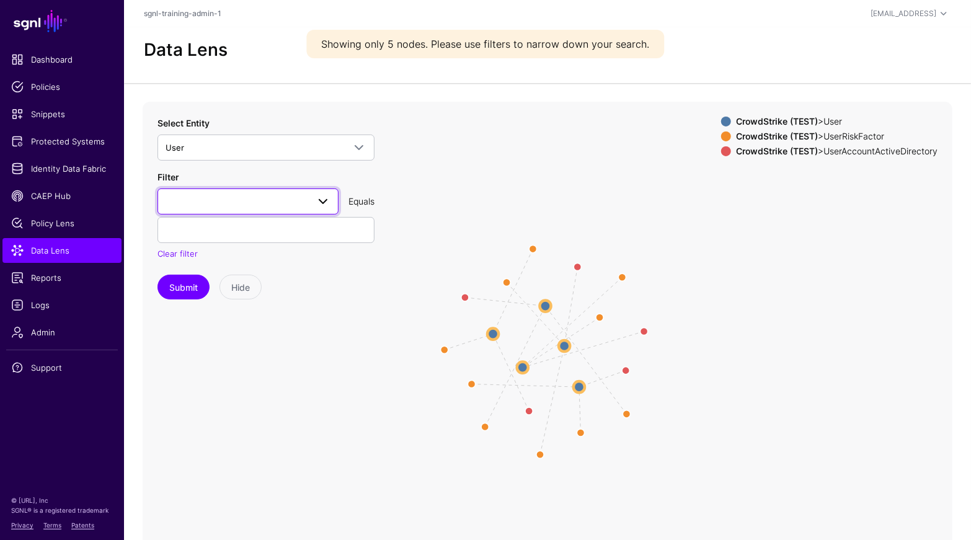
click at [285, 205] on span at bounding box center [248, 201] width 165 height 15
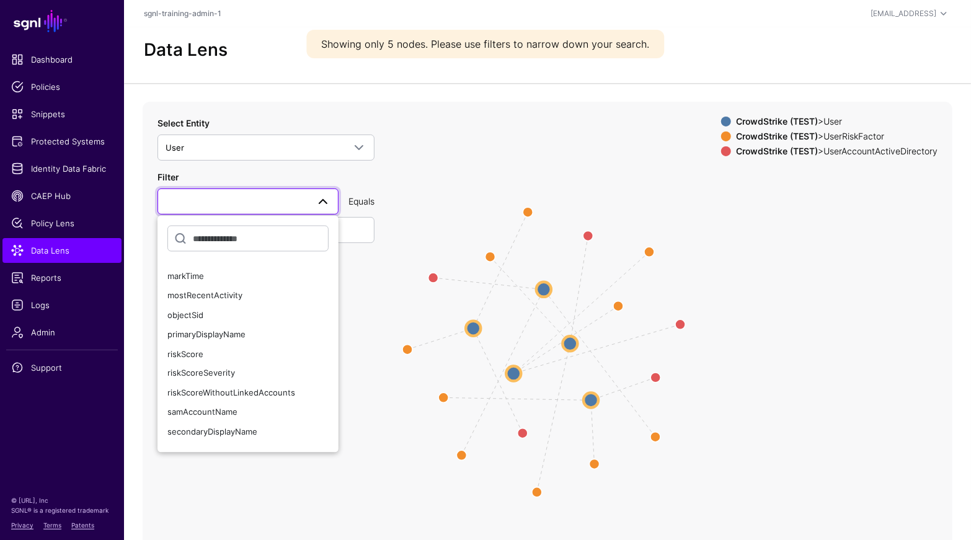
scroll to position [151, 0]
click at [229, 310] on div "objectSid" at bounding box center [247, 316] width 161 height 12
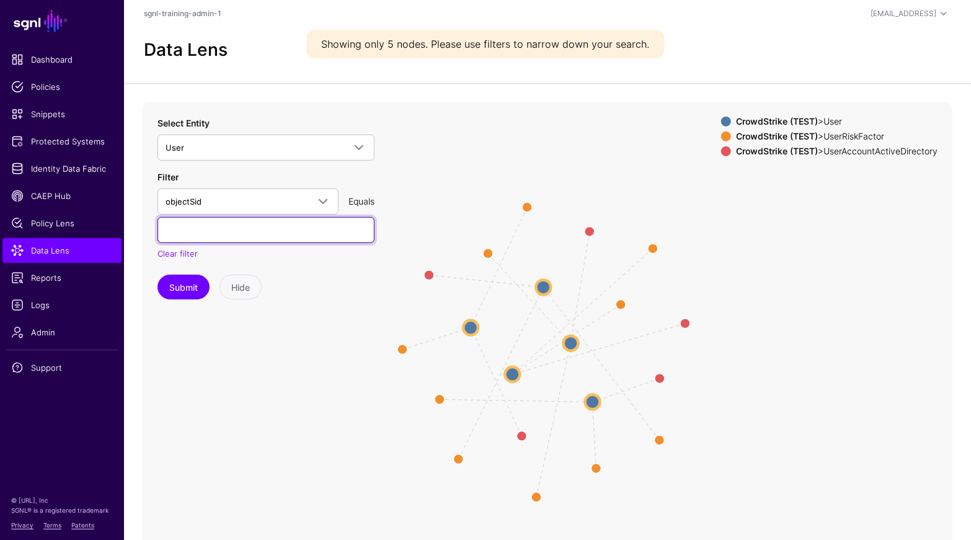
click at [224, 227] on input "text" at bounding box center [266, 230] width 217 height 26
paste input "**********"
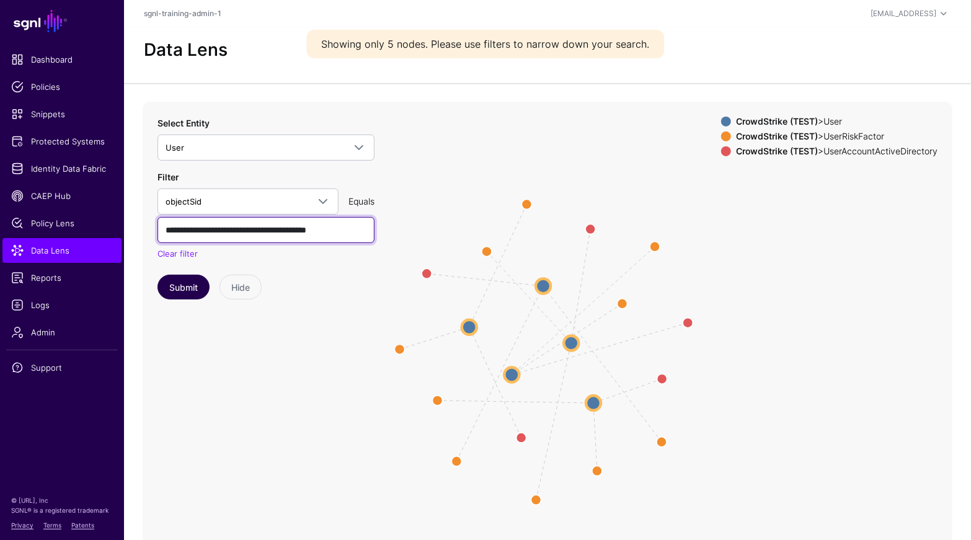
type input "**********"
click at [180, 295] on button "Submit" at bounding box center [184, 287] width 52 height 25
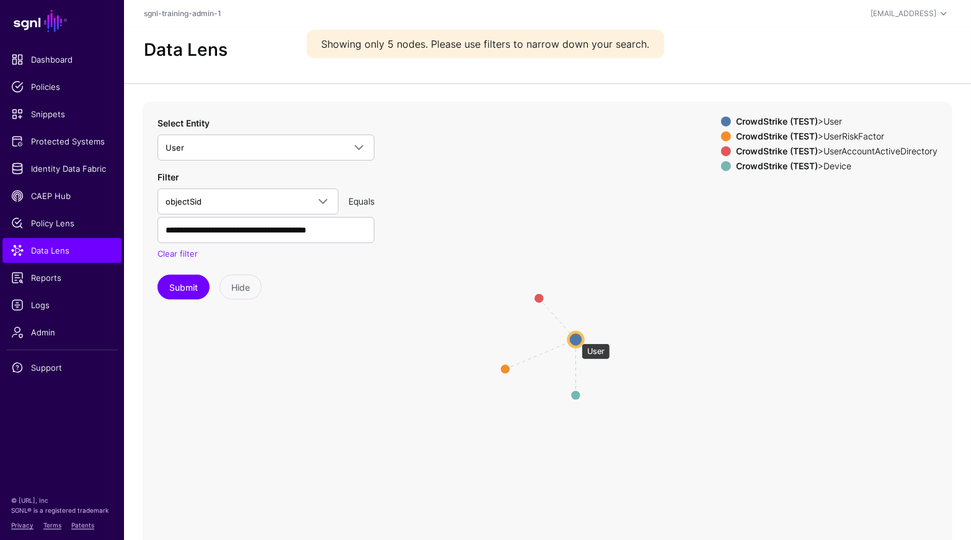
click at [576, 337] on circle at bounding box center [576, 339] width 15 height 15
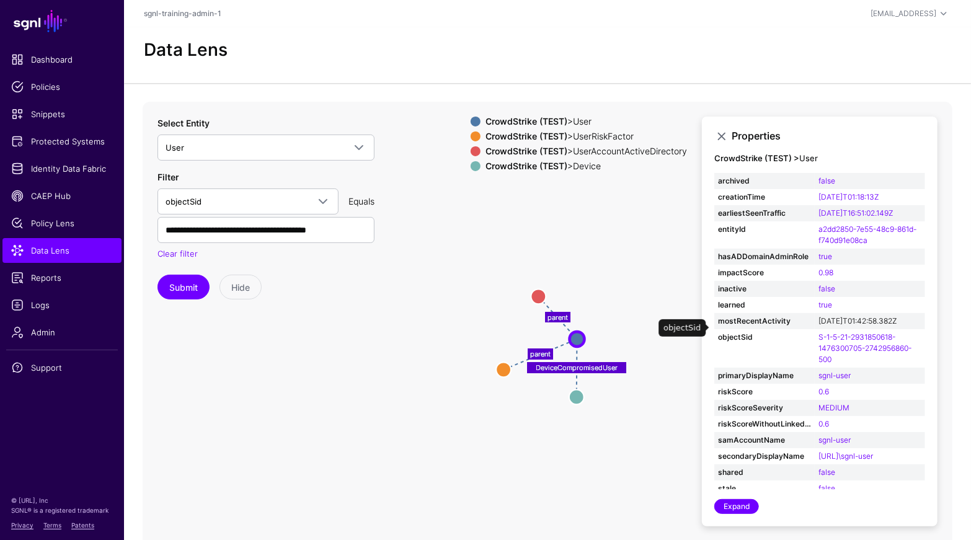
scroll to position [40, 0]
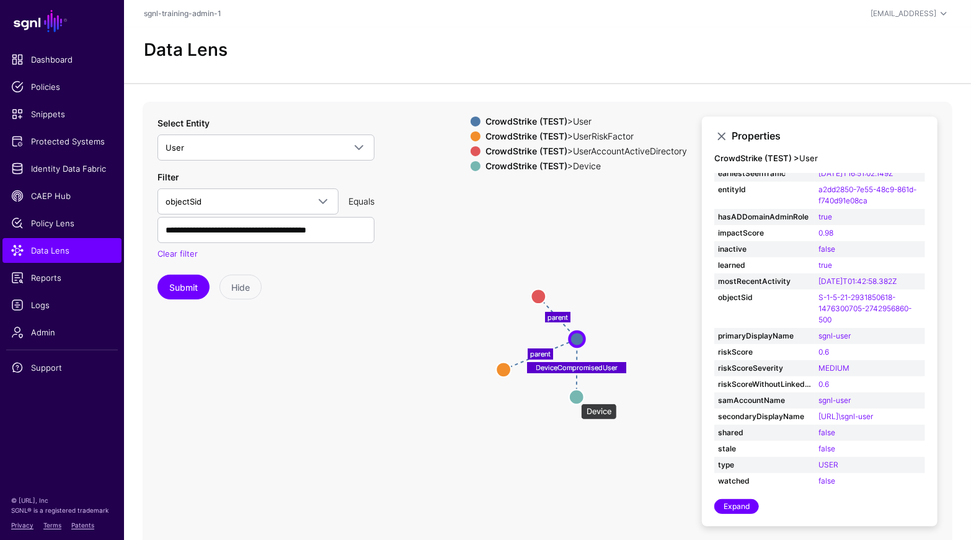
click at [575, 398] on circle at bounding box center [576, 397] width 15 height 15
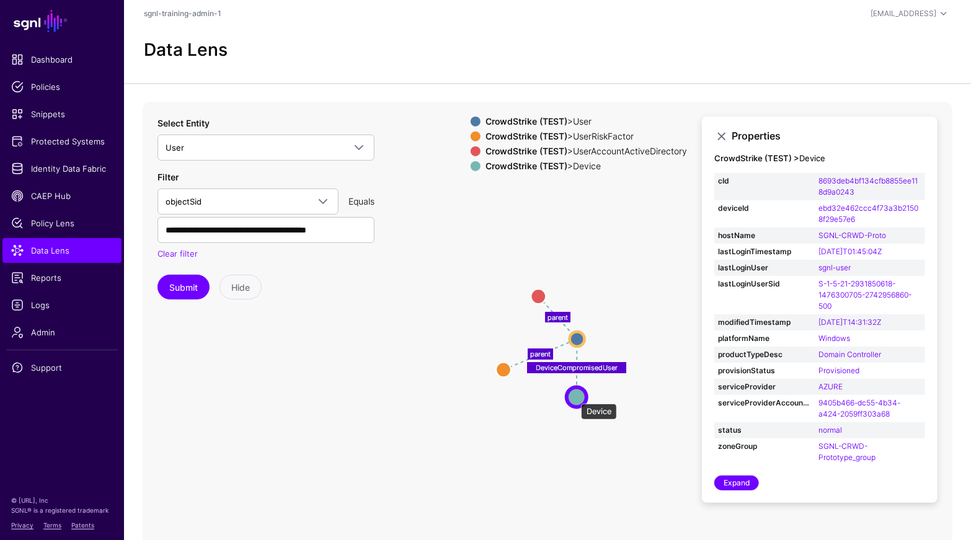
scroll to position [0, 0]
click at [734, 481] on link "Expand" at bounding box center [737, 483] width 45 height 15
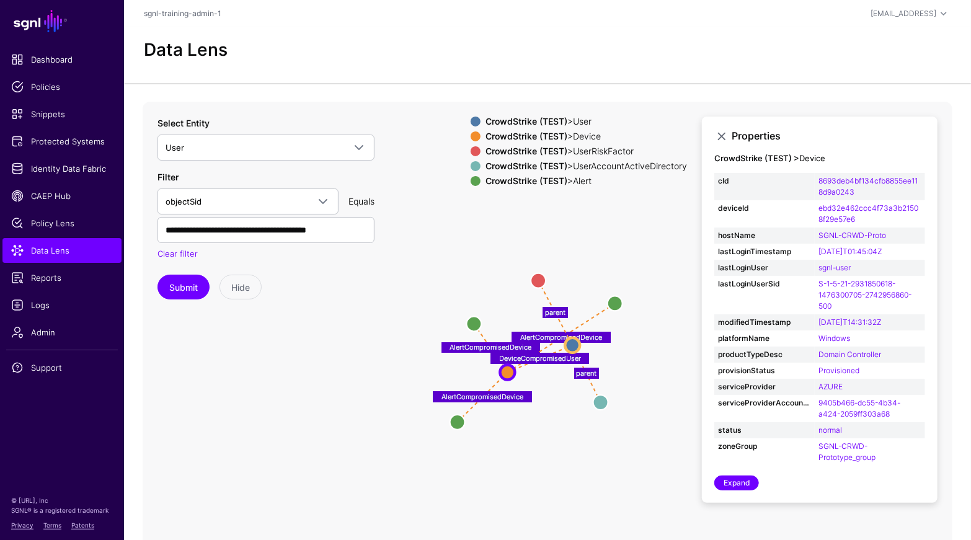
drag, startPoint x: 527, startPoint y: 425, endPoint x: 463, endPoint y: 421, distance: 64.7
click at [463, 421] on circle at bounding box center [457, 422] width 15 height 15
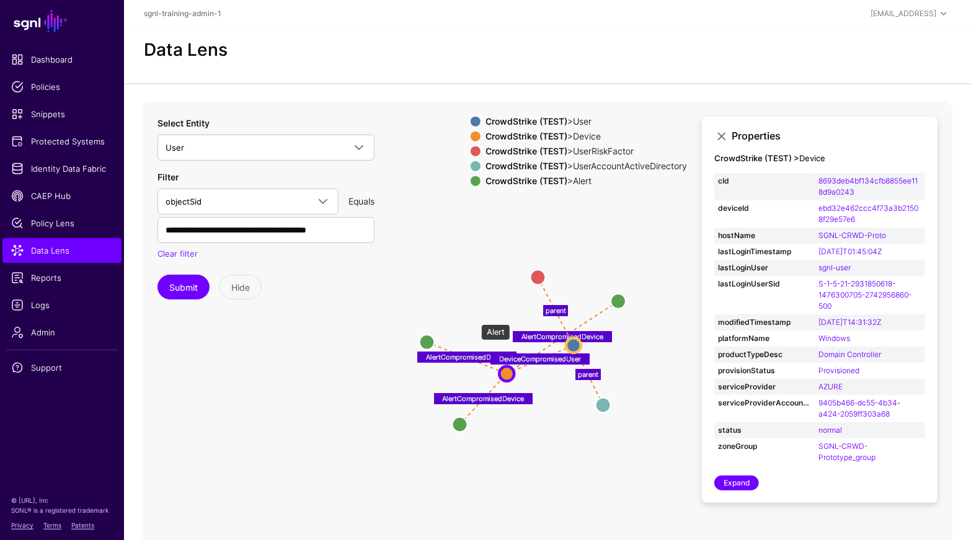
drag, startPoint x: 475, startPoint y: 318, endPoint x: 430, endPoint y: 337, distance: 49.0
click at [430, 337] on circle at bounding box center [427, 342] width 15 height 15
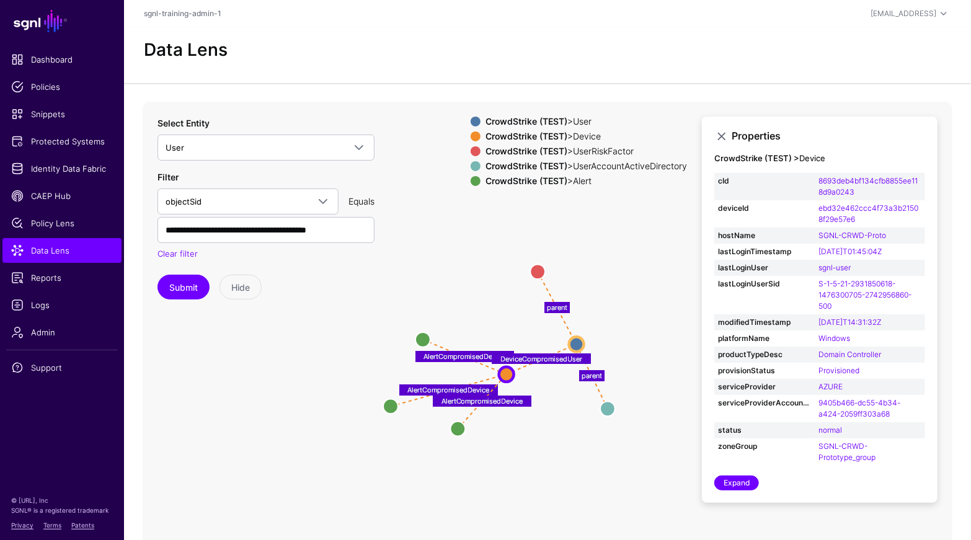
drag, startPoint x: 622, startPoint y: 297, endPoint x: 393, endPoint y: 404, distance: 253.1
click at [393, 404] on circle at bounding box center [390, 406] width 15 height 15
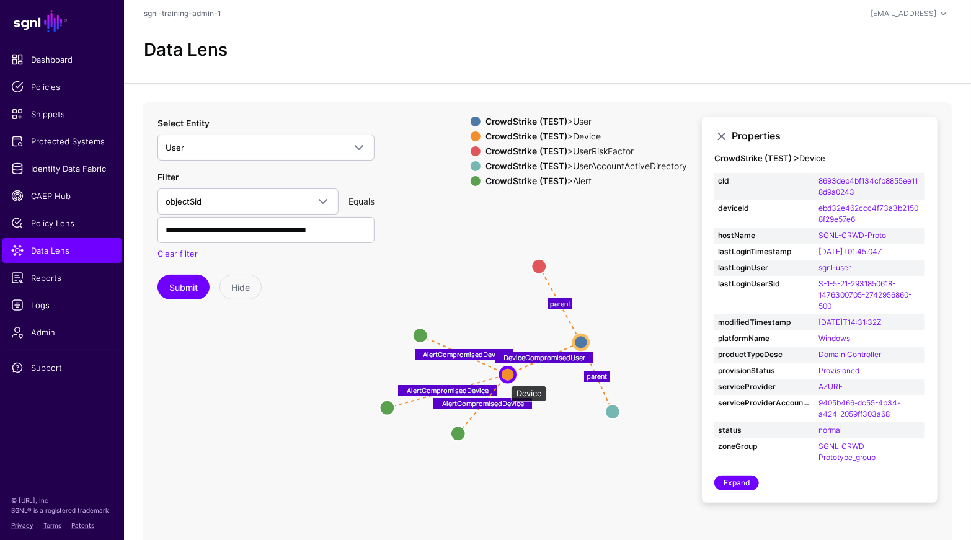
click at [505, 380] on circle at bounding box center [508, 374] width 15 height 15
drag, startPoint x: 536, startPoint y: 262, endPoint x: 597, endPoint y: 268, distance: 61.7
click at [597, 268] on circle at bounding box center [601, 271] width 15 height 15
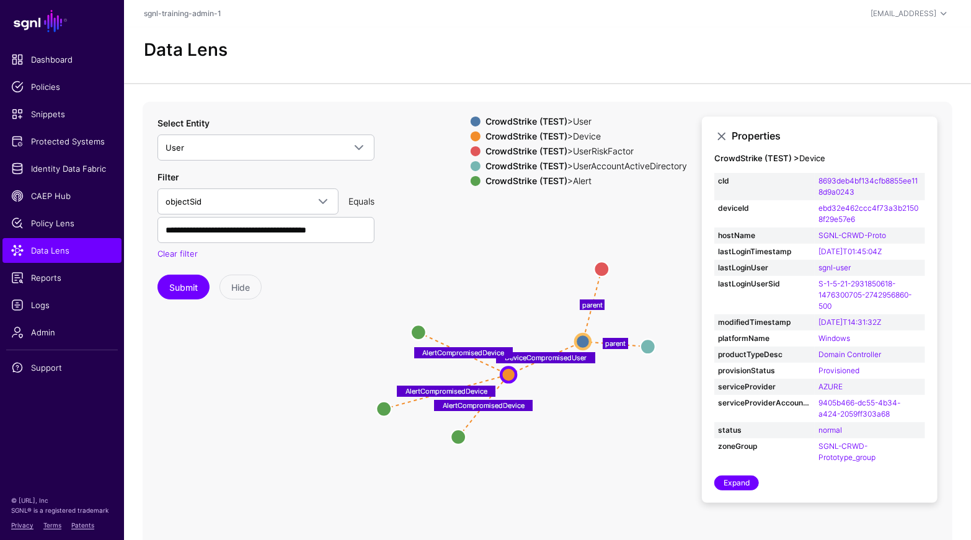
drag, startPoint x: 615, startPoint y: 409, endPoint x: 649, endPoint y: 342, distance: 74.9
click at [649, 342] on circle at bounding box center [648, 346] width 15 height 15
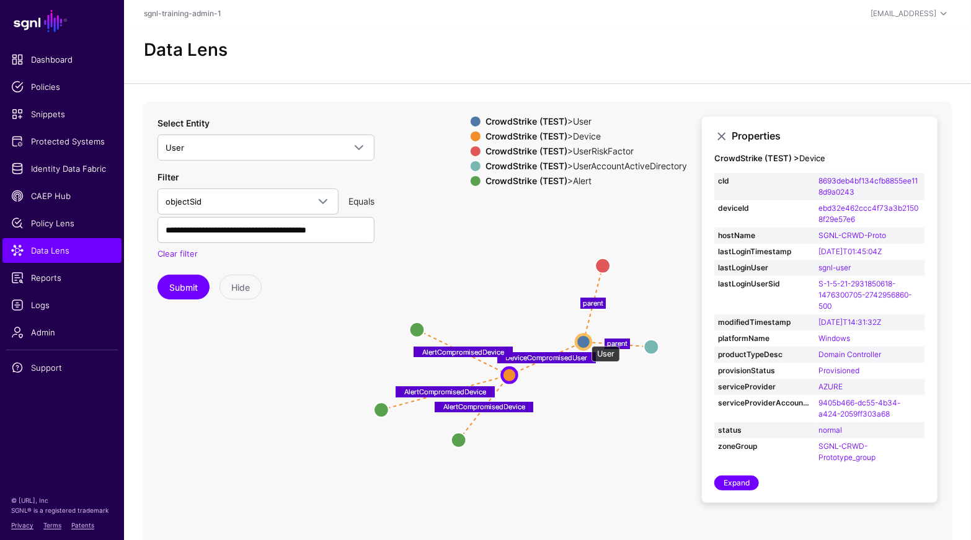
click at [586, 340] on circle at bounding box center [583, 341] width 15 height 15
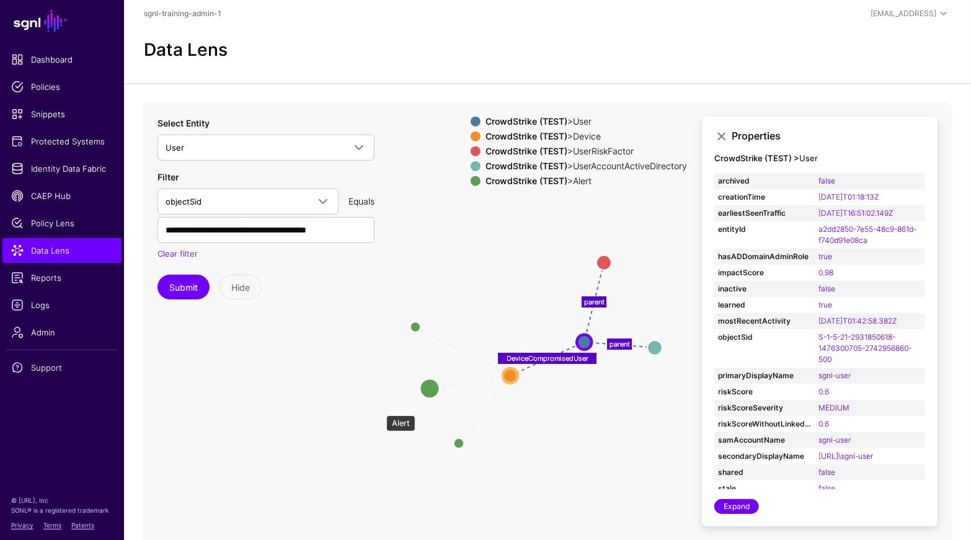
drag, startPoint x: 380, startPoint y: 409, endPoint x: 430, endPoint y: 388, distance: 54.7
click at [430, 388] on circle at bounding box center [430, 389] width 20 height 20
drag, startPoint x: 414, startPoint y: 325, endPoint x: 428, endPoint y: 330, distance: 15.1
click at [428, 330] on circle at bounding box center [429, 330] width 20 height 20
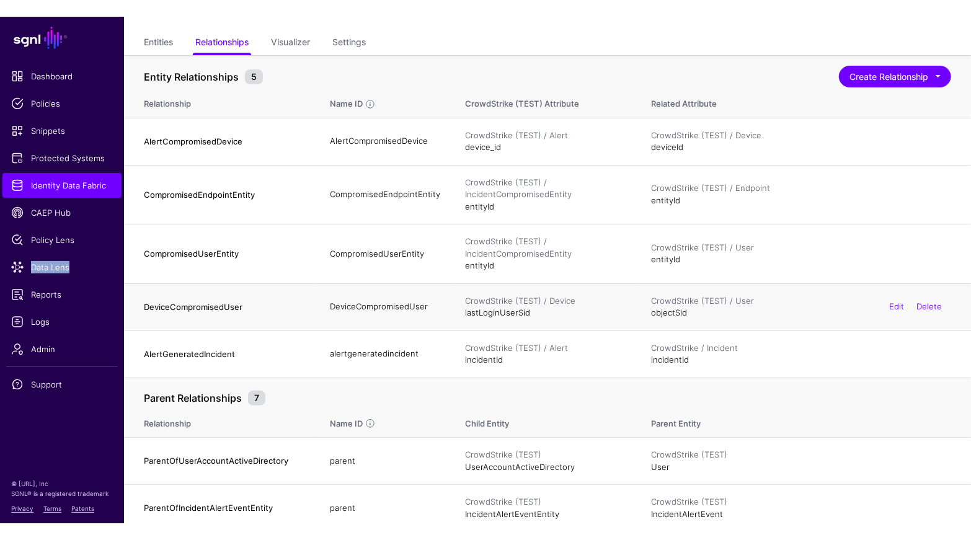
scroll to position [87, 0]
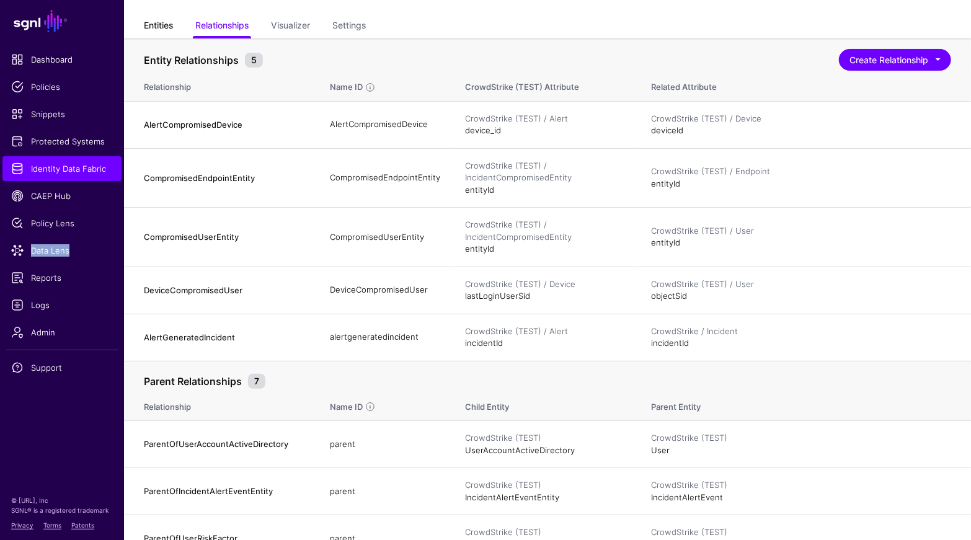
click at [149, 22] on link "Entities" at bounding box center [158, 27] width 29 height 24
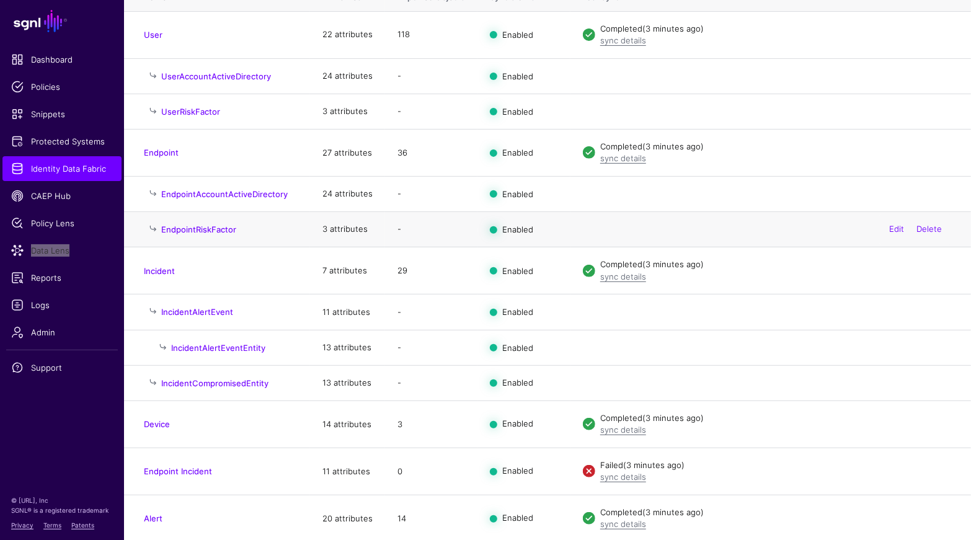
scroll to position [179, 0]
